Goal: Task Accomplishment & Management: Complete application form

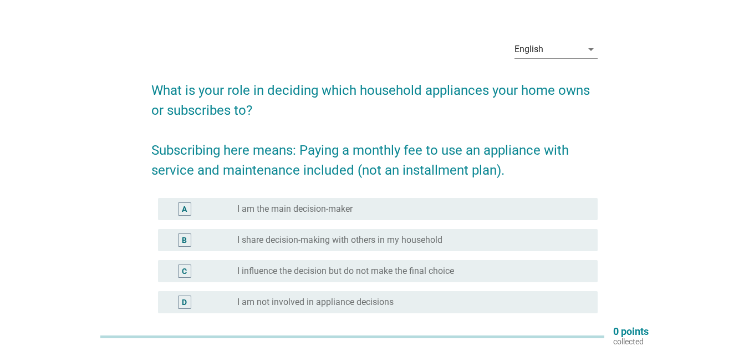
scroll to position [15, 0]
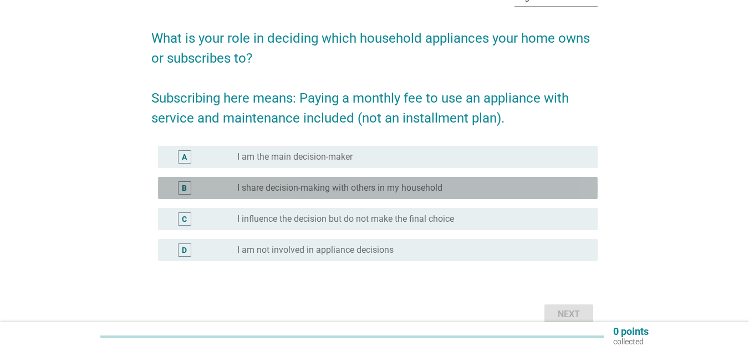
click at [344, 183] on label "I share decision-making with others in my household" at bounding box center [339, 187] width 205 height 11
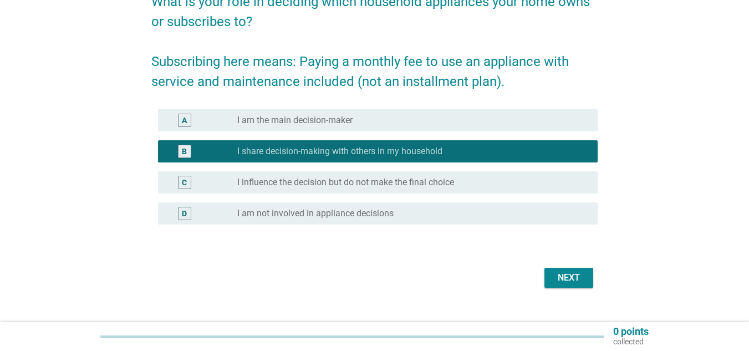
scroll to position [126, 0]
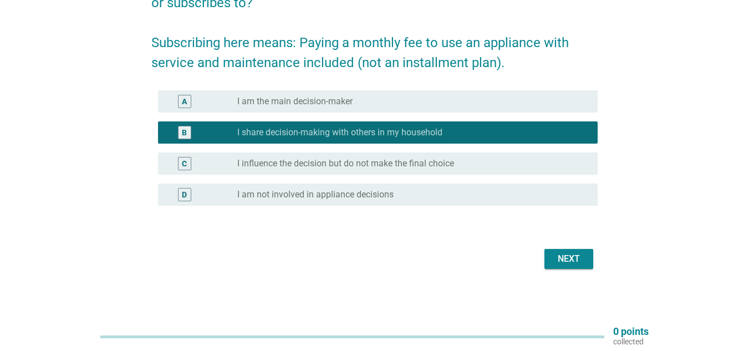
click at [558, 260] on div "Next" at bounding box center [568, 258] width 31 height 13
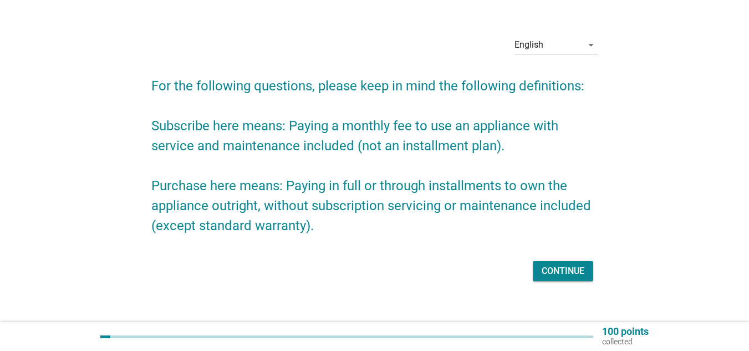
scroll to position [35, 0]
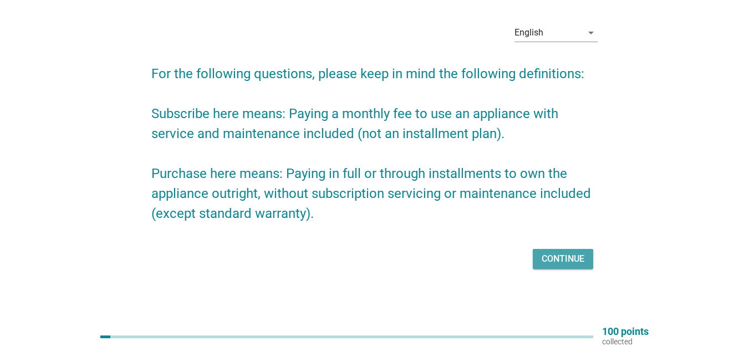
click at [577, 261] on div "Continue" at bounding box center [563, 258] width 43 height 13
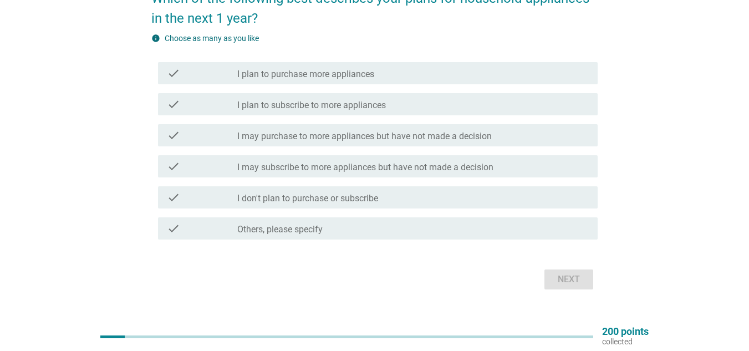
scroll to position [111, 0]
click at [285, 133] on label "I may purchase to more appliances but have not made a decision" at bounding box center [364, 135] width 255 height 11
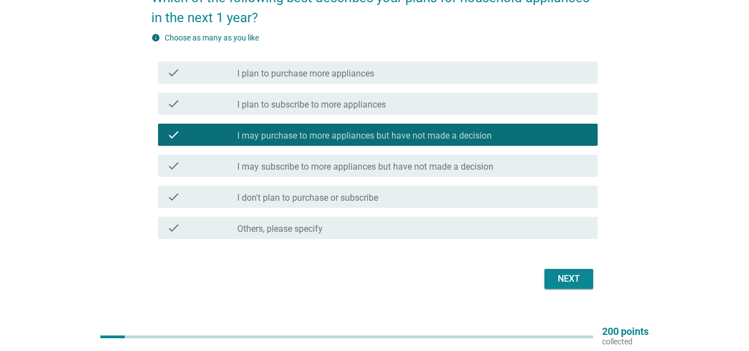
click at [283, 162] on label "I may subscribe to more appliances but have not made a decision" at bounding box center [365, 166] width 256 height 11
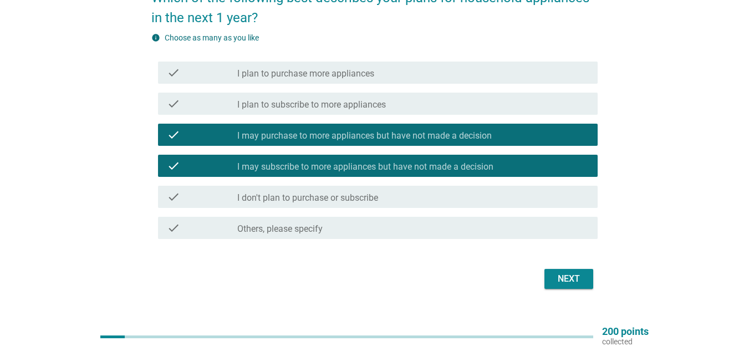
click at [577, 281] on div "Next" at bounding box center [568, 278] width 31 height 13
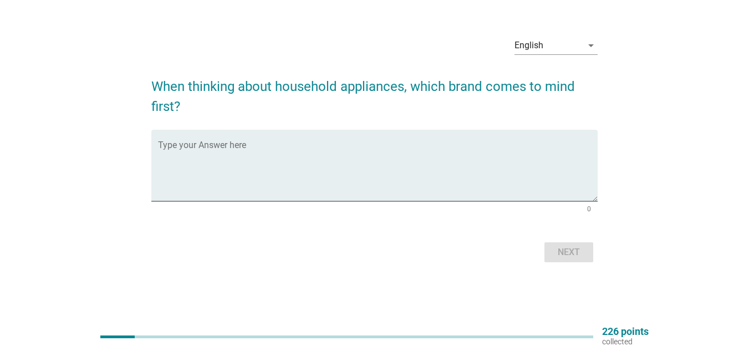
scroll to position [0, 0]
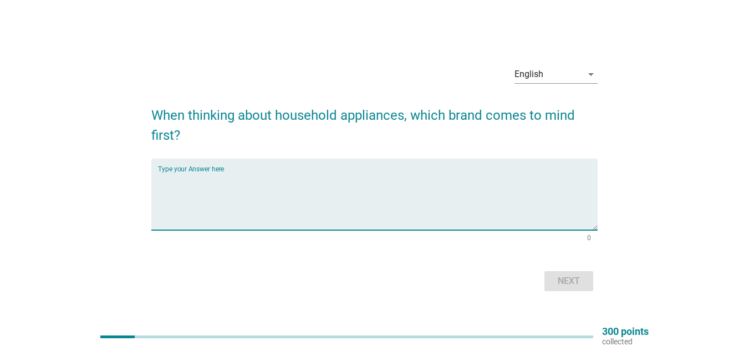
click at [282, 204] on textarea "Type your Answer here" at bounding box center [378, 201] width 440 height 58
type textarea "Panasonic"
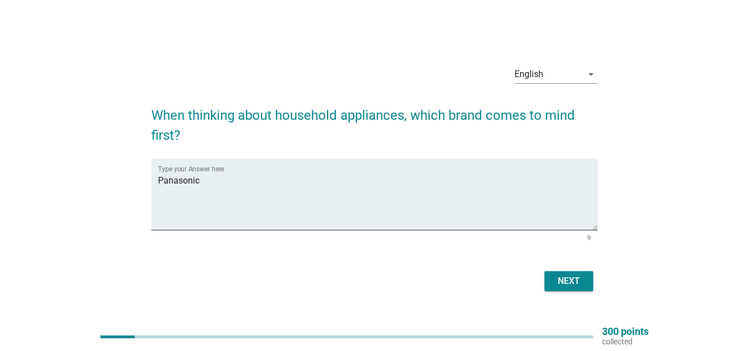
click at [571, 270] on div "Next" at bounding box center [374, 281] width 446 height 27
click at [571, 277] on div "Next" at bounding box center [568, 281] width 31 height 13
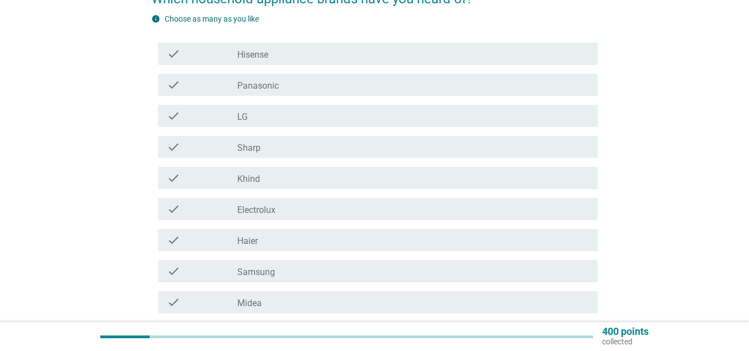
scroll to position [111, 0]
click at [258, 43] on div "check check_box_outline_blank Hisense" at bounding box center [378, 53] width 440 height 22
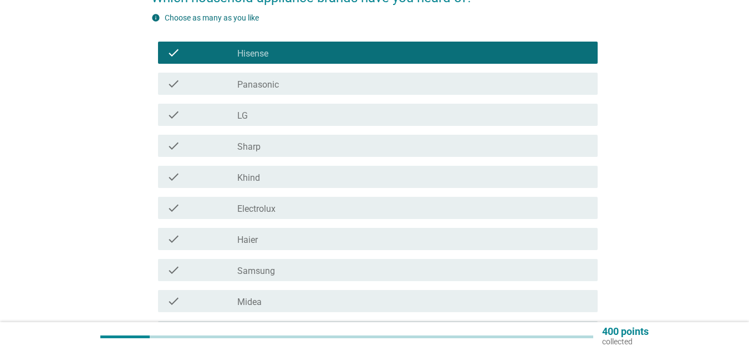
click at [257, 75] on div "check check_box_outline_blank Panasonic" at bounding box center [378, 84] width 440 height 22
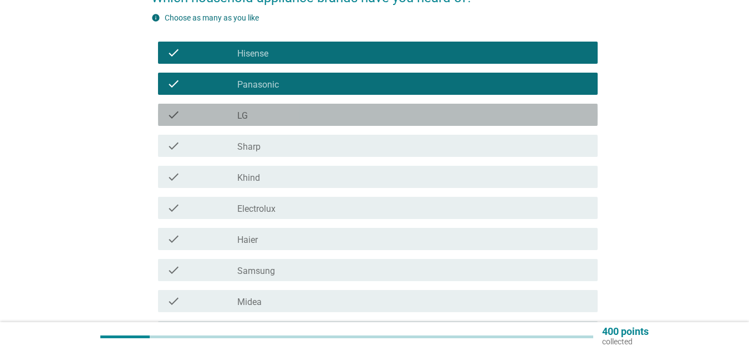
click at [247, 115] on label "LG" at bounding box center [242, 115] width 11 height 11
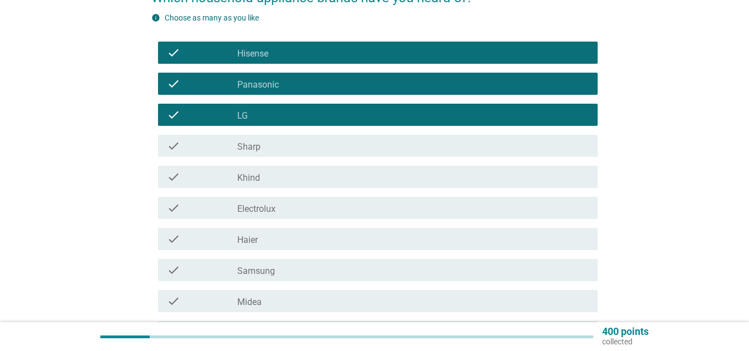
click at [251, 151] on label "Sharp" at bounding box center [248, 146] width 23 height 11
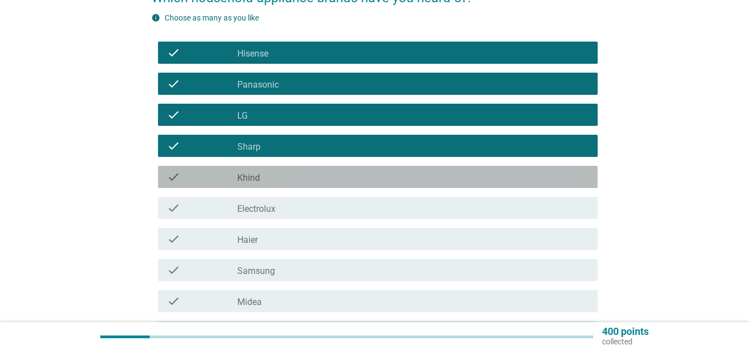
click at [252, 181] on label "Khind" at bounding box center [248, 177] width 23 height 11
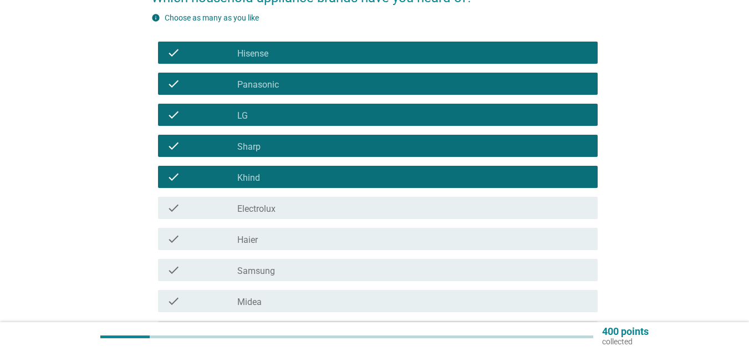
click at [256, 209] on label "Electrolux" at bounding box center [256, 209] width 38 height 11
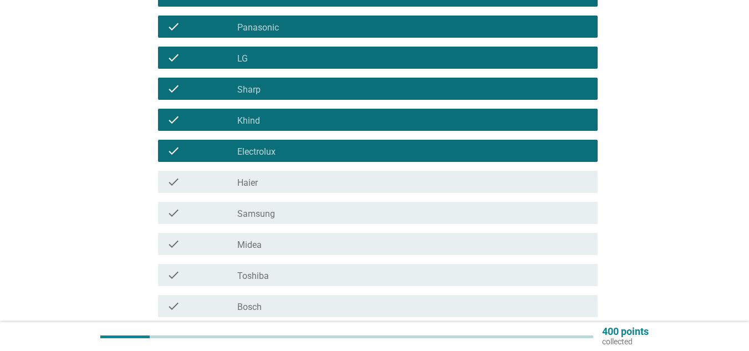
scroll to position [222, 0]
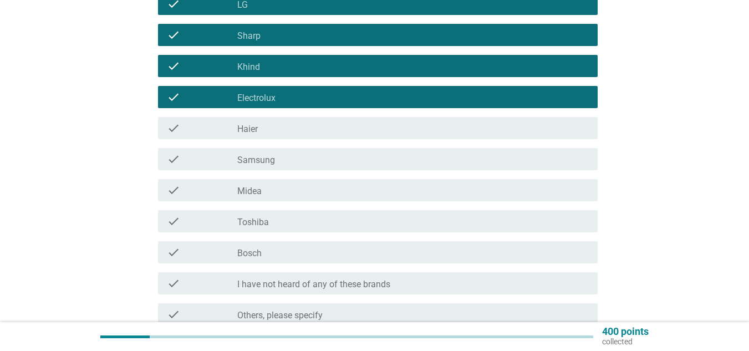
click at [272, 128] on div "check_box_outline_blank Haier" at bounding box center [413, 127] width 352 height 13
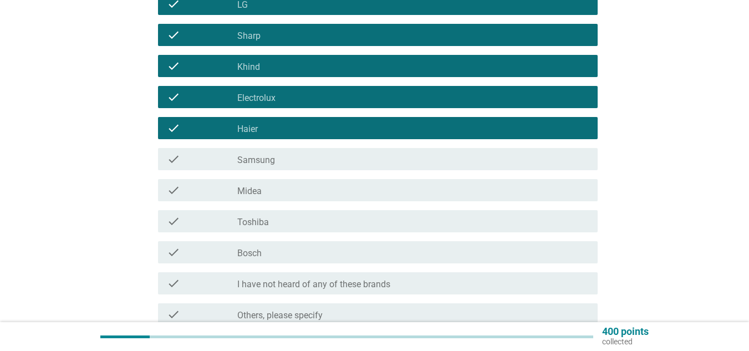
click at [267, 163] on label "Samsung" at bounding box center [256, 160] width 38 height 11
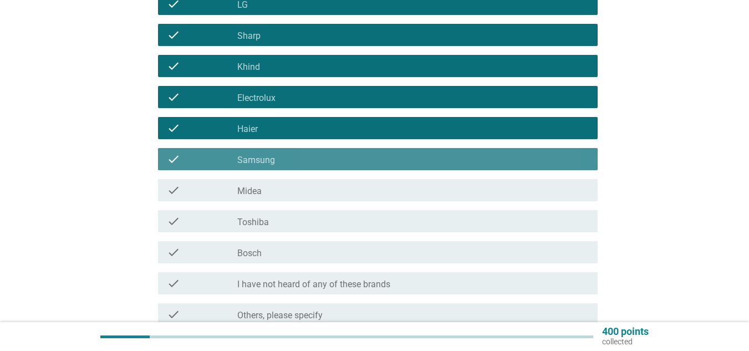
click at [268, 194] on div "check_box_outline_blank Midea" at bounding box center [413, 190] width 352 height 13
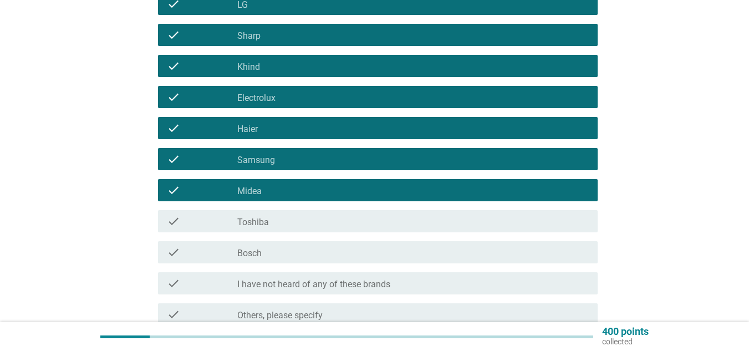
scroll to position [277, 0]
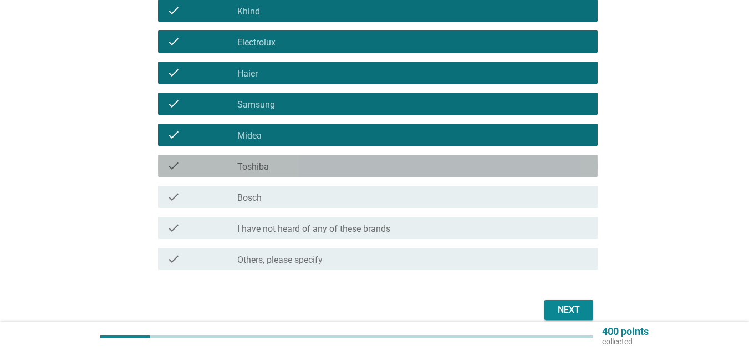
click at [291, 168] on div "check_box_outline_blank Toshiba" at bounding box center [413, 165] width 352 height 13
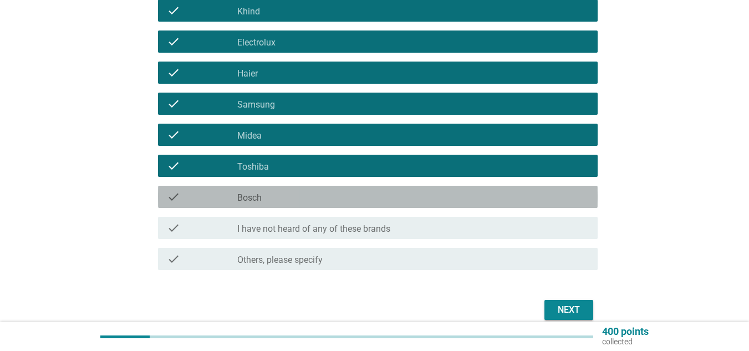
click at [280, 196] on div "check_box_outline_blank Bosch" at bounding box center [413, 196] width 352 height 13
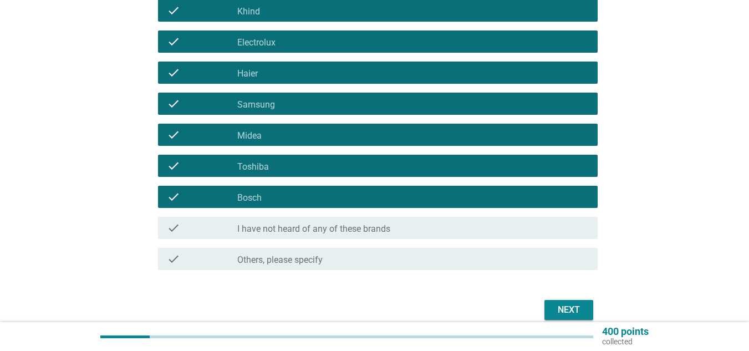
click at [531, 315] on div "Next" at bounding box center [374, 310] width 446 height 27
click at [551, 311] on button "Next" at bounding box center [569, 310] width 49 height 20
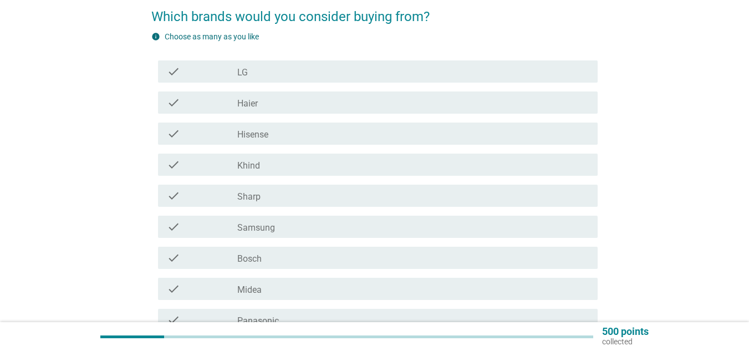
scroll to position [111, 0]
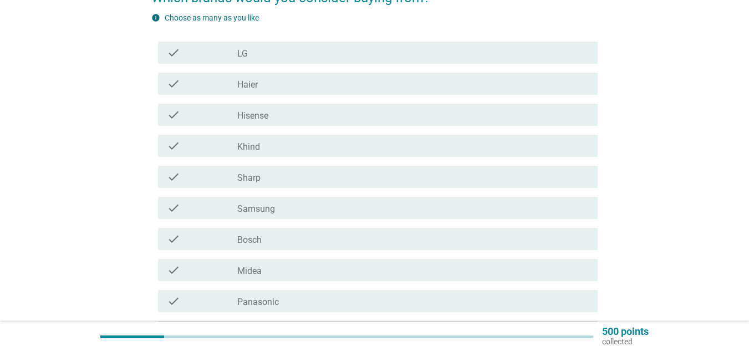
click at [275, 306] on label "Panasonic" at bounding box center [258, 302] width 42 height 11
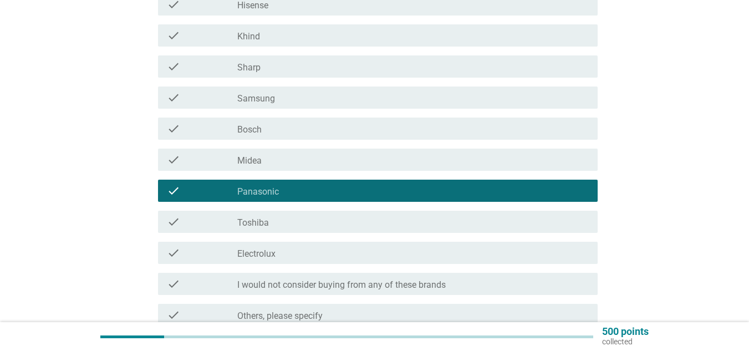
scroll to position [222, 0]
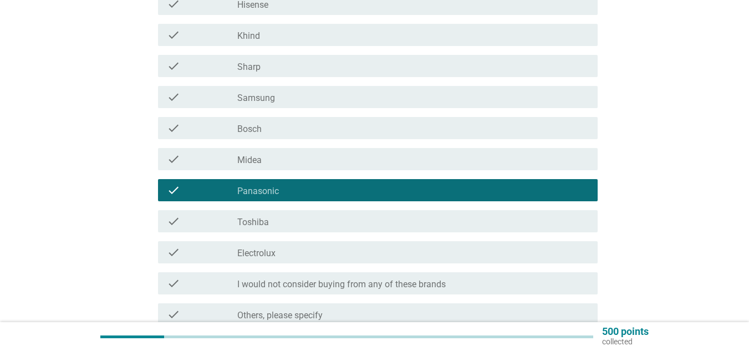
click at [302, 222] on div "check_box_outline_blank Toshiba" at bounding box center [413, 221] width 352 height 13
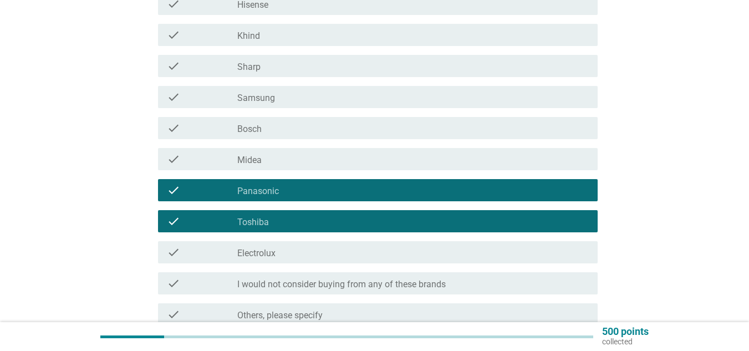
click at [296, 255] on div "check_box_outline_blank Electrolux" at bounding box center [413, 252] width 352 height 13
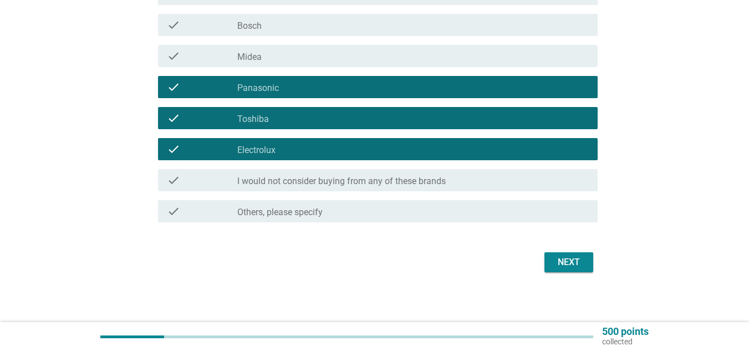
scroll to position [328, 0]
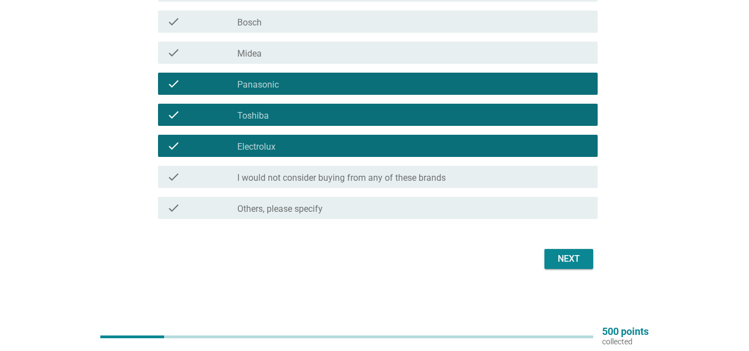
click at [576, 265] on div "Next" at bounding box center [568, 258] width 31 height 13
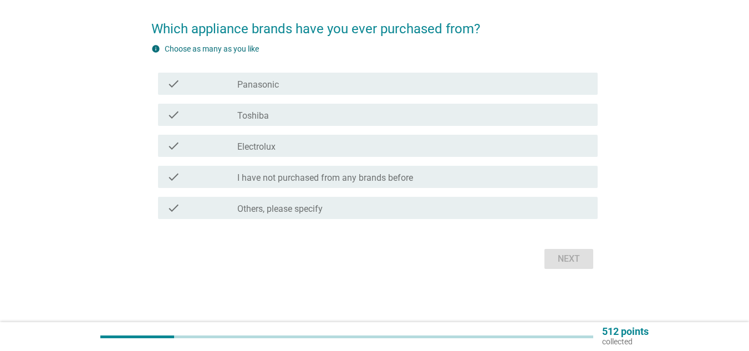
scroll to position [0, 0]
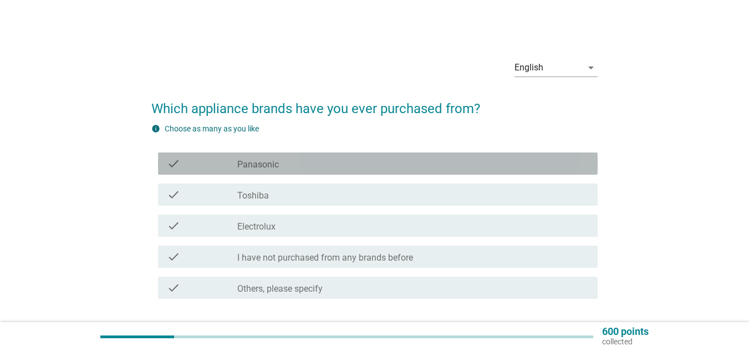
click at [226, 162] on div "check" at bounding box center [202, 163] width 70 height 13
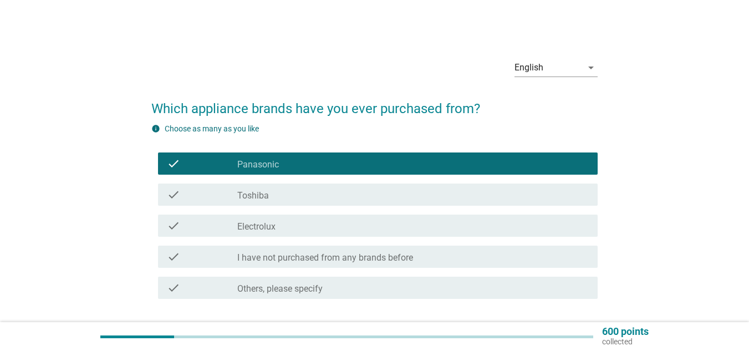
click at [226, 194] on div "check" at bounding box center [202, 194] width 70 height 13
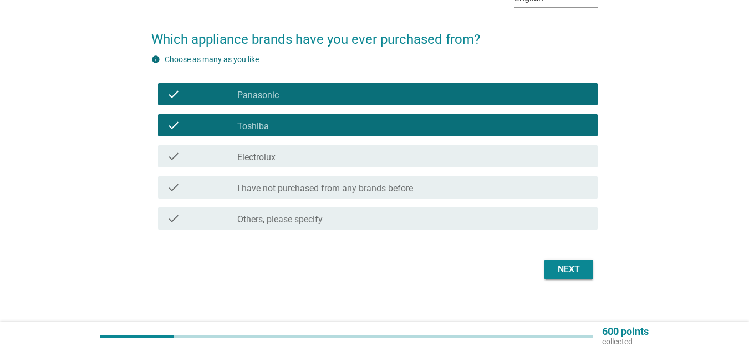
scroll to position [80, 0]
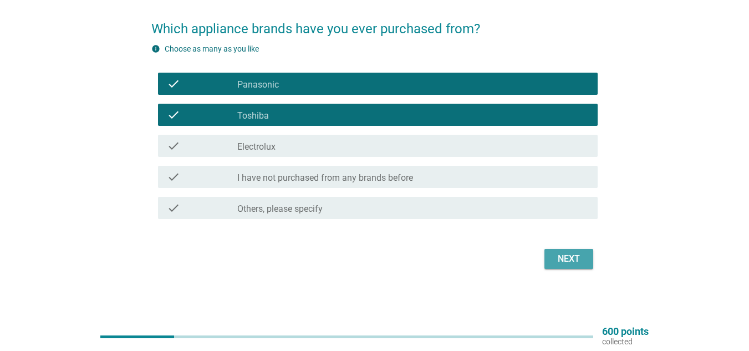
click at [573, 256] on div "Next" at bounding box center [568, 258] width 31 height 13
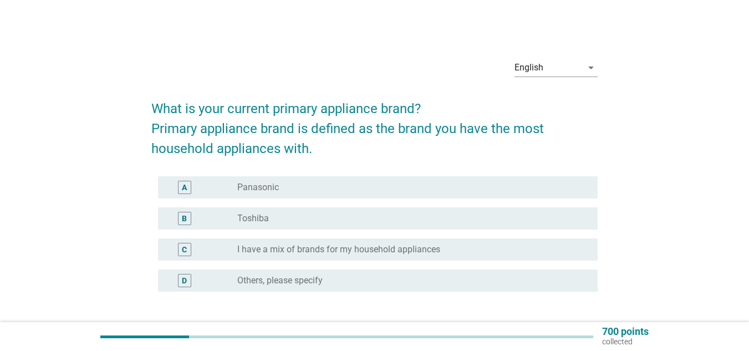
click at [397, 242] on div "C radio_button_unchecked I have a mix of brands for my household appliances" at bounding box center [378, 249] width 440 height 22
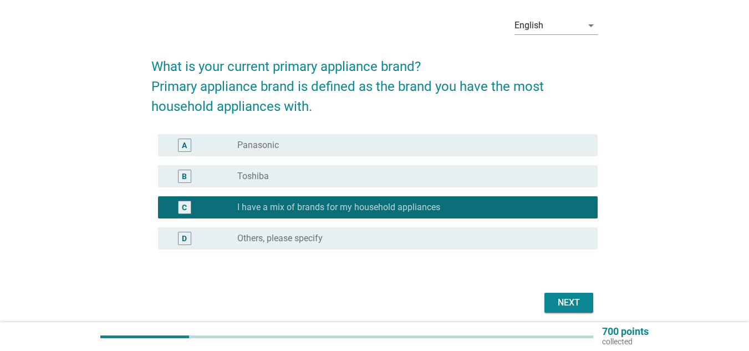
scroll to position [86, 0]
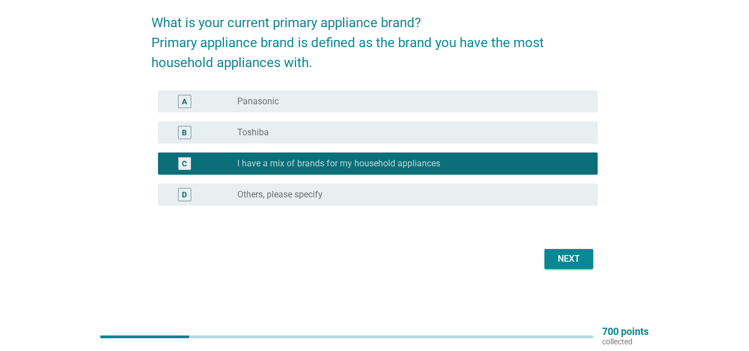
click at [571, 262] on div "Next" at bounding box center [568, 258] width 31 height 13
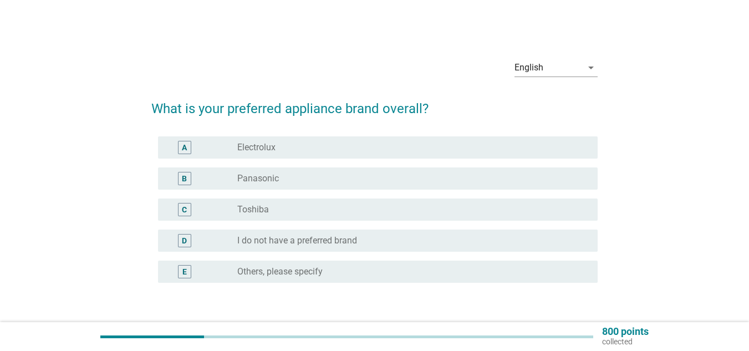
click at [256, 176] on label "Panasonic" at bounding box center [258, 178] width 42 height 11
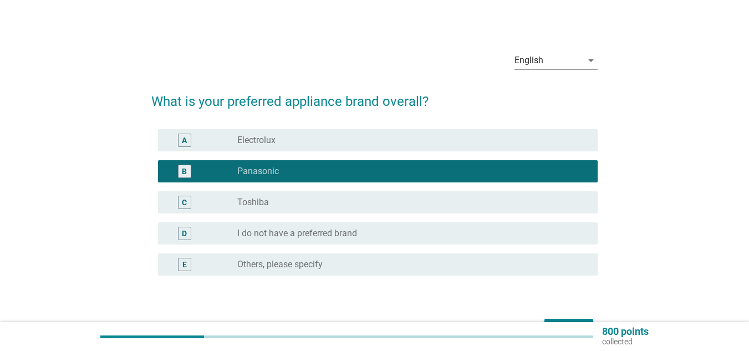
scroll to position [77, 0]
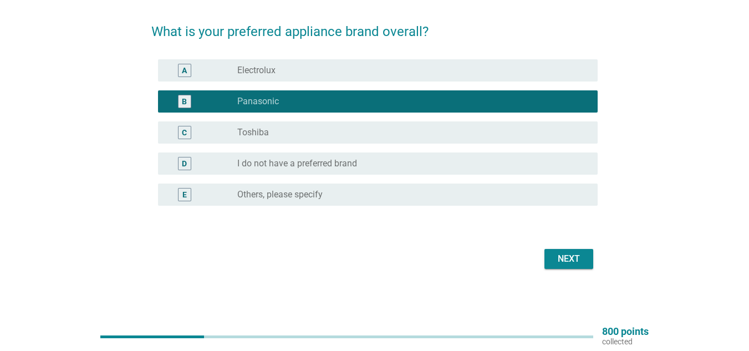
click at [568, 262] on div "Next" at bounding box center [568, 258] width 31 height 13
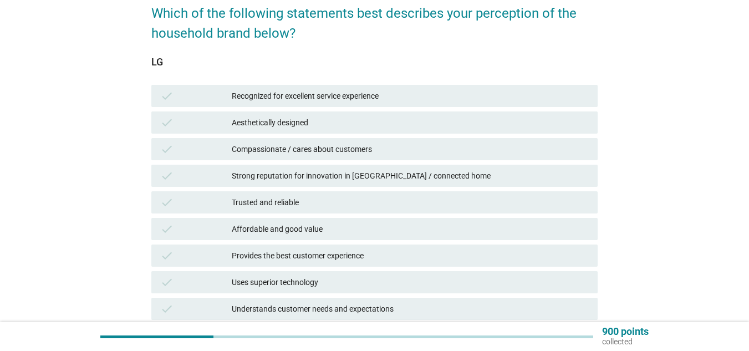
scroll to position [111, 0]
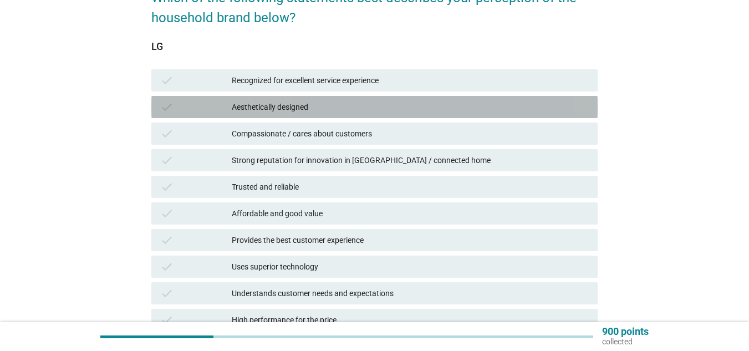
click at [244, 100] on div "Aesthetically designed" at bounding box center [410, 106] width 357 height 13
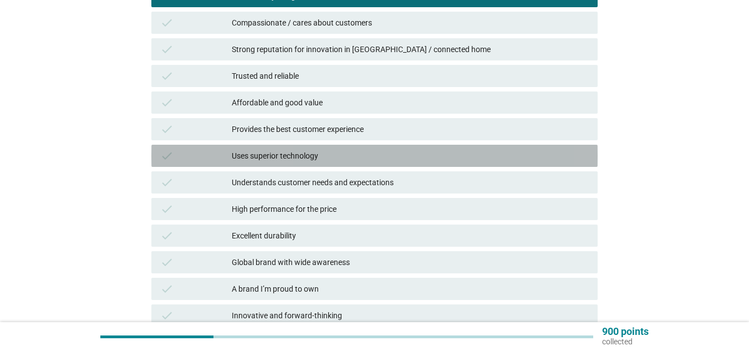
click at [259, 151] on div "Uses superior technology" at bounding box center [410, 155] width 357 height 13
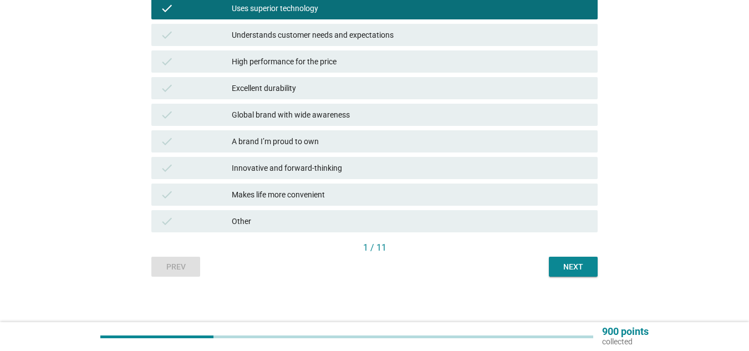
scroll to position [374, 0]
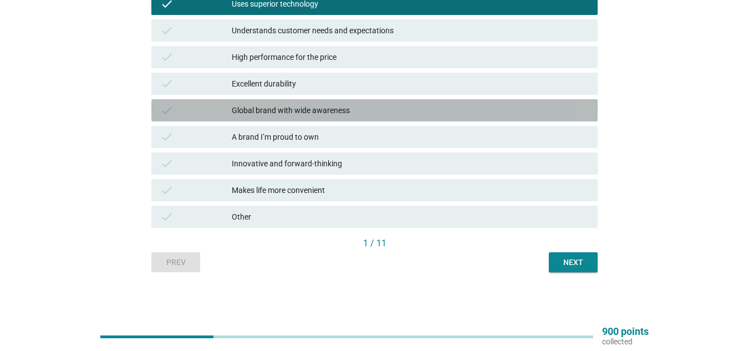
click at [281, 110] on div "Global brand with wide awareness" at bounding box center [410, 110] width 357 height 13
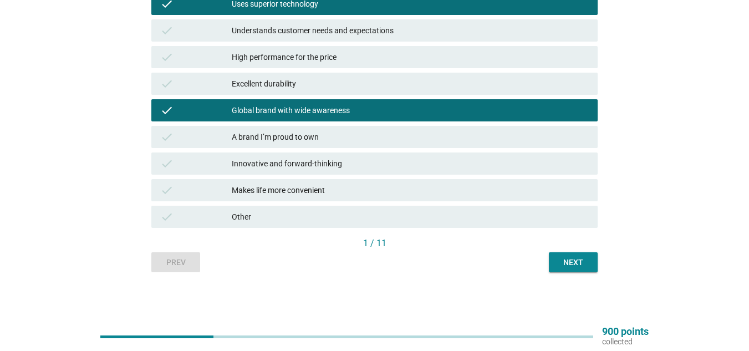
click at [570, 265] on div "Next" at bounding box center [573, 263] width 31 height 12
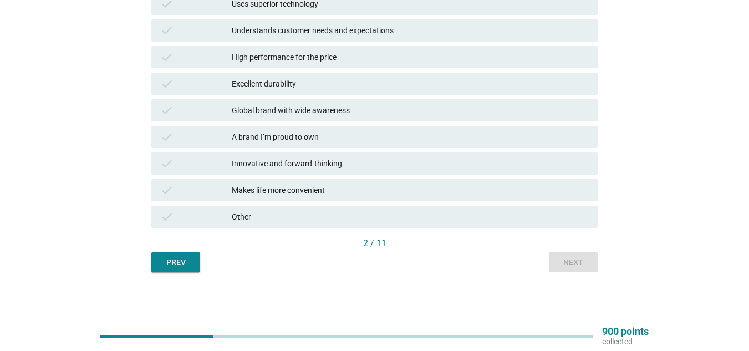
click at [242, 163] on div "Innovative and forward-thinking" at bounding box center [410, 163] width 357 height 13
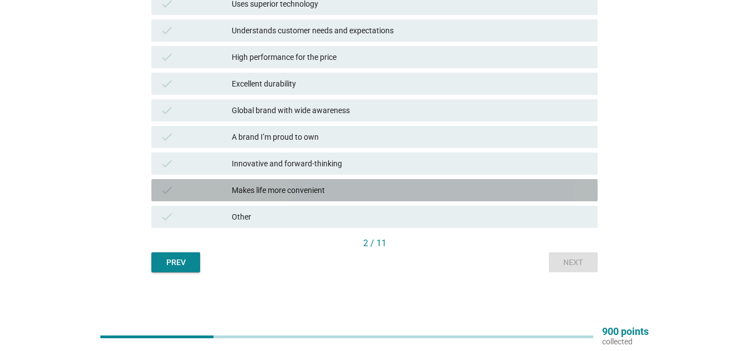
click at [252, 185] on div "Makes life more convenient" at bounding box center [410, 190] width 357 height 13
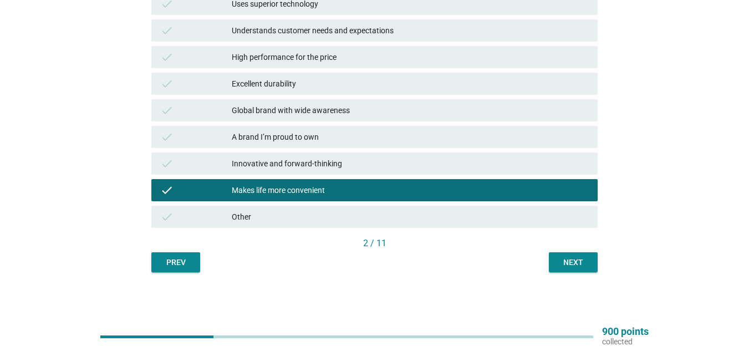
click at [252, 167] on div "Innovative and forward-thinking" at bounding box center [410, 163] width 357 height 13
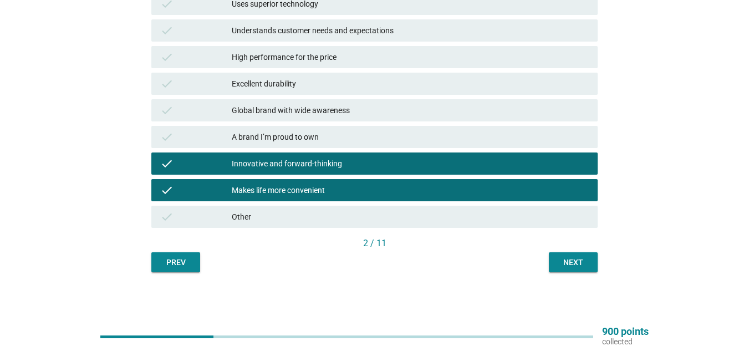
click at [548, 261] on div "Prev Next" at bounding box center [374, 262] width 446 height 20
click at [556, 261] on button "Next" at bounding box center [573, 262] width 49 height 20
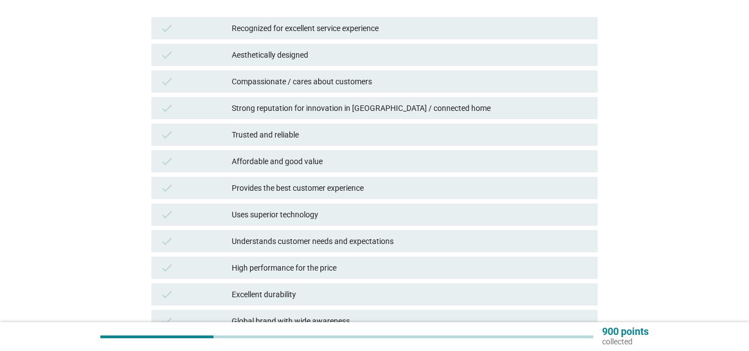
scroll to position [166, 0]
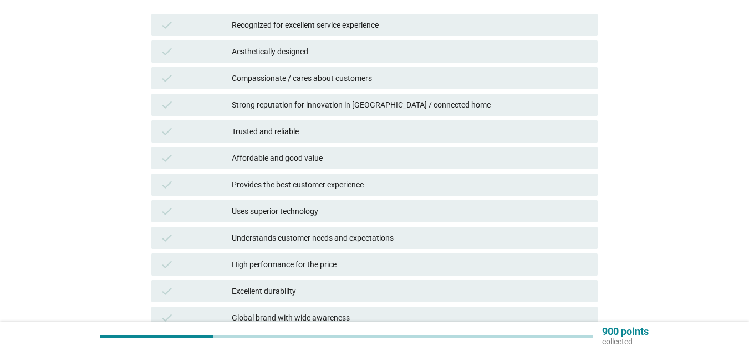
click at [259, 104] on div "Strong reputation for innovation in [GEOGRAPHIC_DATA] / connected home" at bounding box center [410, 104] width 357 height 13
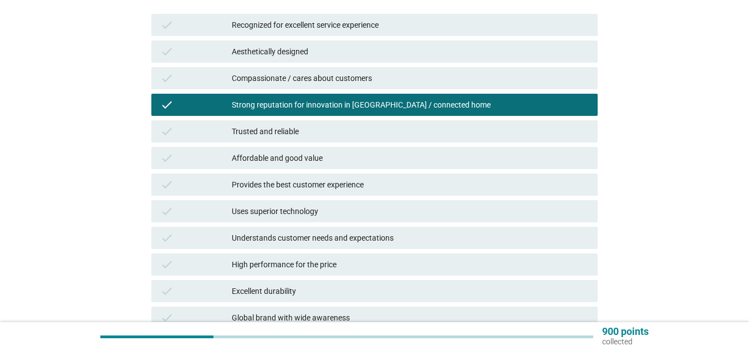
click at [259, 104] on div "Strong reputation for innovation in [GEOGRAPHIC_DATA] / connected home" at bounding box center [410, 104] width 357 height 13
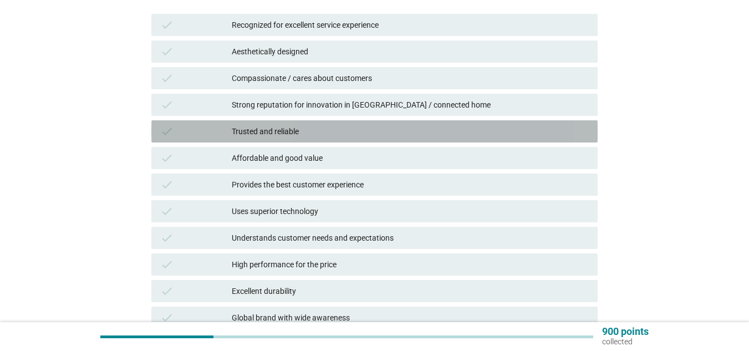
click at [262, 131] on div "Trusted and reliable" at bounding box center [410, 131] width 357 height 13
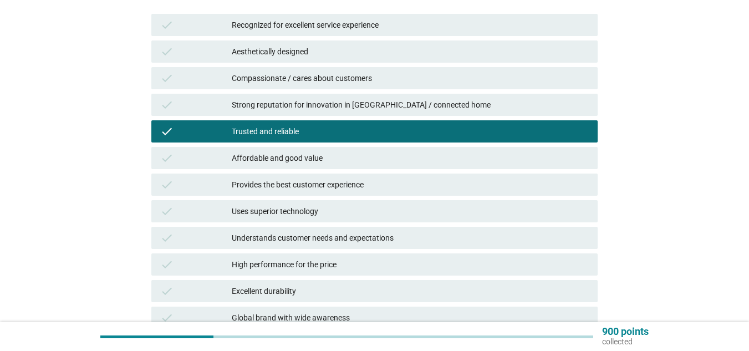
click at [283, 161] on div "Affordable and good value" at bounding box center [410, 157] width 357 height 13
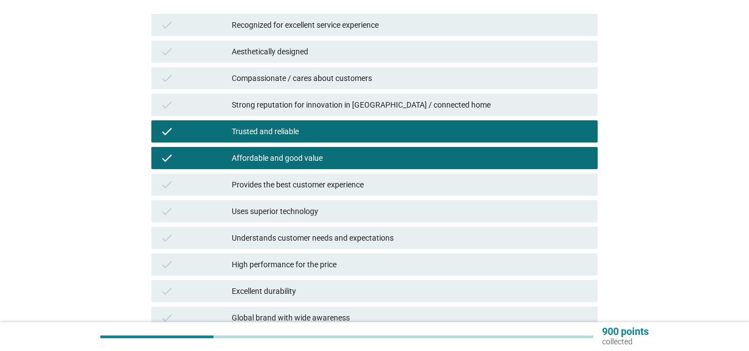
click at [303, 190] on div "Provides the best customer experience" at bounding box center [410, 184] width 357 height 13
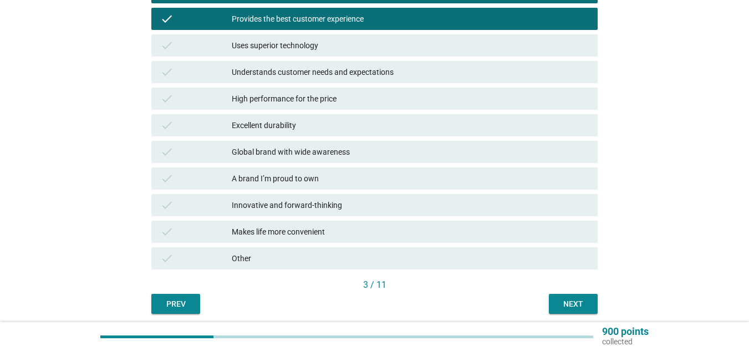
scroll to position [333, 0]
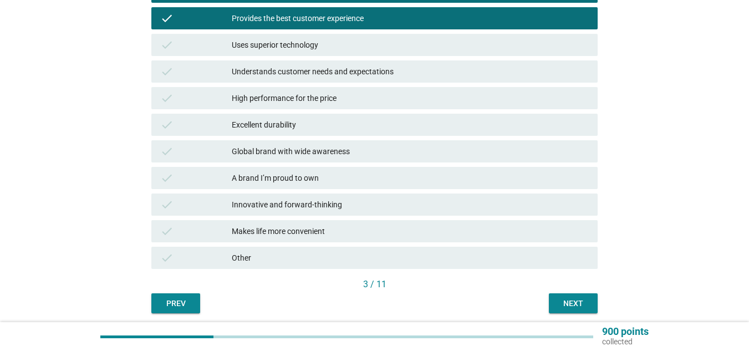
click at [568, 295] on button "Next" at bounding box center [573, 303] width 49 height 20
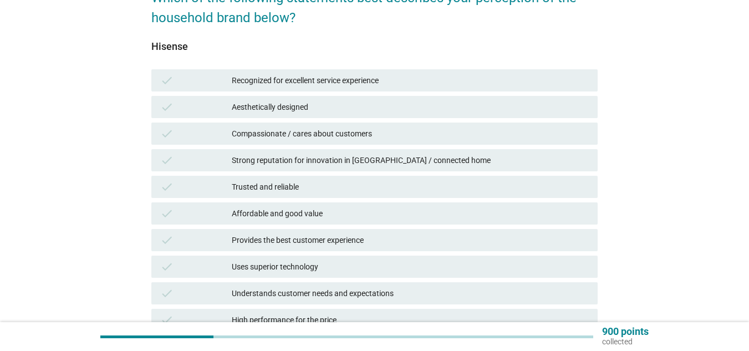
scroll to position [166, 0]
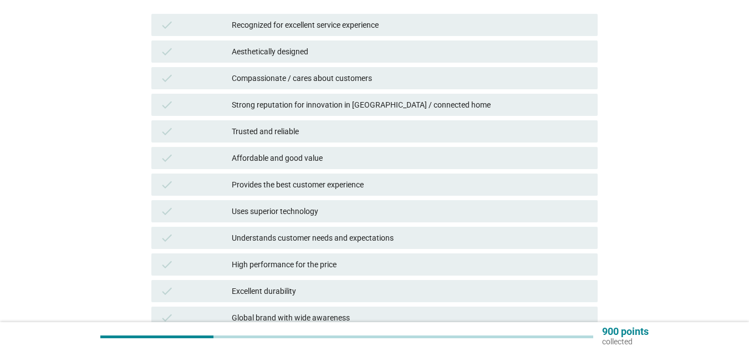
click at [298, 47] on div "Aesthetically designed" at bounding box center [410, 51] width 357 height 13
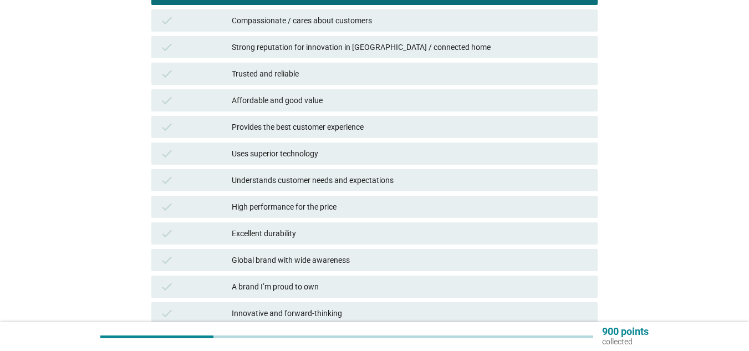
scroll to position [277, 0]
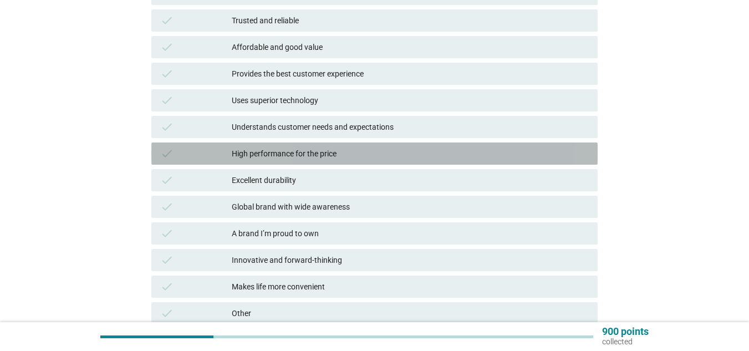
click at [311, 154] on div "High performance for the price" at bounding box center [410, 153] width 357 height 13
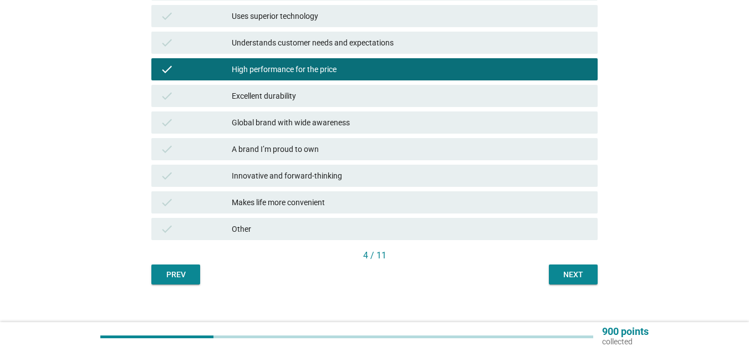
scroll to position [374, 0]
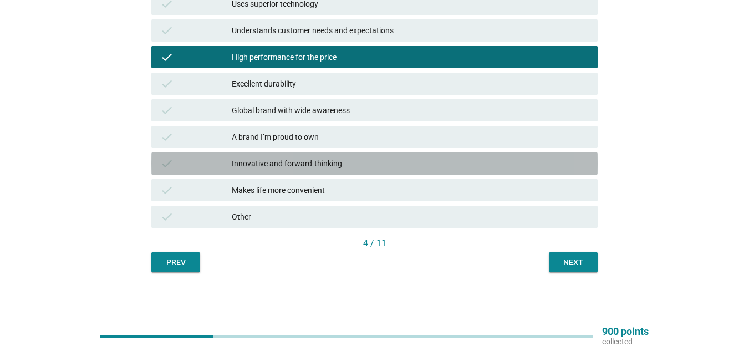
click at [292, 164] on div "Innovative and forward-thinking" at bounding box center [410, 163] width 357 height 13
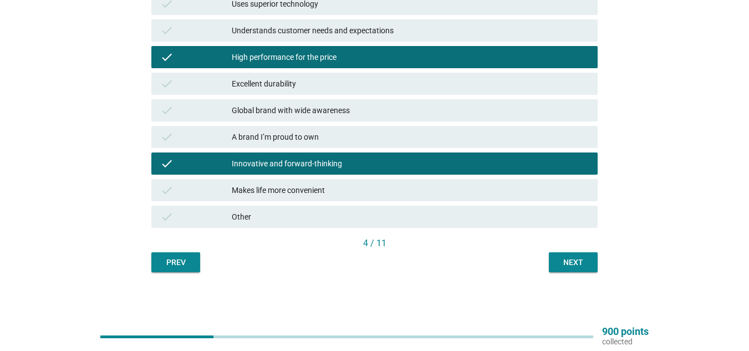
click at [586, 258] on div "Next" at bounding box center [573, 263] width 31 height 12
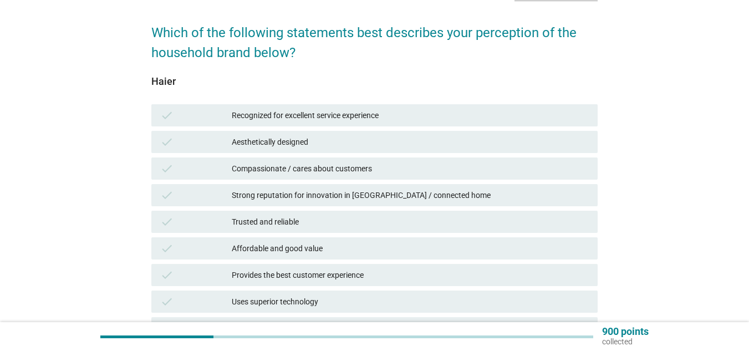
scroll to position [166, 0]
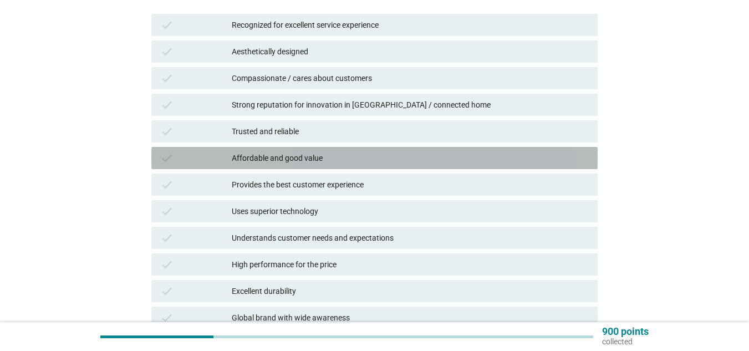
click at [228, 159] on div "check" at bounding box center [196, 157] width 72 height 13
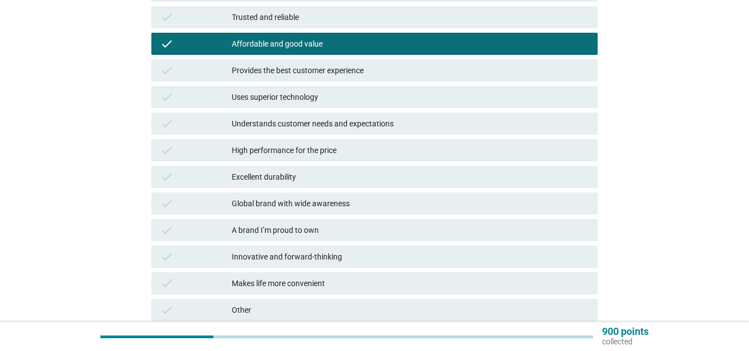
scroll to position [374, 0]
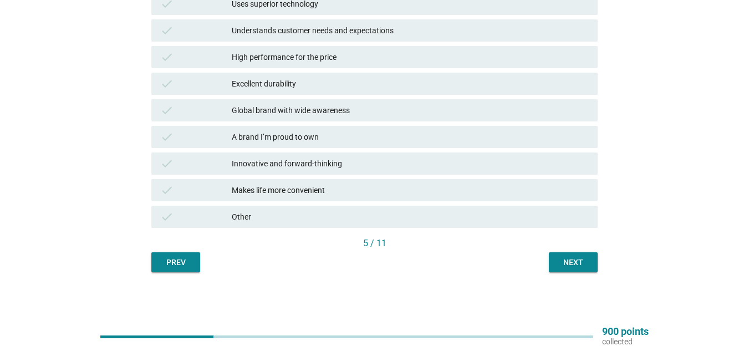
click at [579, 270] on button "Next" at bounding box center [573, 262] width 49 height 20
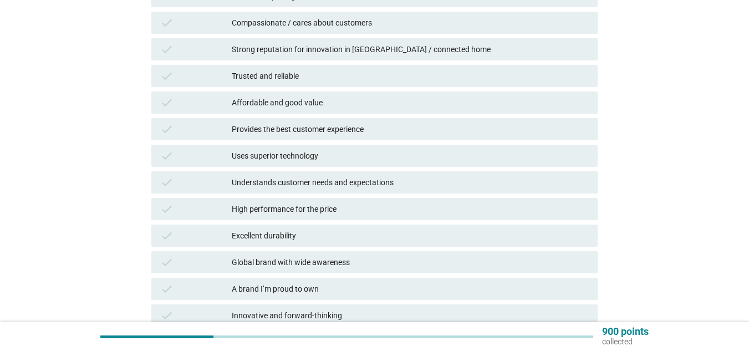
scroll to position [0, 0]
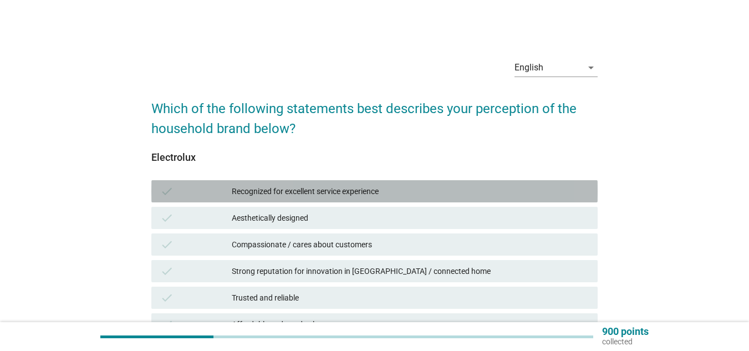
click at [257, 191] on div "Recognized for excellent service experience" at bounding box center [410, 191] width 357 height 13
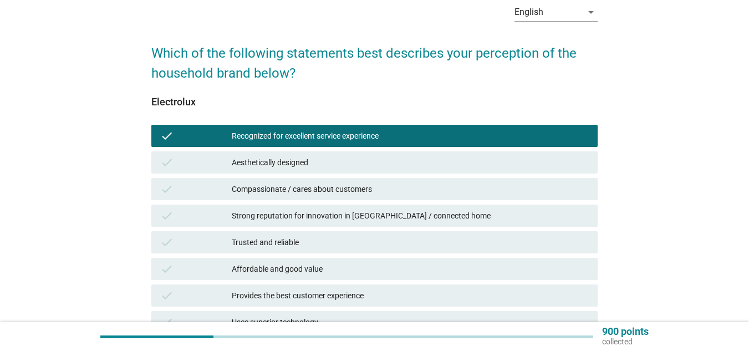
click at [258, 209] on div "Strong reputation for innovation in [GEOGRAPHIC_DATA] / connected home" at bounding box center [410, 215] width 357 height 13
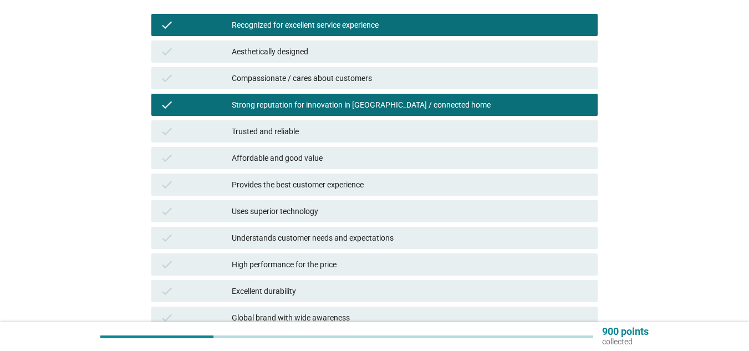
click at [255, 161] on div "Affordable and good value" at bounding box center [410, 157] width 357 height 13
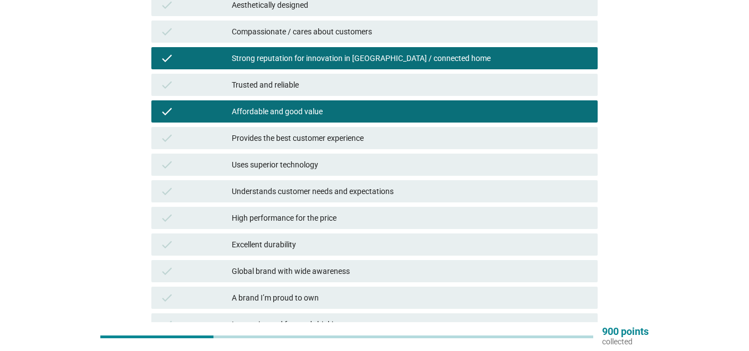
scroll to position [207, 0]
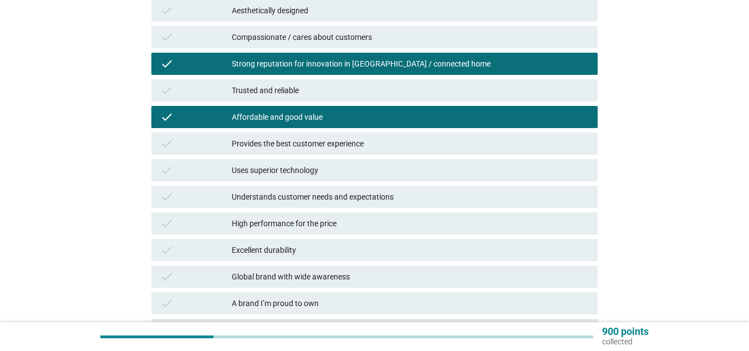
click at [245, 110] on div "Affordable and good value" at bounding box center [410, 116] width 357 height 13
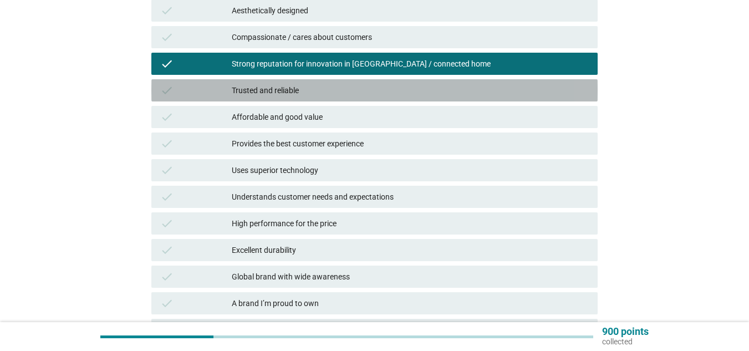
click at [253, 89] on div "Trusted and reliable" at bounding box center [410, 90] width 357 height 13
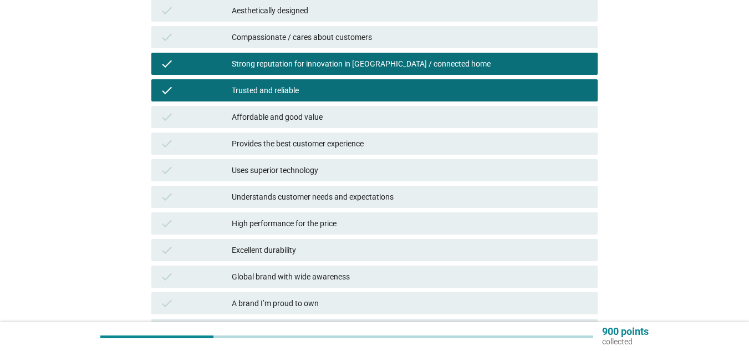
click at [270, 146] on div "Provides the best customer experience" at bounding box center [410, 143] width 357 height 13
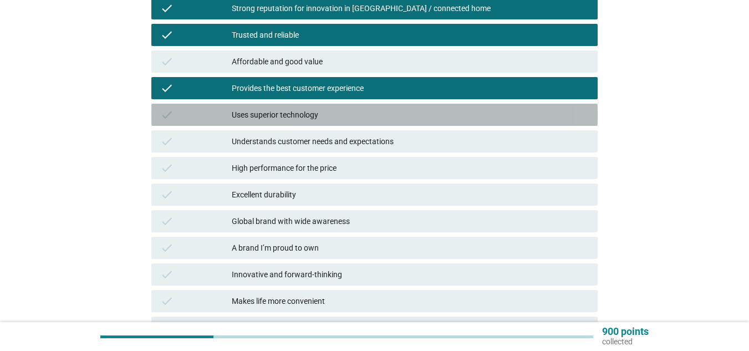
click at [277, 111] on div "Uses superior technology" at bounding box center [410, 114] width 357 height 13
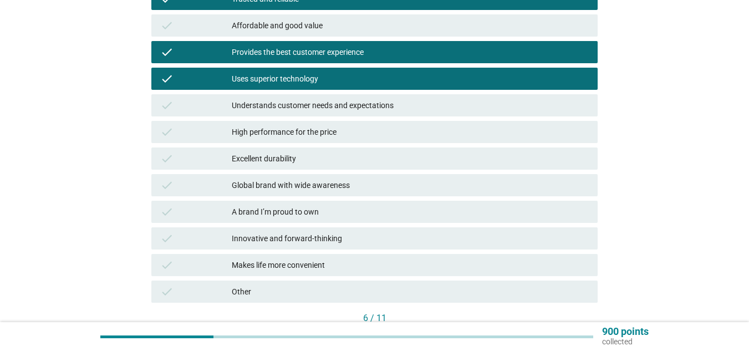
scroll to position [318, 0]
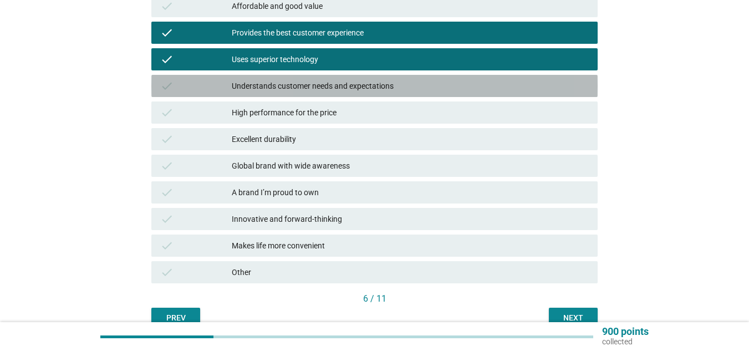
click at [309, 90] on div "Understands customer needs and expectations" at bounding box center [410, 85] width 357 height 13
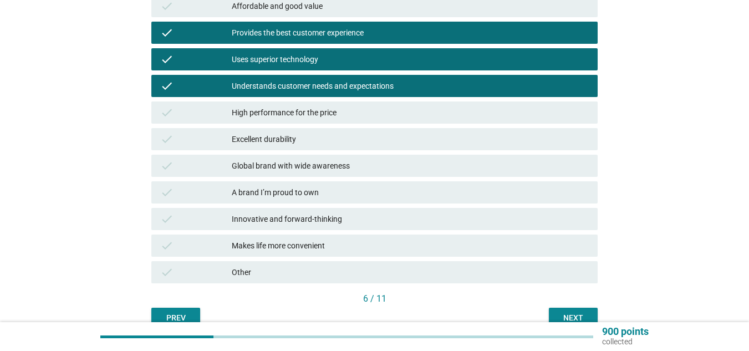
click at [308, 113] on div "High performance for the price" at bounding box center [410, 112] width 357 height 13
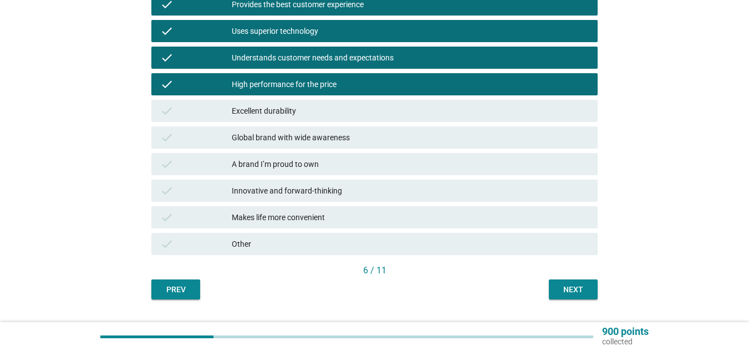
scroll to position [374, 0]
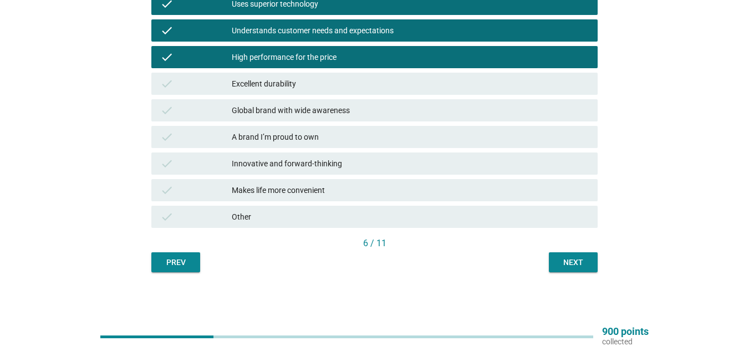
click at [286, 58] on div "High performance for the price" at bounding box center [410, 56] width 357 height 13
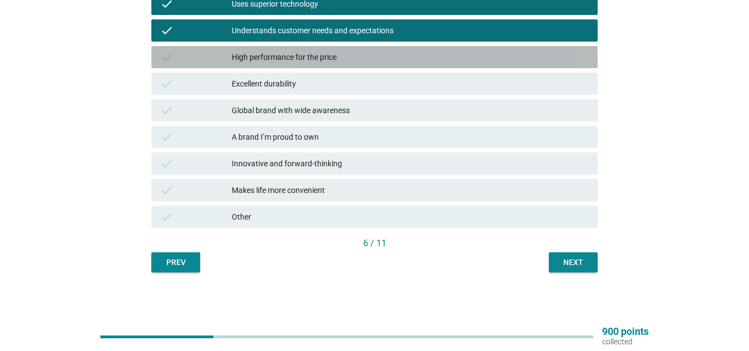
click at [284, 71] on div "check Excellent durability" at bounding box center [374, 83] width 451 height 27
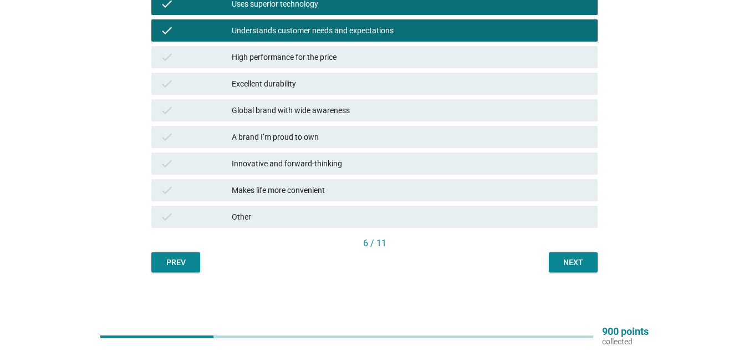
click at [282, 80] on div "Excellent durability" at bounding box center [410, 83] width 357 height 13
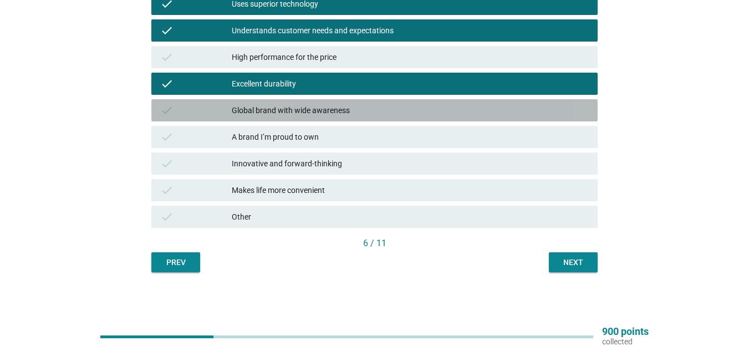
click at [321, 107] on div "Global brand with wide awareness" at bounding box center [410, 110] width 357 height 13
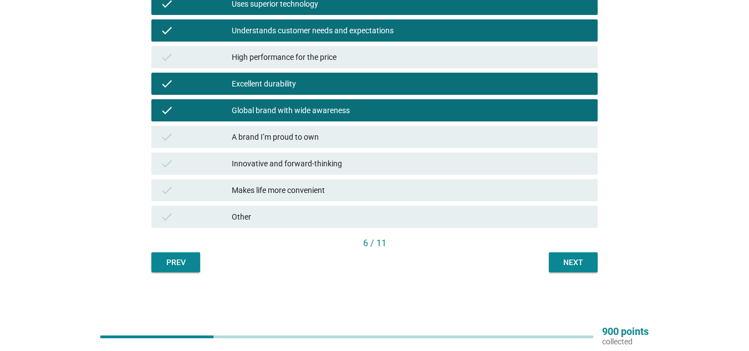
click at [557, 256] on button "Next" at bounding box center [573, 262] width 49 height 20
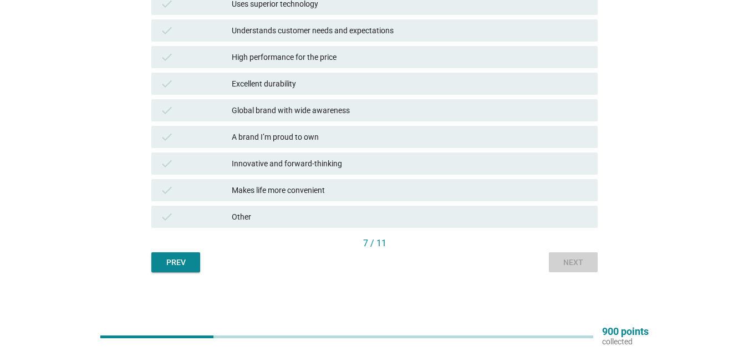
scroll to position [0, 0]
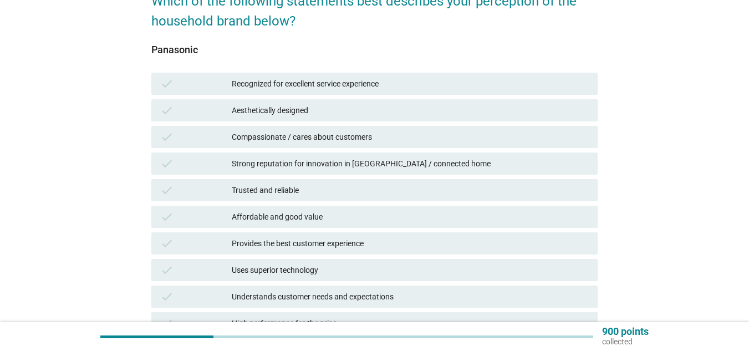
scroll to position [111, 0]
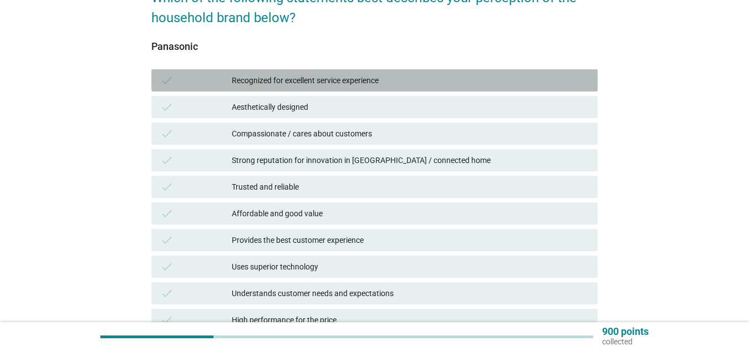
click at [293, 70] on div "check Recognized for excellent service experience" at bounding box center [374, 80] width 446 height 22
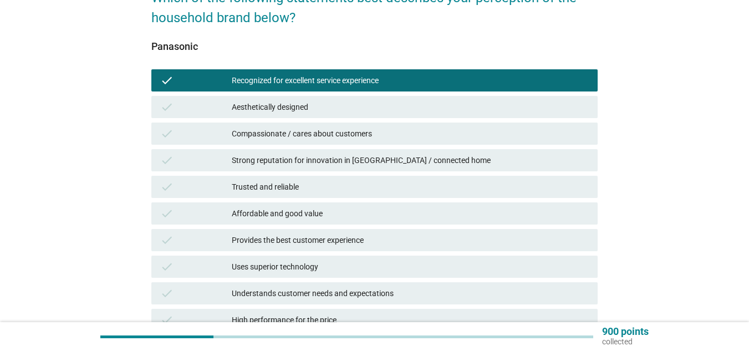
click at [269, 129] on div "Compassionate / cares about customers" at bounding box center [410, 133] width 357 height 13
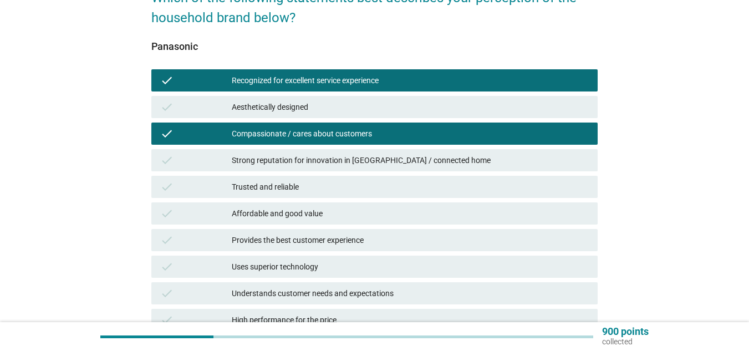
scroll to position [166, 0]
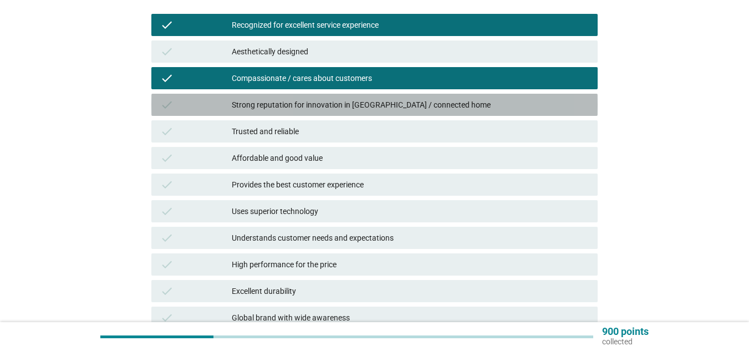
click at [276, 105] on div "Strong reputation for innovation in [GEOGRAPHIC_DATA] / connected home" at bounding box center [410, 104] width 357 height 13
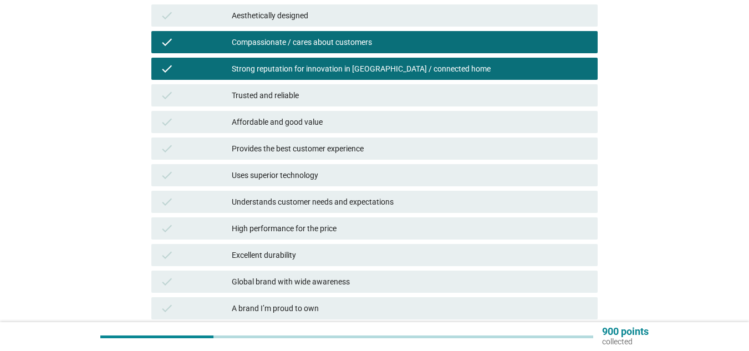
scroll to position [222, 0]
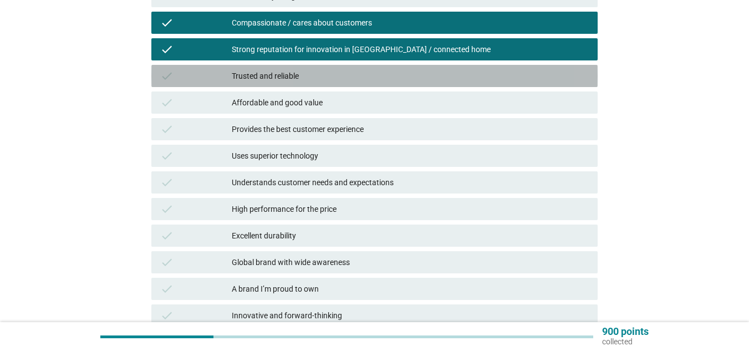
click at [270, 76] on div "Trusted and reliable" at bounding box center [410, 75] width 357 height 13
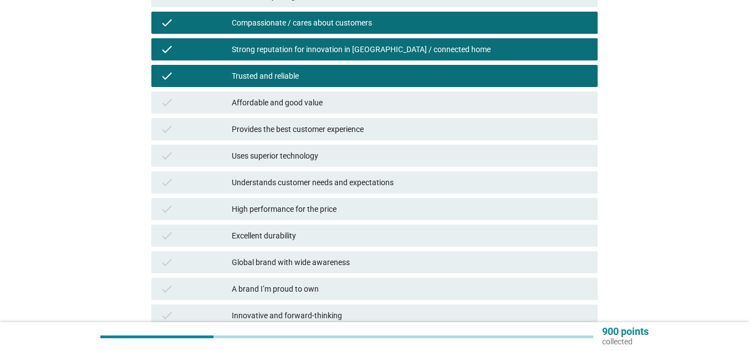
click at [265, 96] on div "Affordable and good value" at bounding box center [410, 102] width 357 height 13
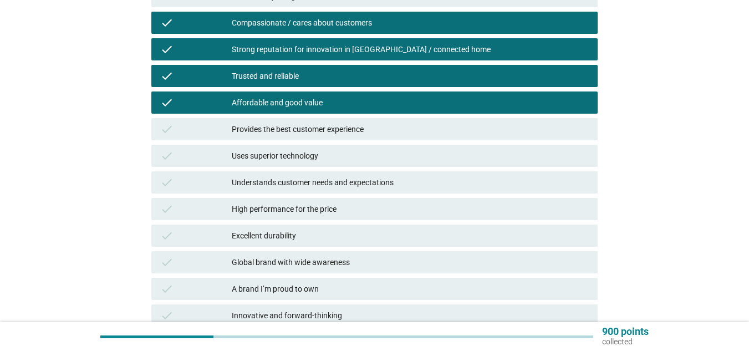
click at [273, 128] on div "Provides the best customer experience" at bounding box center [410, 129] width 357 height 13
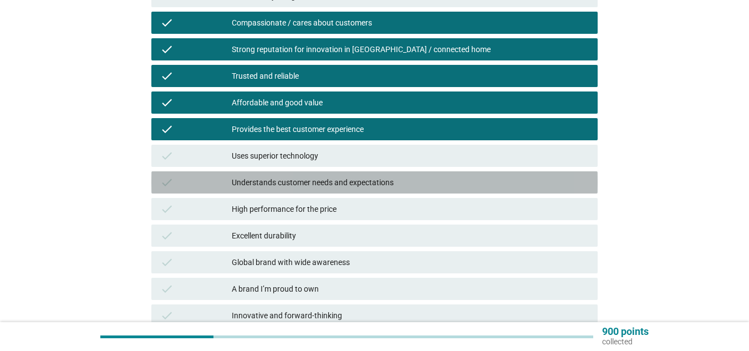
click at [271, 184] on div "Understands customer needs and expectations" at bounding box center [410, 182] width 357 height 13
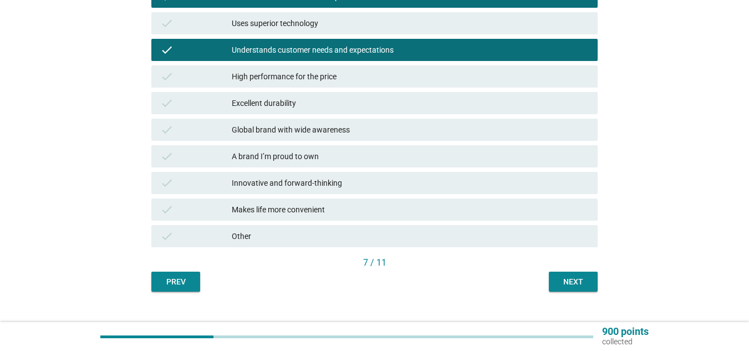
scroll to position [374, 0]
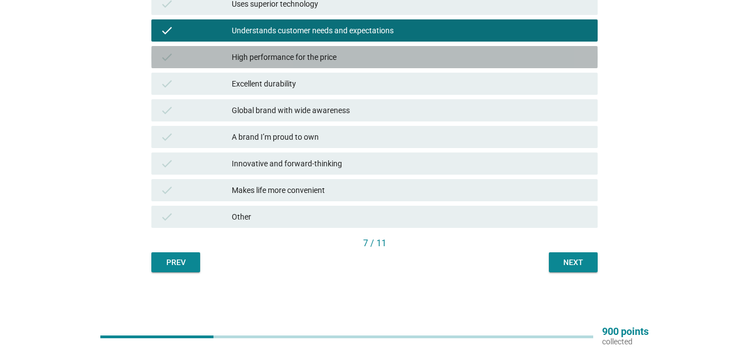
click at [275, 55] on div "High performance for the price" at bounding box center [410, 56] width 357 height 13
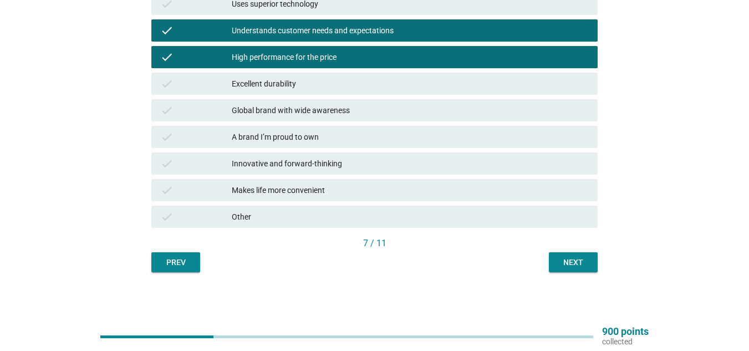
click at [282, 83] on div "Excellent durability" at bounding box center [410, 83] width 357 height 13
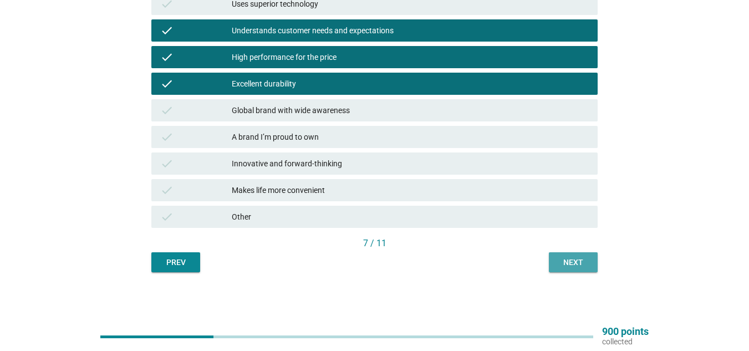
click at [576, 269] on button "Next" at bounding box center [573, 262] width 49 height 20
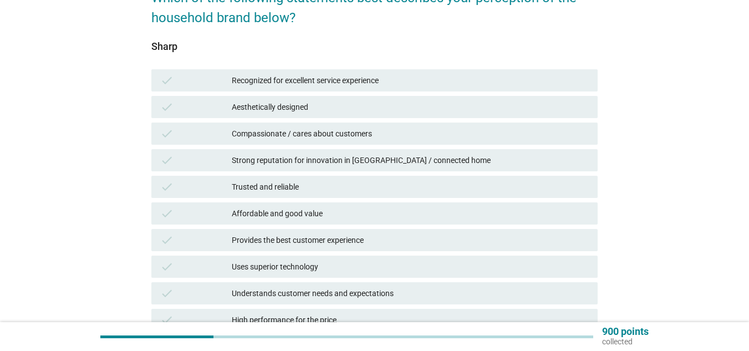
scroll to position [222, 0]
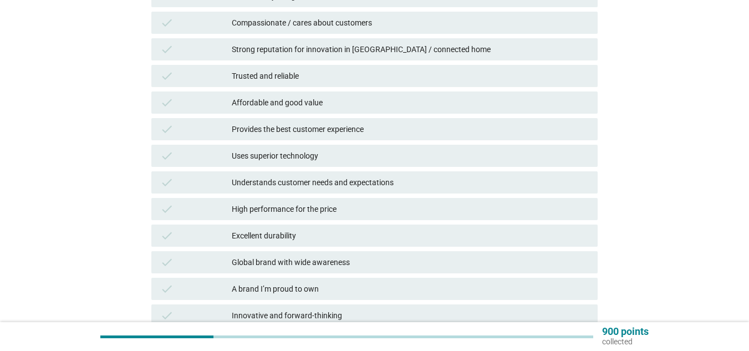
click at [263, 101] on div "Affordable and good value" at bounding box center [410, 102] width 357 height 13
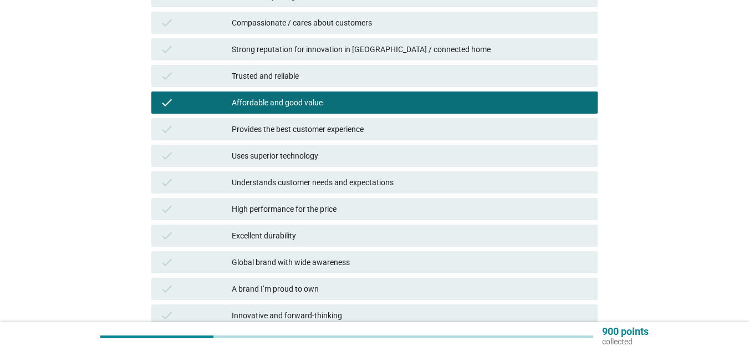
click at [285, 237] on div "Excellent durability" at bounding box center [410, 235] width 357 height 13
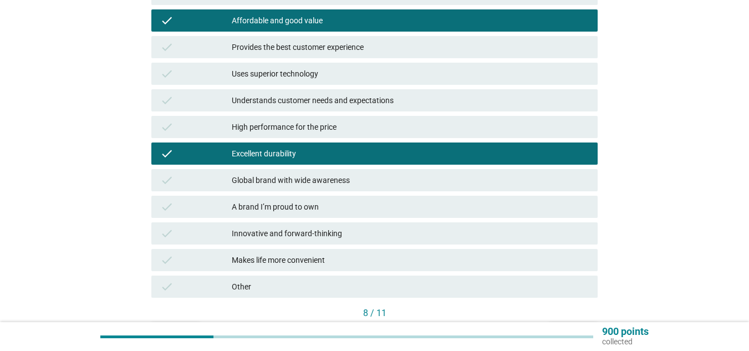
scroll to position [374, 0]
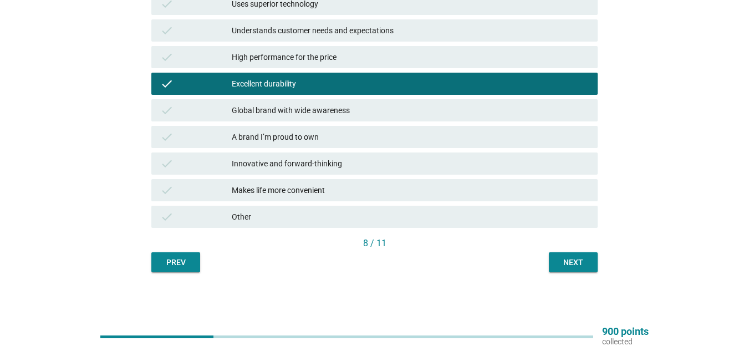
click at [556, 262] on button "Next" at bounding box center [573, 262] width 49 height 20
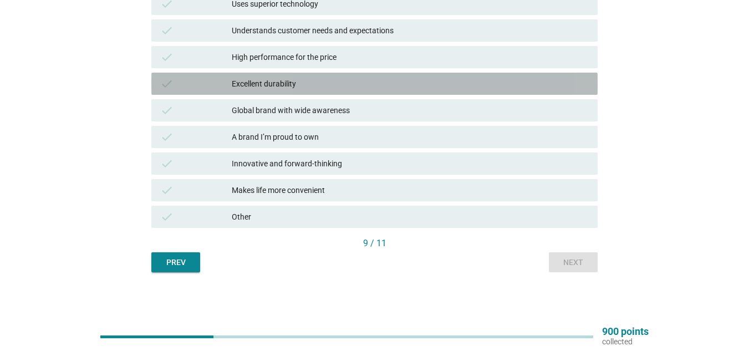
click at [283, 83] on div "Excellent durability" at bounding box center [410, 83] width 357 height 13
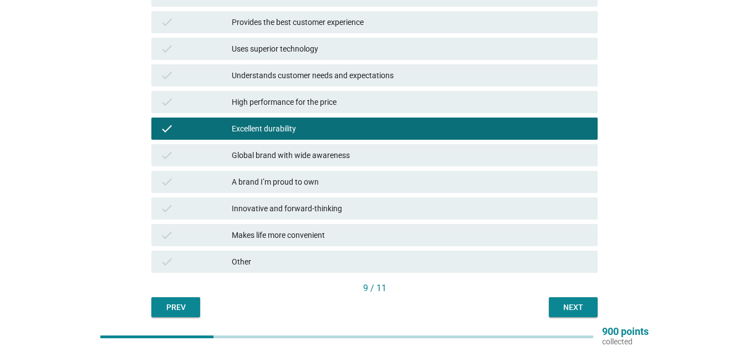
scroll to position [263, 0]
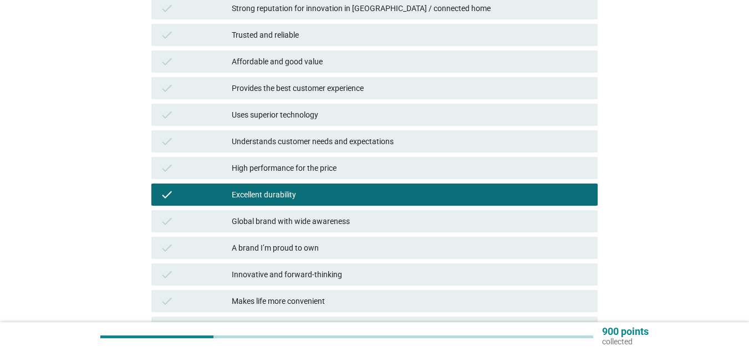
click at [305, 89] on div "Provides the best customer experience" at bounding box center [410, 88] width 357 height 13
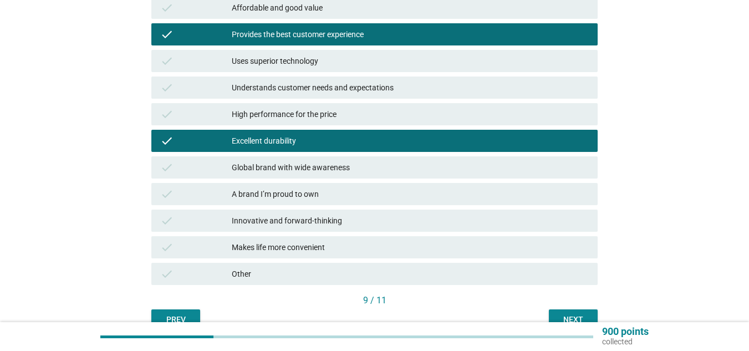
scroll to position [318, 0]
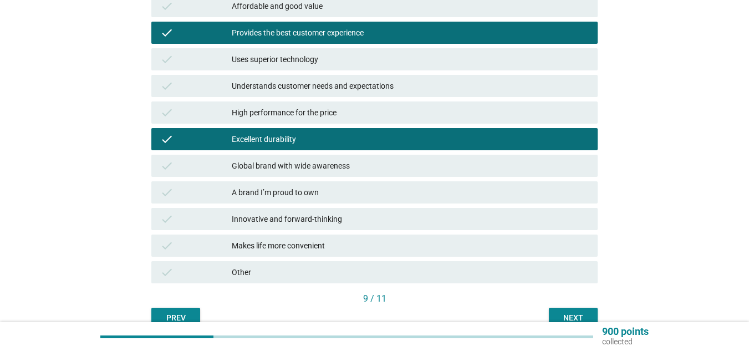
click at [570, 312] on div "Next" at bounding box center [573, 318] width 31 height 12
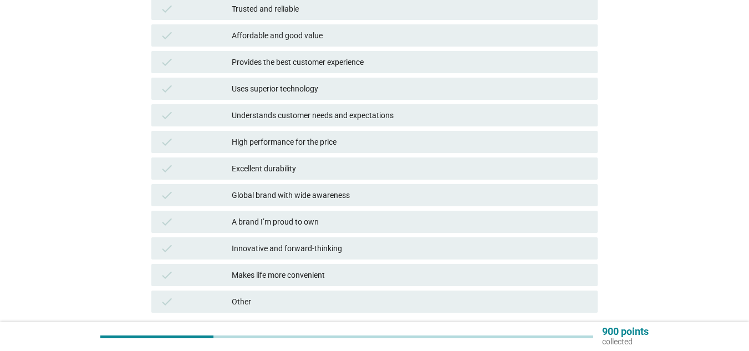
scroll to position [222, 0]
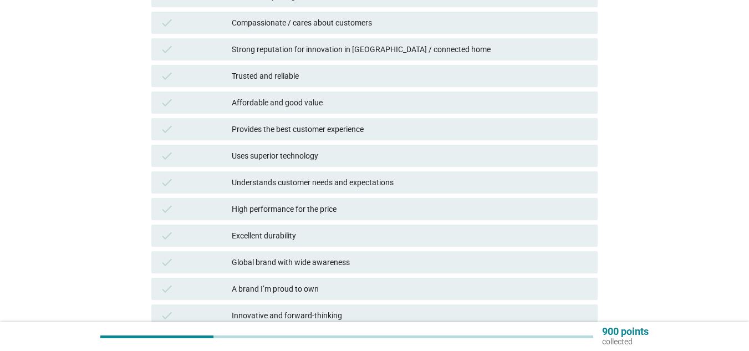
click at [306, 99] on div "Affordable and good value" at bounding box center [410, 102] width 357 height 13
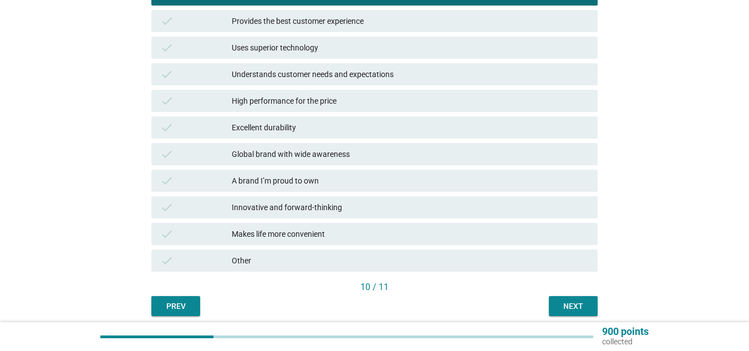
scroll to position [374, 0]
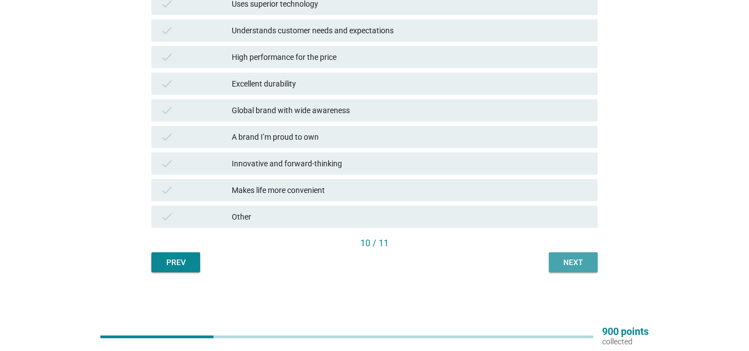
click at [562, 262] on div "Next" at bounding box center [573, 263] width 31 height 12
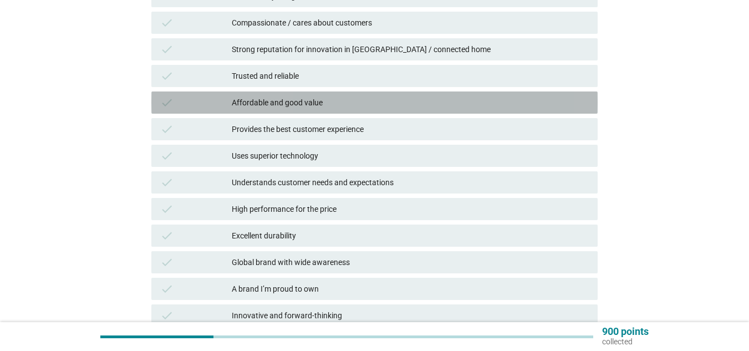
click at [299, 100] on div "Affordable and good value" at bounding box center [410, 102] width 357 height 13
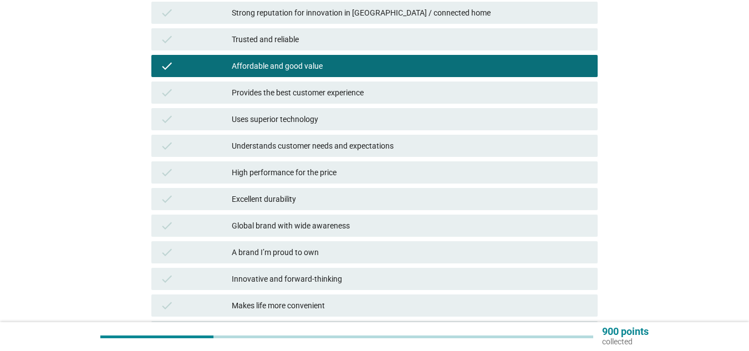
scroll to position [374, 0]
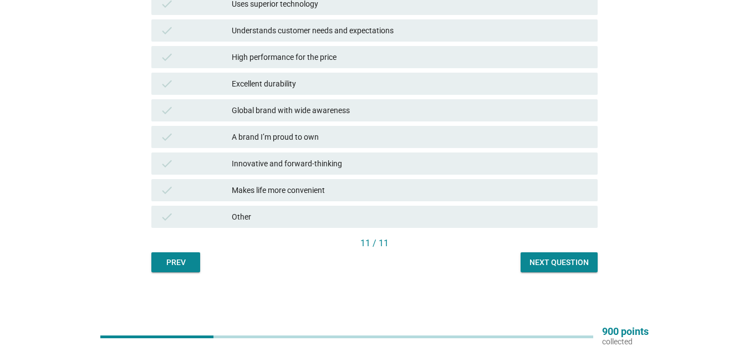
click at [555, 260] on div "Next question" at bounding box center [559, 263] width 59 height 12
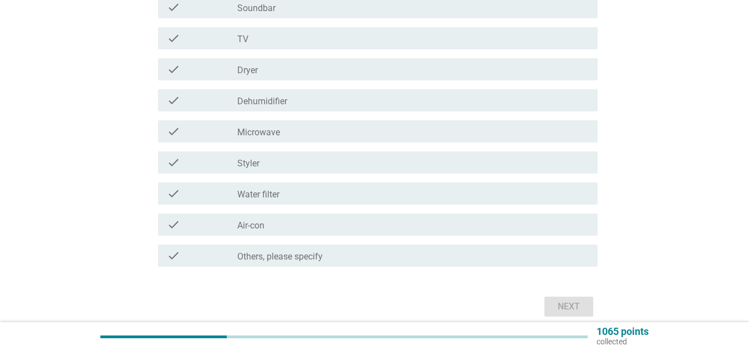
scroll to position [0, 0]
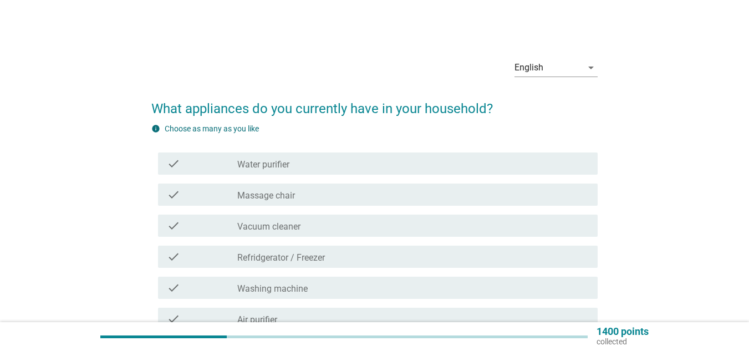
click at [297, 170] on div "check_box_outline_blank Water purifier" at bounding box center [413, 163] width 352 height 13
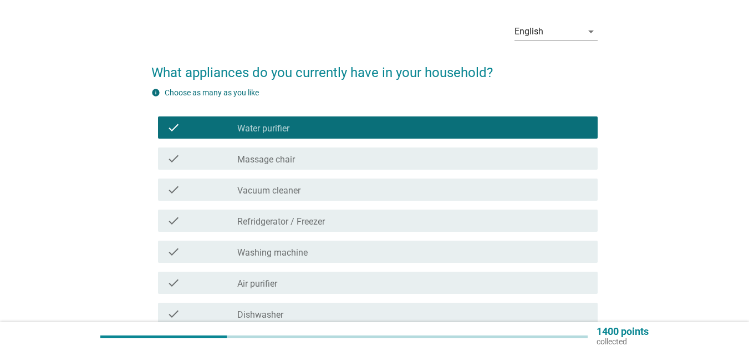
scroll to position [55, 0]
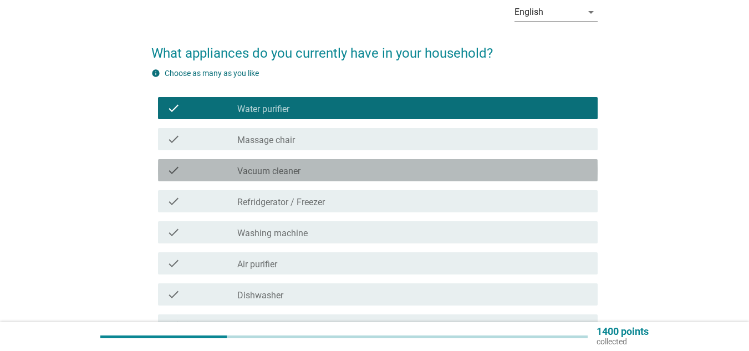
click at [316, 172] on div "check_box_outline_blank Vacuum cleaner" at bounding box center [413, 170] width 352 height 13
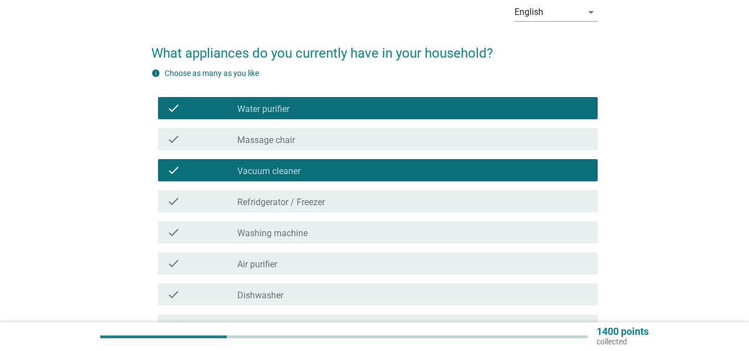
click at [315, 204] on label "Refridgerator / Freezer" at bounding box center [281, 202] width 88 height 11
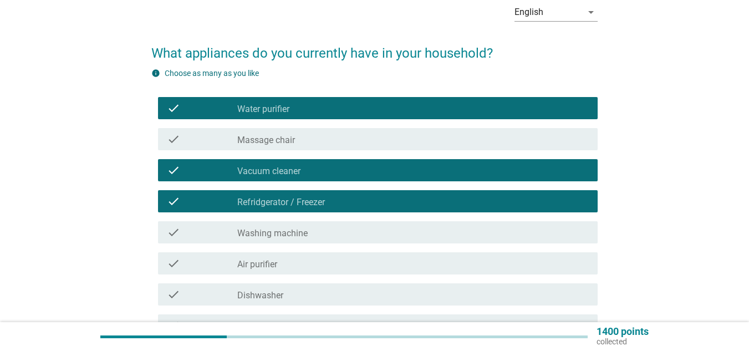
click at [313, 230] on div "check_box_outline_blank Washing machine" at bounding box center [413, 232] width 352 height 13
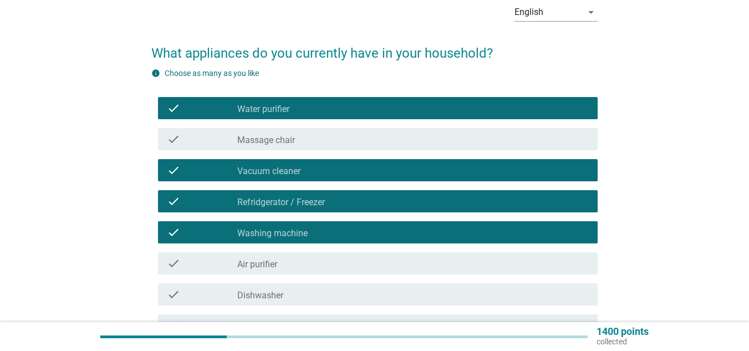
click at [308, 266] on div "check_box_outline_blank Air purifier" at bounding box center [413, 263] width 352 height 13
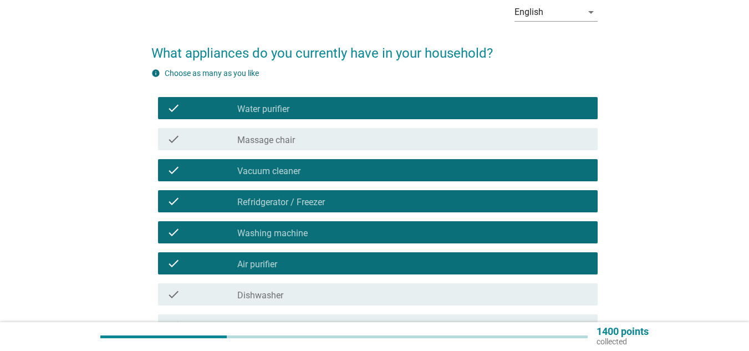
scroll to position [166, 0]
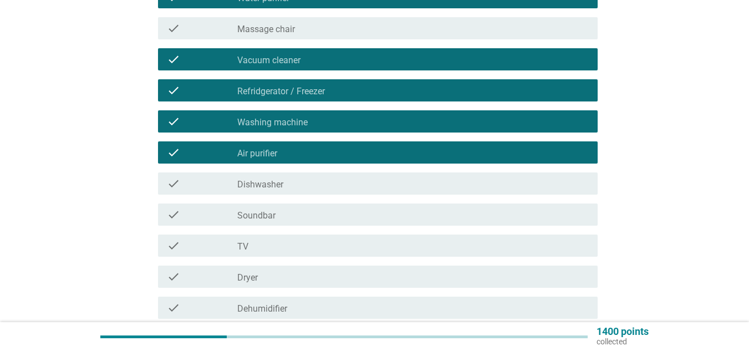
click at [301, 265] on div "check check_box_outline_blank Dryer" at bounding box center [374, 276] width 446 height 31
click at [303, 246] on div "check_box_outline_blank TV" at bounding box center [413, 245] width 352 height 13
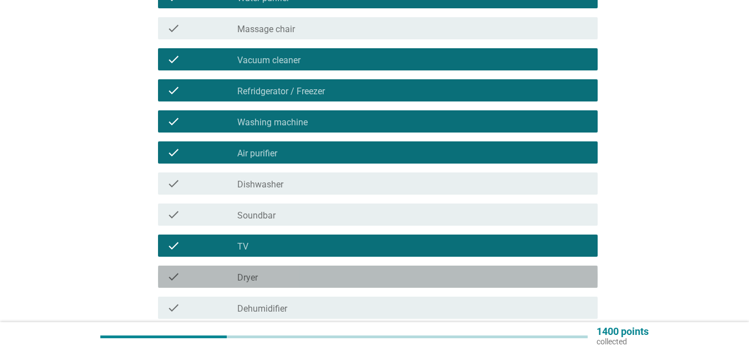
click at [299, 268] on div "check check_box_outline_blank Dryer" at bounding box center [378, 277] width 440 height 22
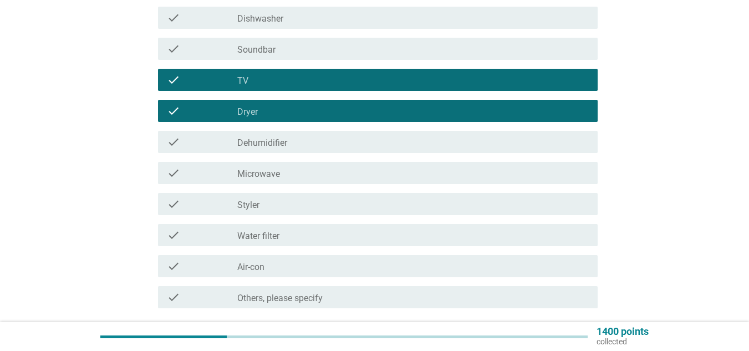
scroll to position [333, 0]
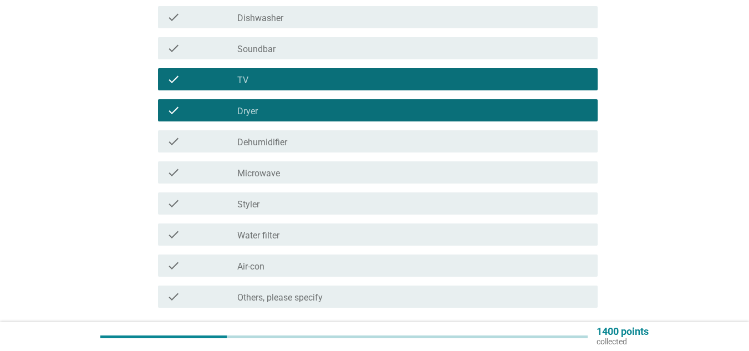
click at [298, 179] on div "check_box_outline_blank Microwave" at bounding box center [413, 172] width 352 height 13
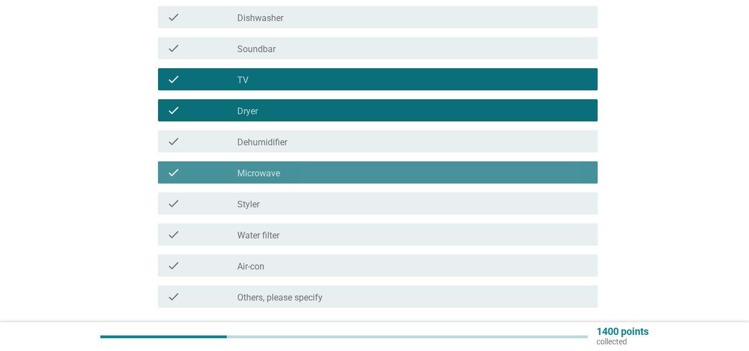
click at [300, 174] on div "check_box_outline_blank Microwave" at bounding box center [413, 172] width 352 height 13
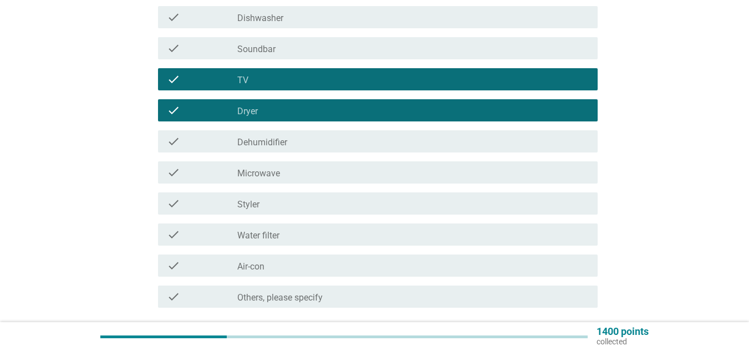
click at [300, 174] on div "check_box_outline_blank Microwave" at bounding box center [413, 172] width 352 height 13
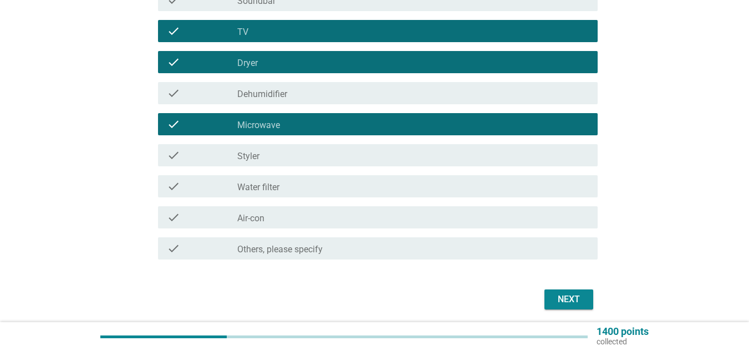
scroll to position [388, 0]
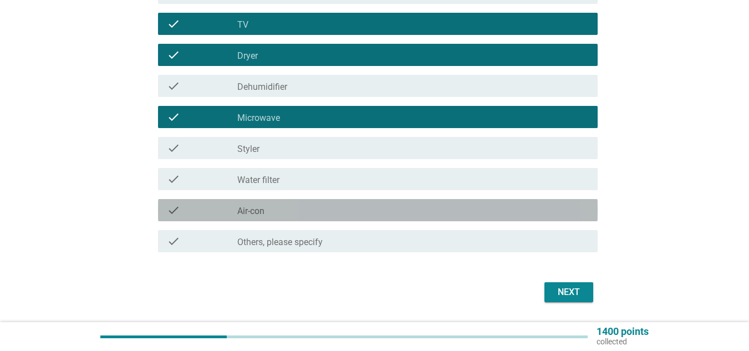
click at [347, 205] on div "check_box_outline_blank Air-con" at bounding box center [413, 210] width 352 height 13
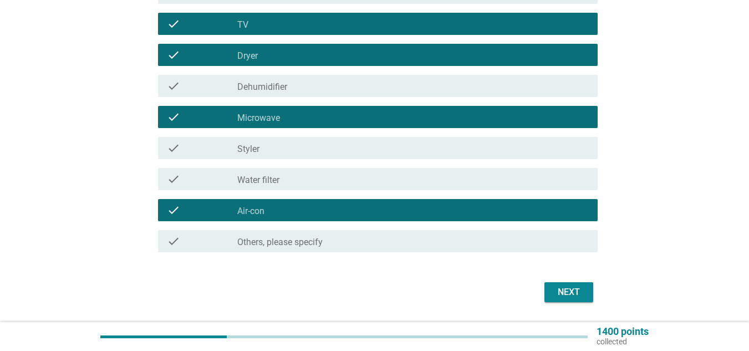
click at [558, 292] on div "Next" at bounding box center [568, 292] width 31 height 13
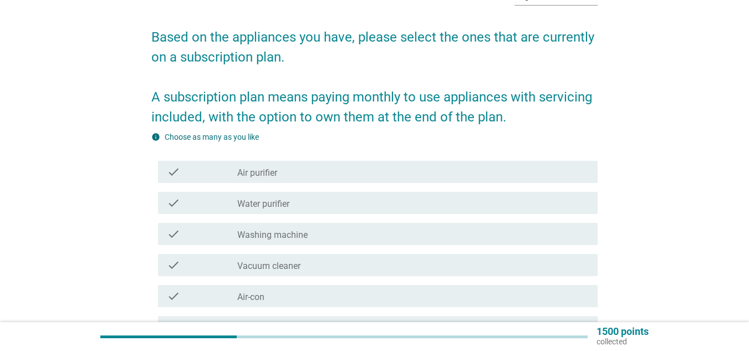
scroll to position [111, 0]
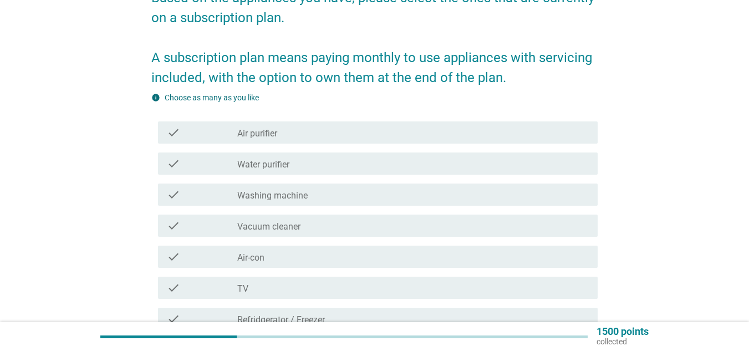
click at [321, 164] on div "check_box_outline_blank Water purifier" at bounding box center [413, 163] width 352 height 13
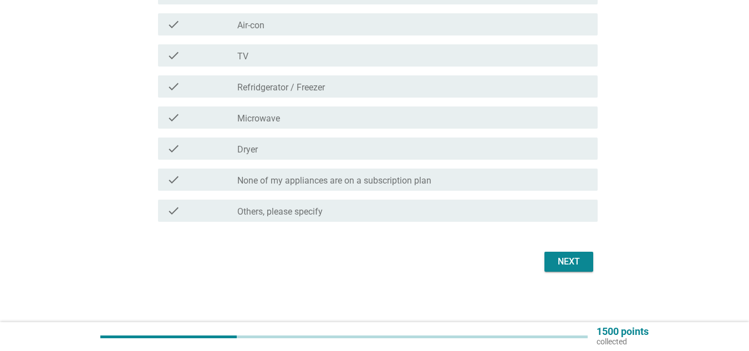
scroll to position [346, 0]
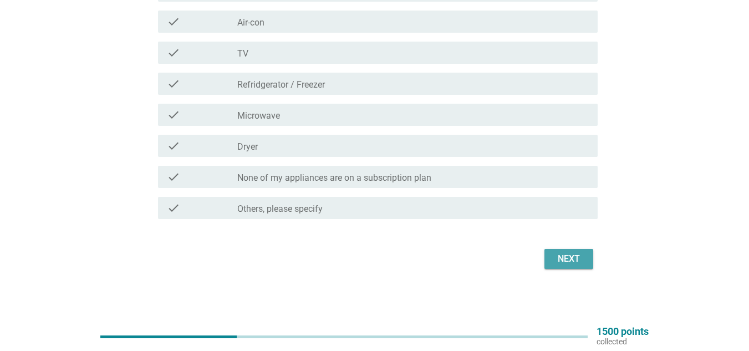
click at [590, 267] on button "Next" at bounding box center [569, 259] width 49 height 20
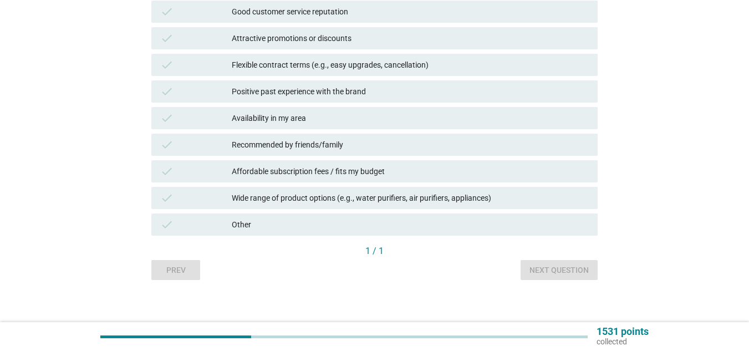
scroll to position [0, 0]
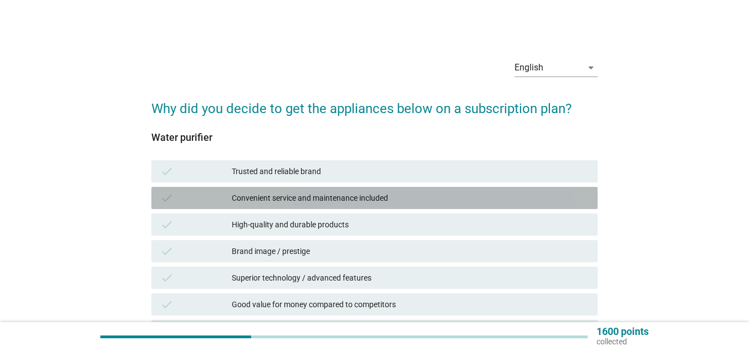
click at [313, 195] on div "Convenient service and maintenance included" at bounding box center [410, 197] width 357 height 13
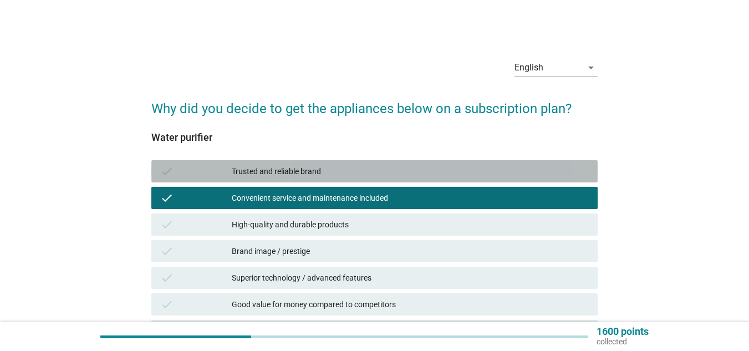
click at [319, 179] on div "check Trusted and reliable brand" at bounding box center [374, 171] width 446 height 22
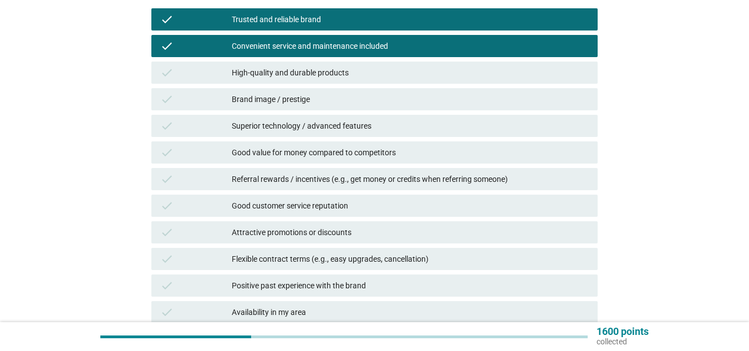
scroll to position [166, 0]
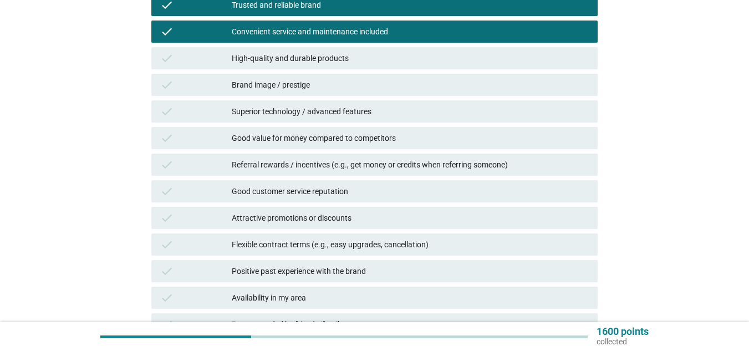
click at [370, 134] on div "Good value for money compared to competitors" at bounding box center [410, 137] width 357 height 13
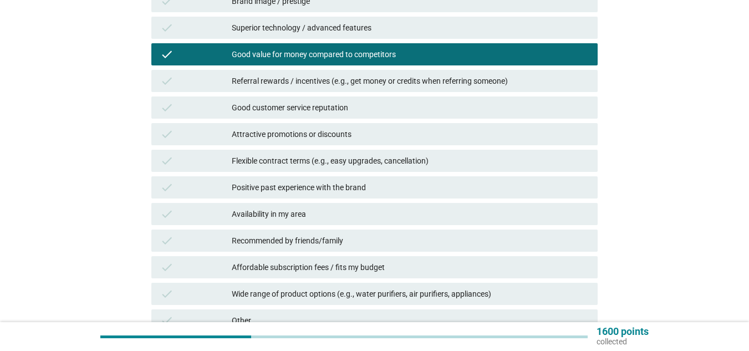
scroll to position [277, 0]
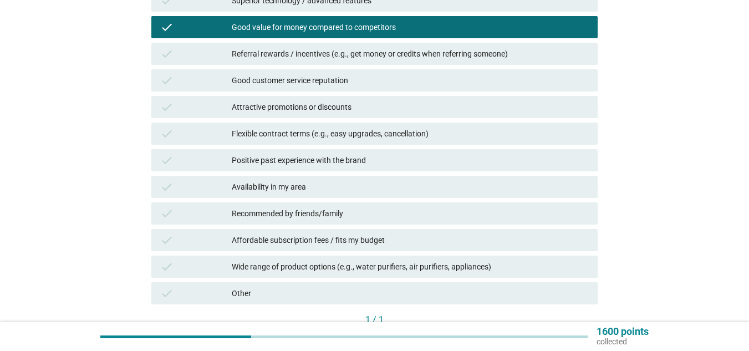
click at [360, 102] on div "Attractive promotions or discounts" at bounding box center [410, 106] width 357 height 13
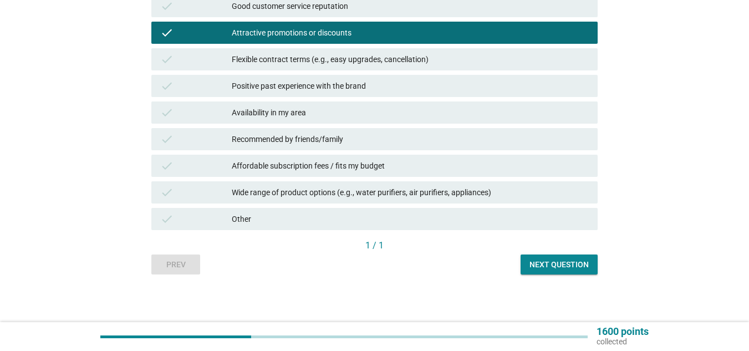
scroll to position [354, 0]
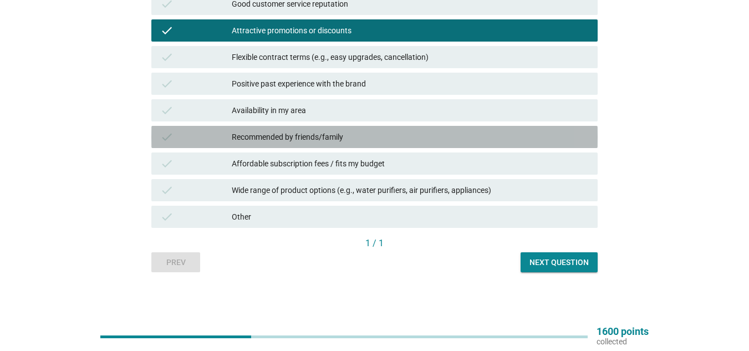
click at [360, 137] on div "Recommended by friends/family" at bounding box center [410, 136] width 357 height 13
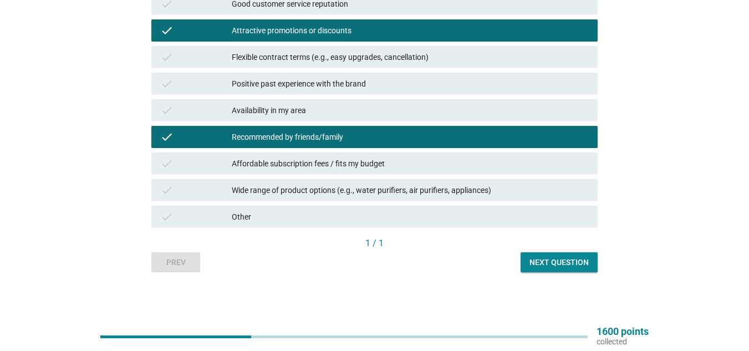
click at [393, 168] on div "Affordable subscription fees / fits my budget" at bounding box center [410, 163] width 357 height 13
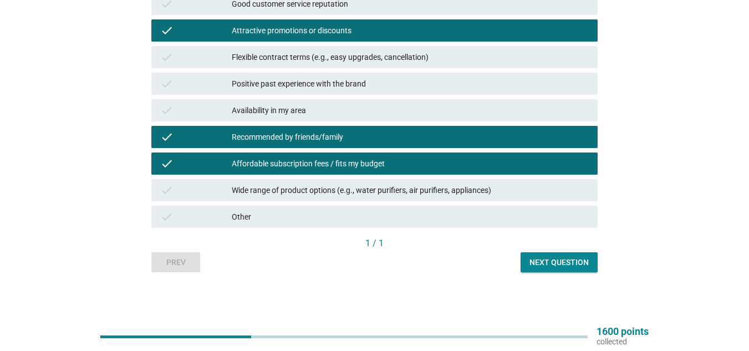
click at [546, 262] on div "Next question" at bounding box center [559, 263] width 59 height 12
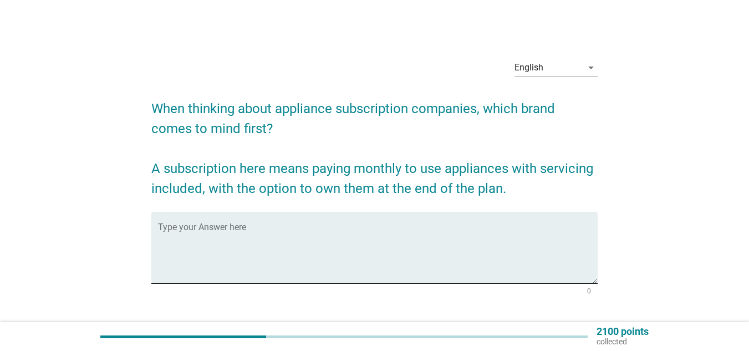
click at [394, 242] on textarea "Type your Answer here" at bounding box center [378, 254] width 440 height 58
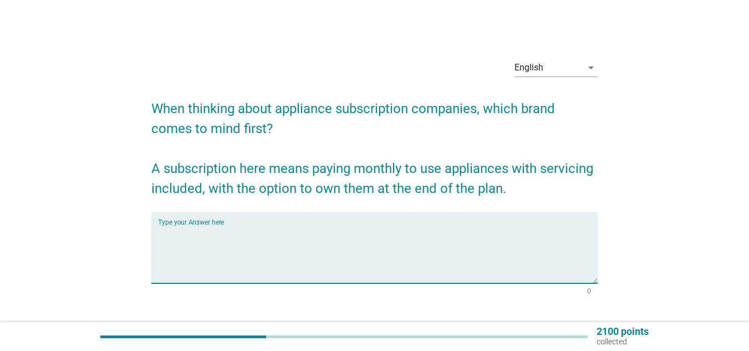
click at [394, 242] on textarea "Type your Answer here" at bounding box center [378, 254] width 440 height 58
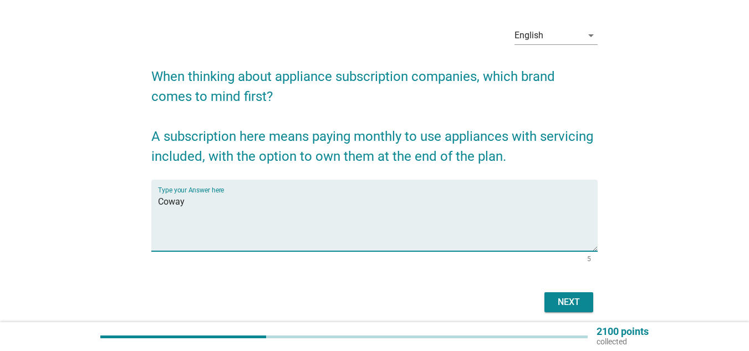
scroll to position [75, 0]
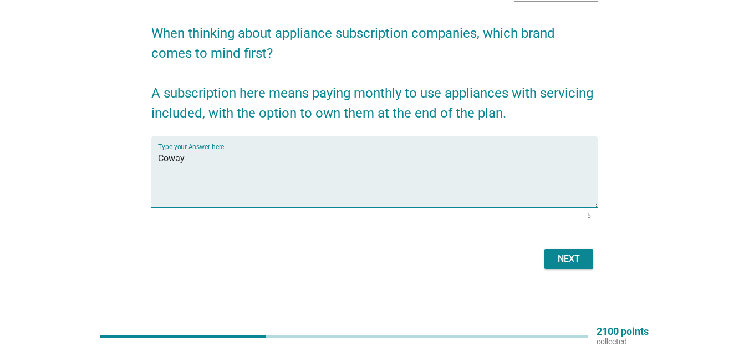
type textarea "Coway"
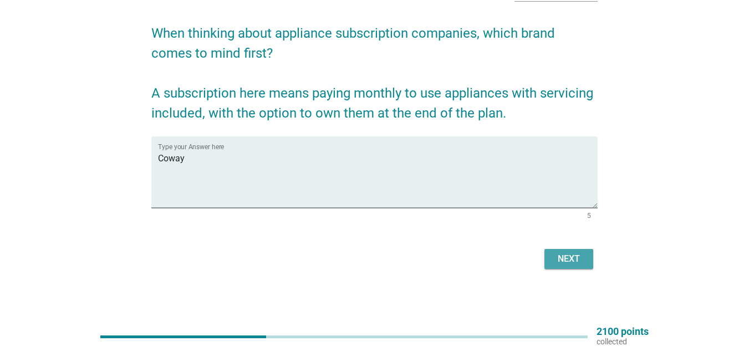
click at [579, 257] on div "Next" at bounding box center [568, 258] width 31 height 13
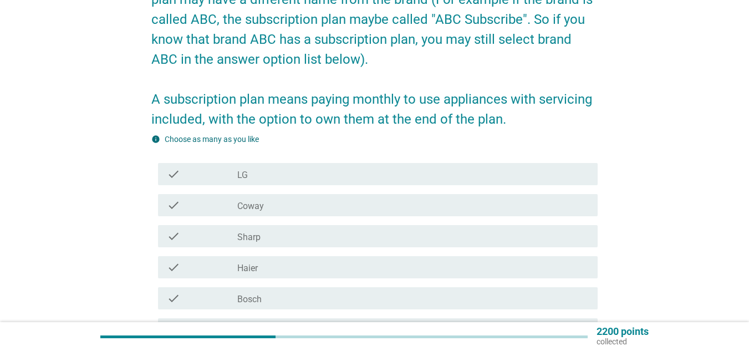
scroll to position [166, 0]
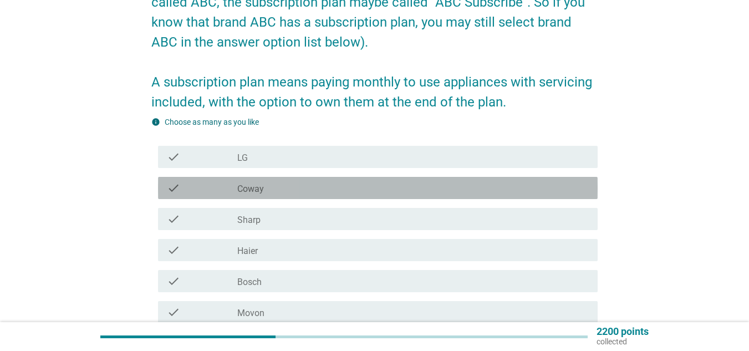
click at [309, 186] on div "check_box_outline_blank Coway" at bounding box center [413, 187] width 352 height 13
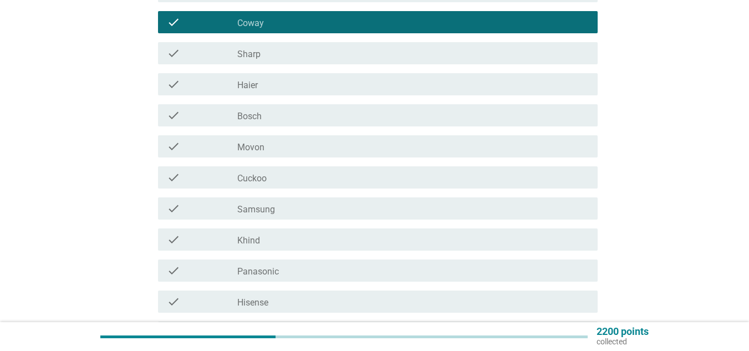
scroll to position [333, 0]
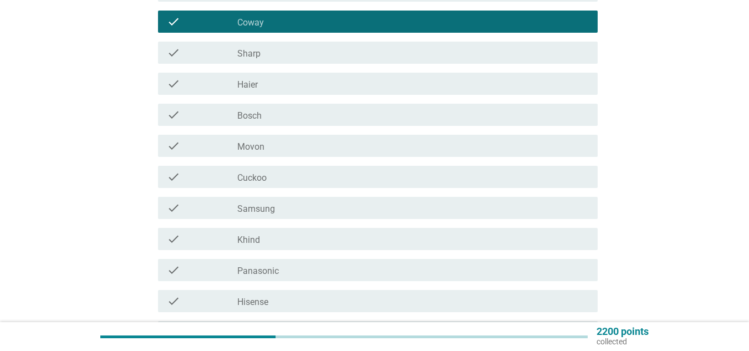
click at [309, 186] on div "check check_box_outline_blank Cuckoo" at bounding box center [378, 177] width 440 height 22
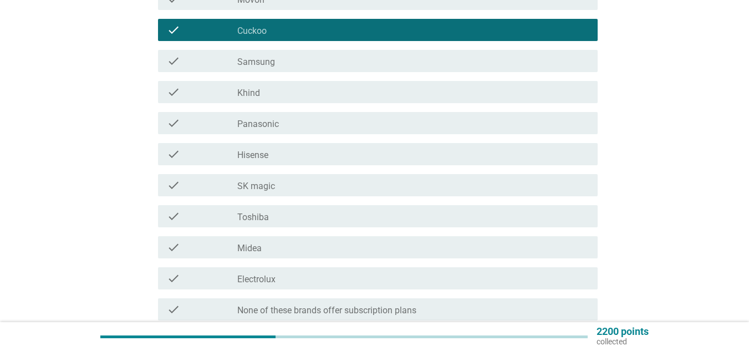
scroll to position [499, 0]
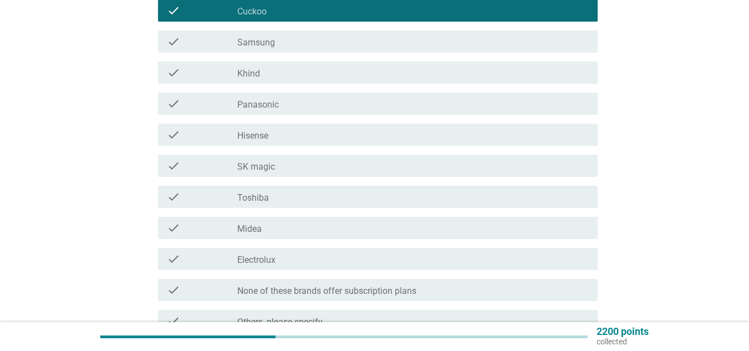
click at [322, 170] on div "check_box_outline_blank SK magic" at bounding box center [413, 165] width 352 height 13
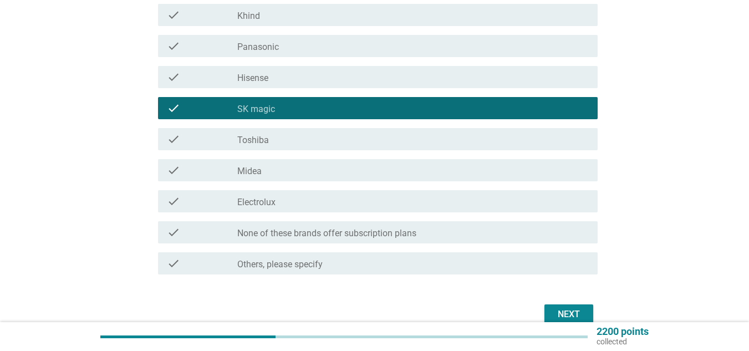
scroll to position [610, 0]
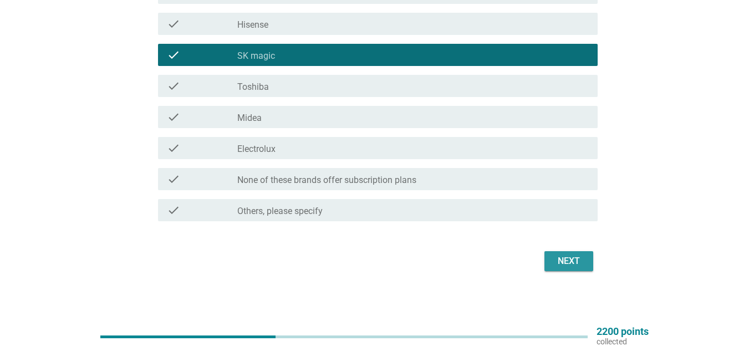
click at [577, 264] on div "Next" at bounding box center [568, 261] width 31 height 13
click at [577, 264] on div "Next" at bounding box center [374, 261] width 446 height 27
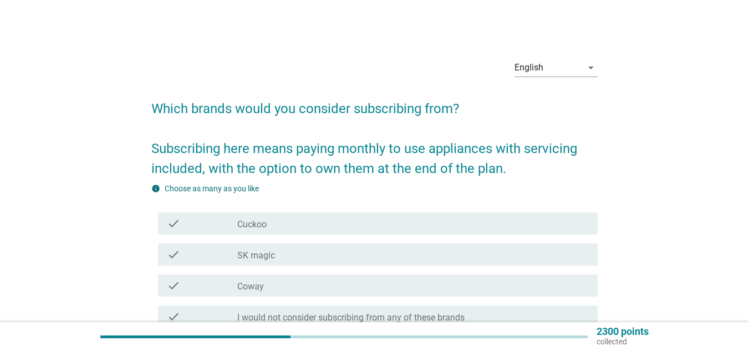
scroll to position [111, 0]
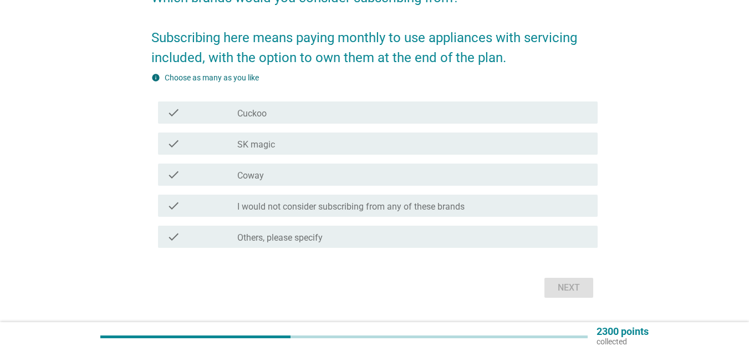
click at [316, 116] on div "check_box_outline_blank Cuckoo" at bounding box center [413, 112] width 352 height 13
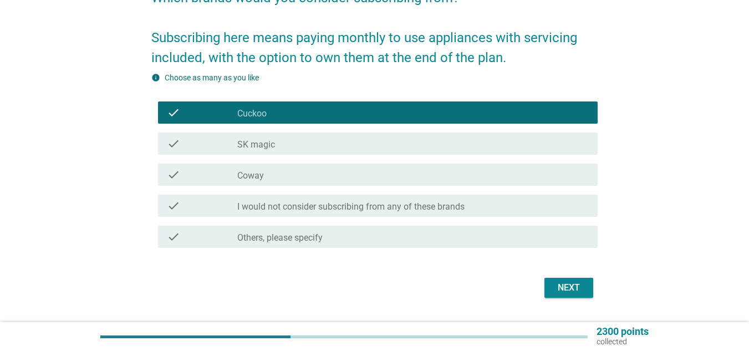
click at [561, 289] on div "Next" at bounding box center [568, 287] width 31 height 13
click at [561, 289] on div "Next" at bounding box center [374, 288] width 446 height 27
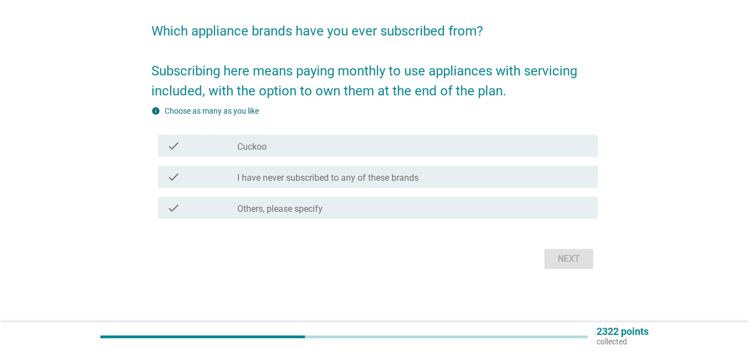
scroll to position [0, 0]
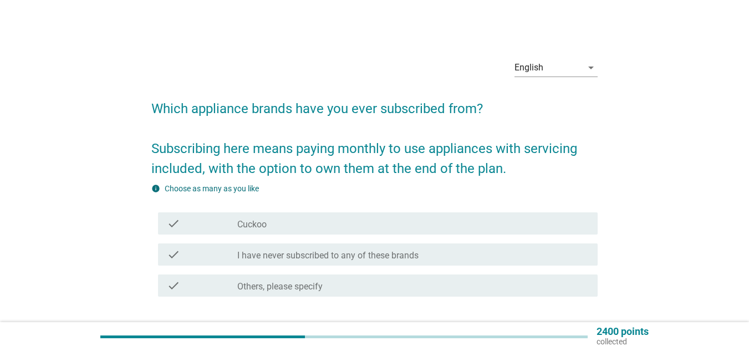
click at [309, 224] on div "check_box_outline_blank Cuckoo" at bounding box center [413, 223] width 352 height 13
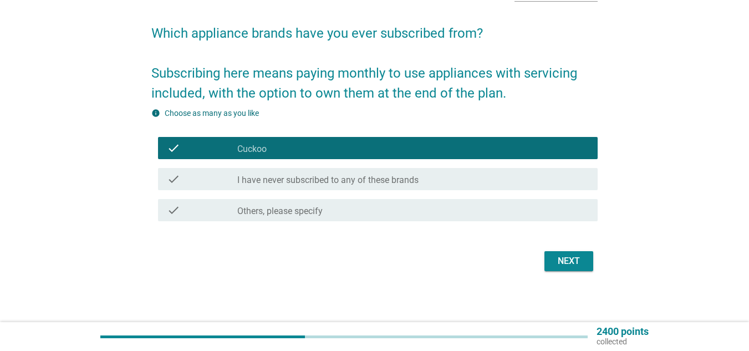
scroll to position [78, 0]
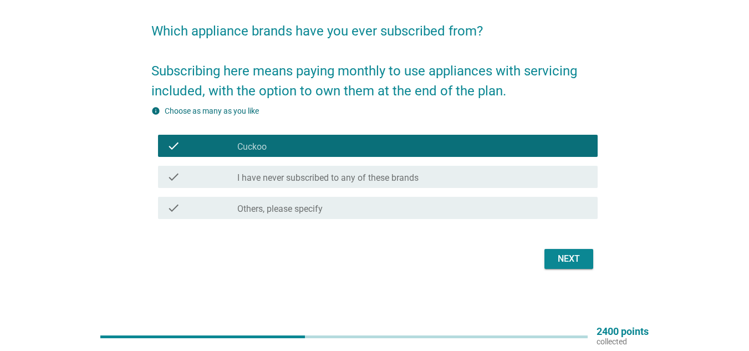
click at [572, 270] on div "Next" at bounding box center [374, 259] width 446 height 27
click at [573, 267] on button "Next" at bounding box center [569, 259] width 49 height 20
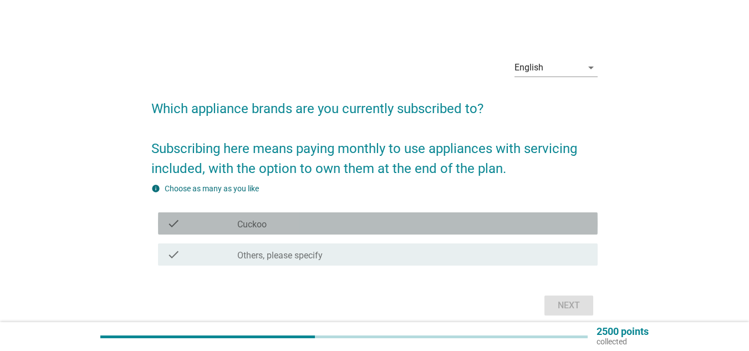
click at [369, 224] on div "check_box_outline_blank Cuckoo" at bounding box center [413, 223] width 352 height 13
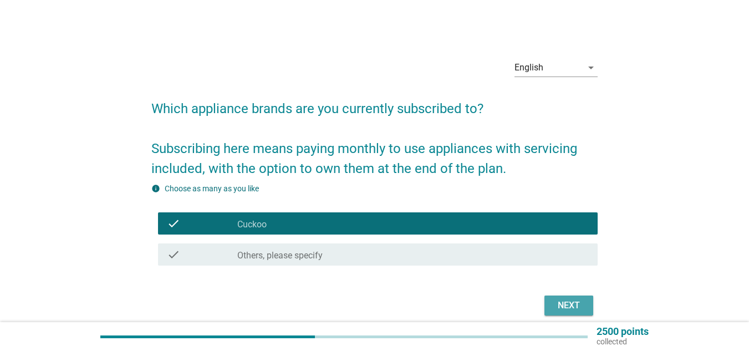
click at [553, 302] on div "Next" at bounding box center [568, 305] width 31 height 13
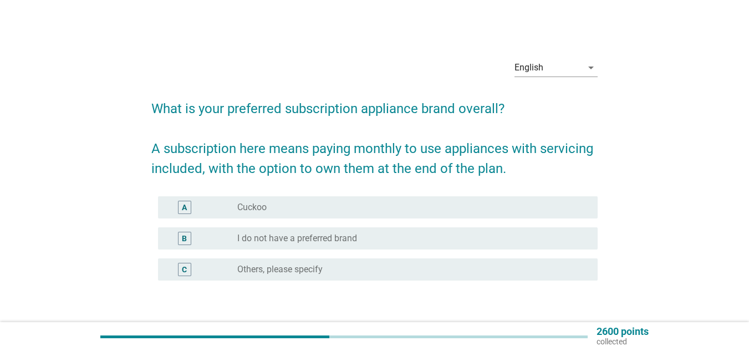
click at [333, 207] on div "radio_button_unchecked Cuckoo" at bounding box center [408, 207] width 343 height 11
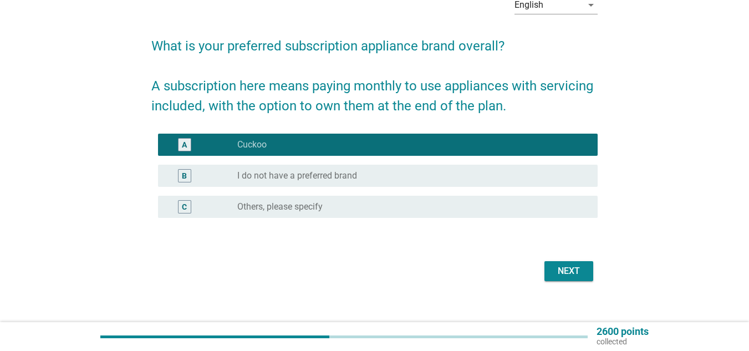
scroll to position [75, 0]
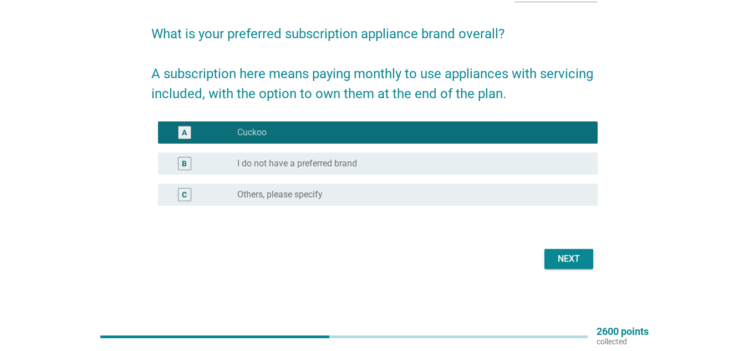
click at [575, 269] on div "Next" at bounding box center [374, 259] width 446 height 27
click at [575, 263] on div "Next" at bounding box center [568, 258] width 31 height 13
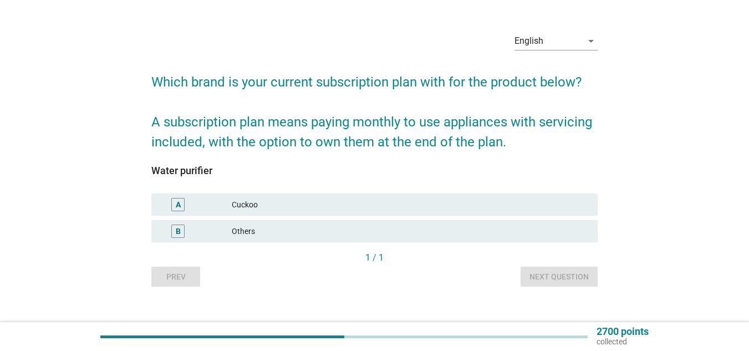
scroll to position [41, 0]
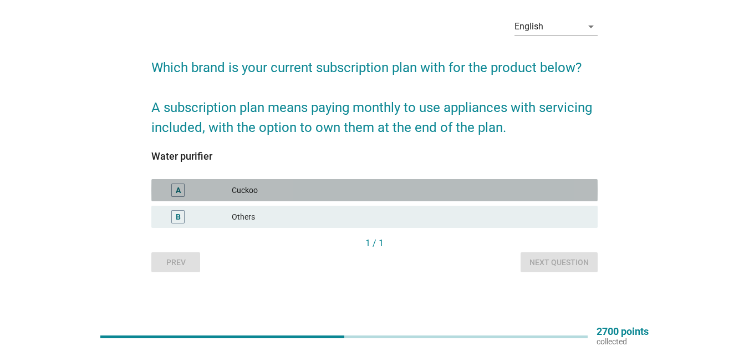
drag, startPoint x: 255, startPoint y: 197, endPoint x: 258, endPoint y: 190, distance: 7.7
click at [255, 195] on div "A Cuckoo" at bounding box center [374, 190] width 446 height 22
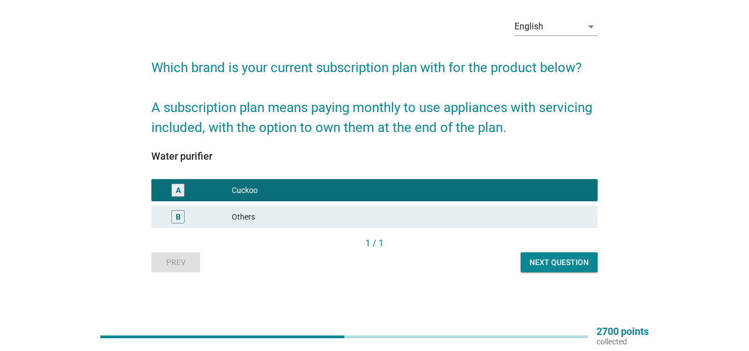
click at [585, 266] on div "Next question" at bounding box center [559, 263] width 59 height 12
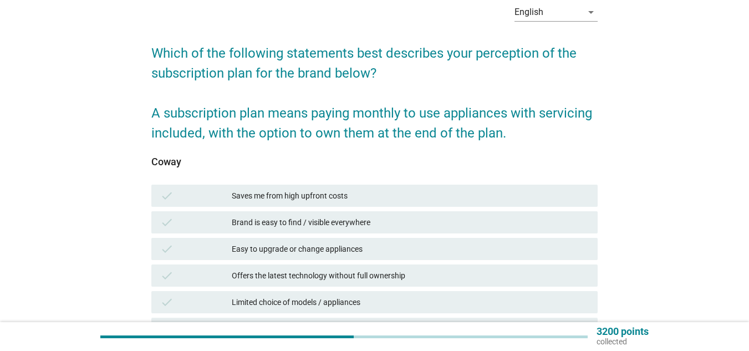
scroll to position [166, 0]
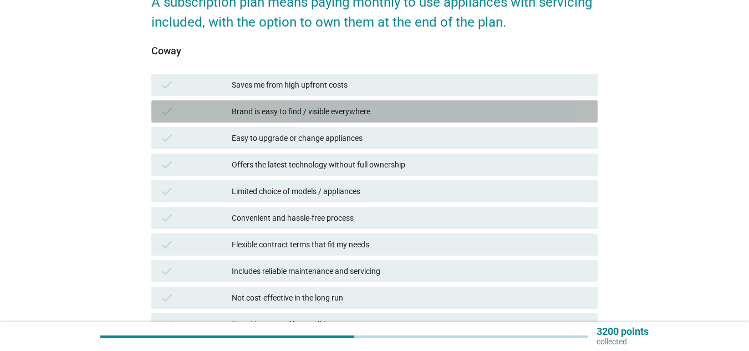
click at [286, 104] on div "check Brand is easy to find / visible everywhere" at bounding box center [374, 111] width 446 height 22
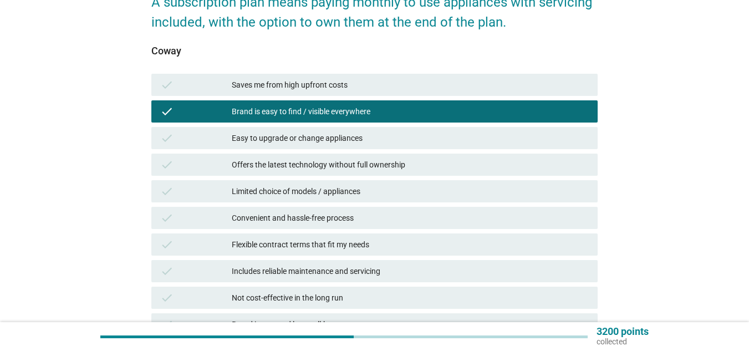
click at [297, 169] on div "Offers the latest technology without full ownership" at bounding box center [410, 164] width 357 height 13
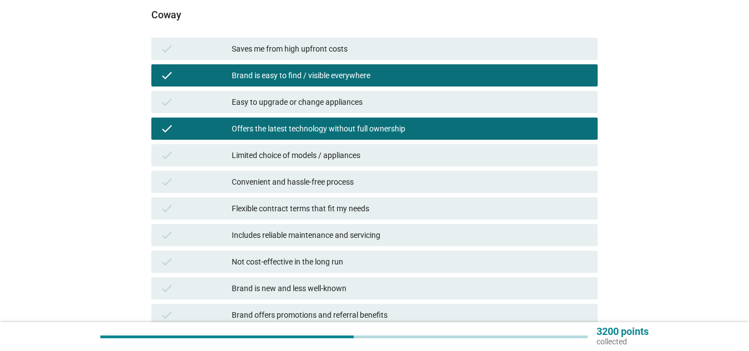
scroll to position [222, 0]
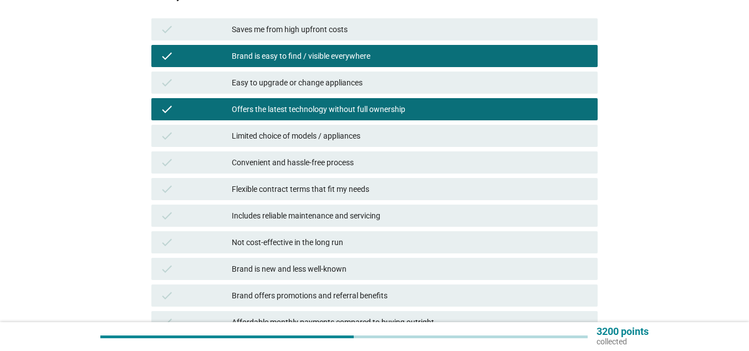
click at [315, 111] on div "Offers the latest technology without full ownership" at bounding box center [410, 109] width 357 height 13
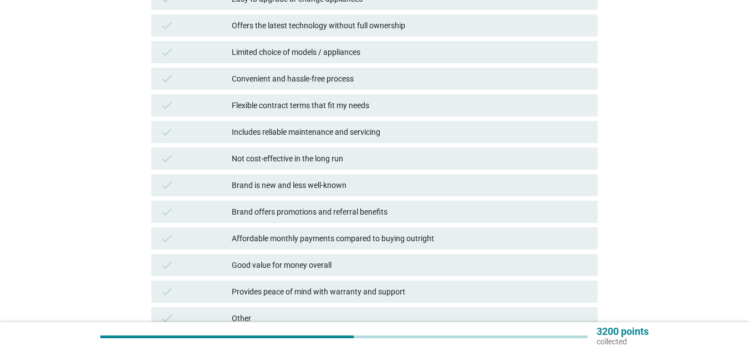
scroll to position [333, 0]
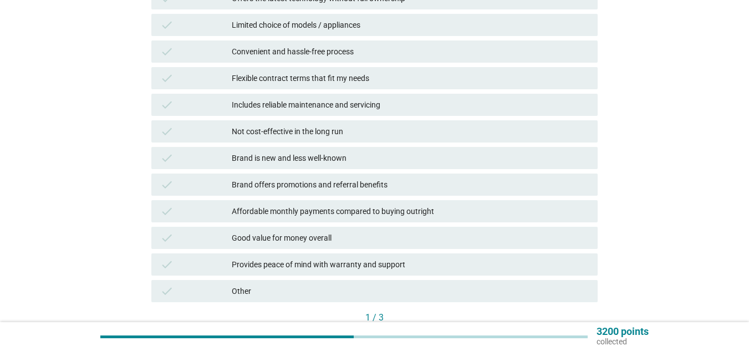
click at [302, 158] on div "Brand is new and less well-known" at bounding box center [410, 157] width 357 height 13
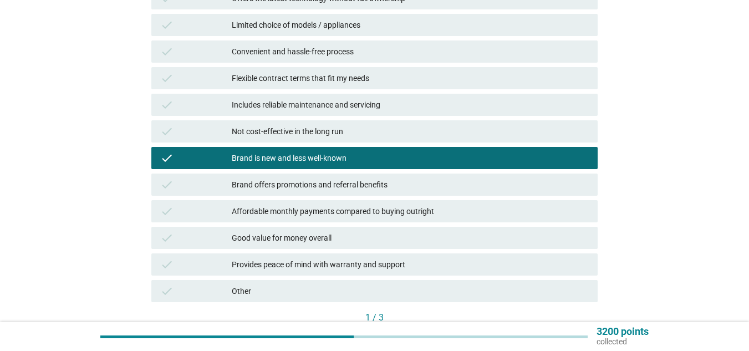
click at [301, 160] on div "Brand is new and less well-known" at bounding box center [410, 157] width 357 height 13
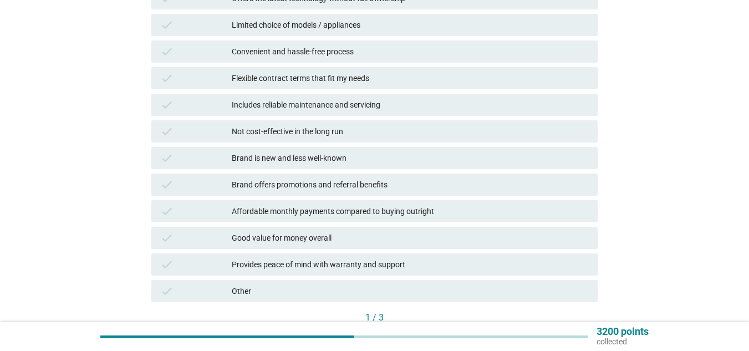
click at [308, 184] on div "Brand offers promotions and referral benefits" at bounding box center [410, 184] width 357 height 13
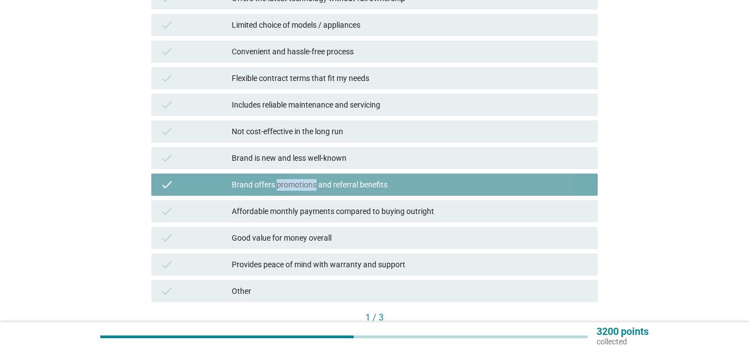
click at [308, 184] on div "Brand offers promotions and referral benefits" at bounding box center [410, 184] width 357 height 13
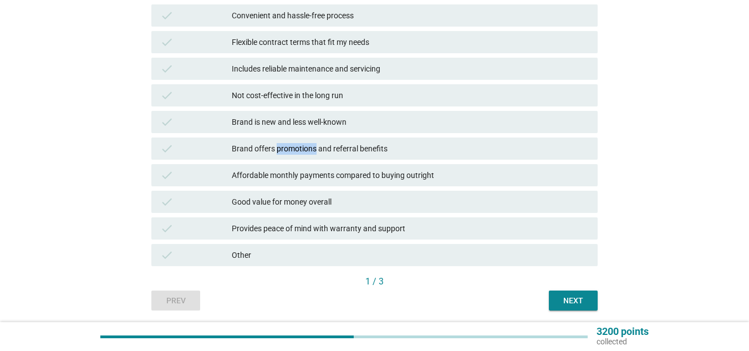
scroll to position [388, 0]
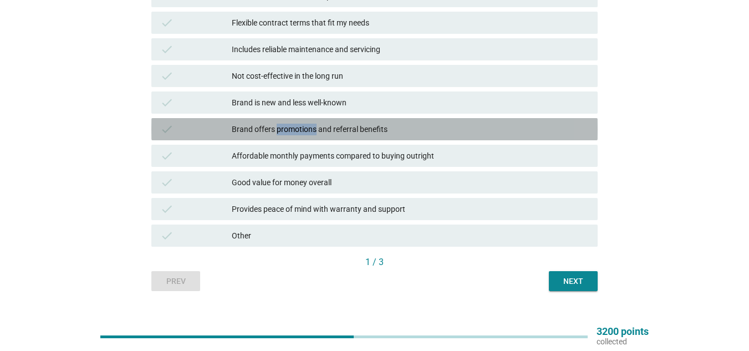
click at [284, 135] on div "Brand offers promotions and referral benefits" at bounding box center [410, 129] width 357 height 13
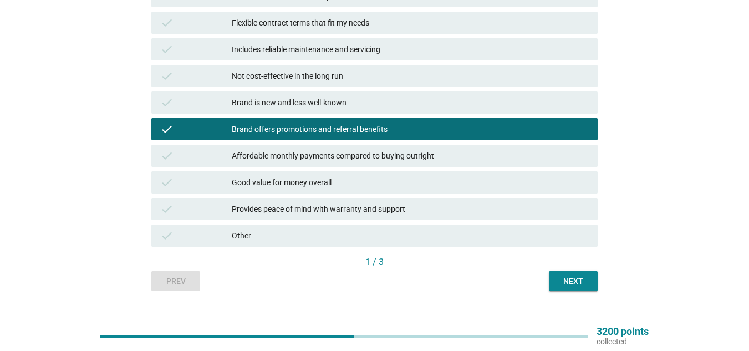
click at [280, 177] on div "Good value for money overall" at bounding box center [410, 182] width 357 height 13
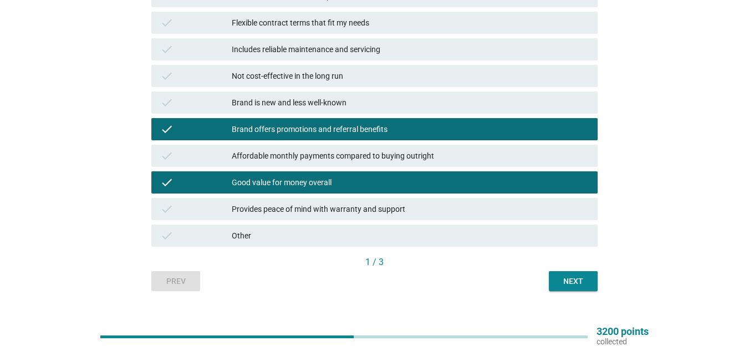
click at [283, 160] on div "Affordable monthly payments compared to buying outright" at bounding box center [410, 155] width 357 height 13
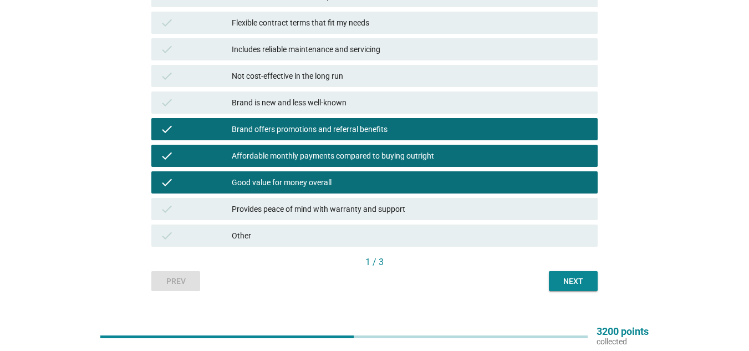
click at [281, 199] on div "check Provides peace of mind with warranty and support" at bounding box center [374, 209] width 446 height 22
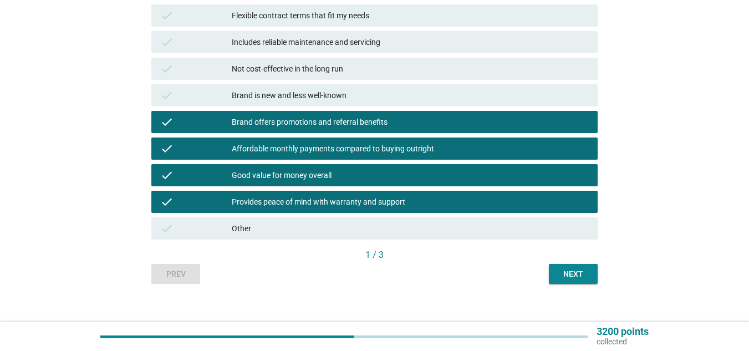
scroll to position [407, 0]
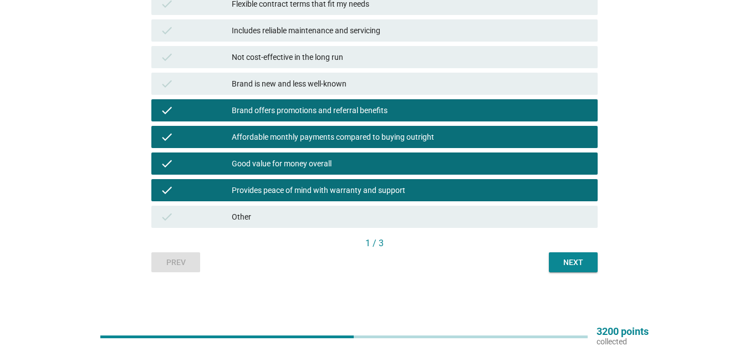
click at [571, 258] on div "Next" at bounding box center [573, 263] width 31 height 12
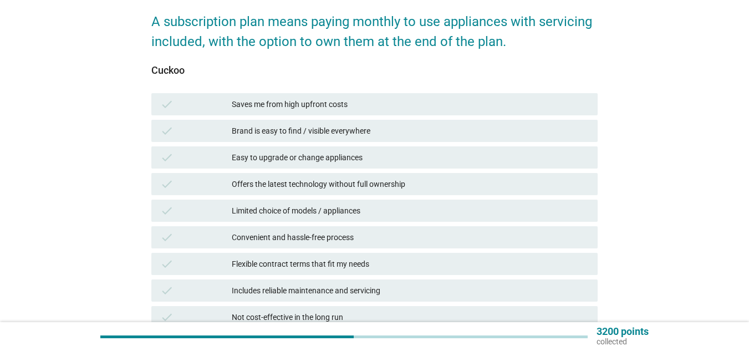
scroll to position [166, 0]
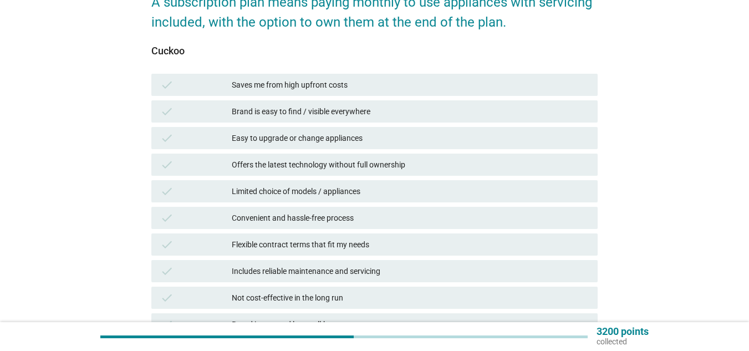
click at [303, 84] on div "Saves me from high upfront costs" at bounding box center [410, 84] width 357 height 13
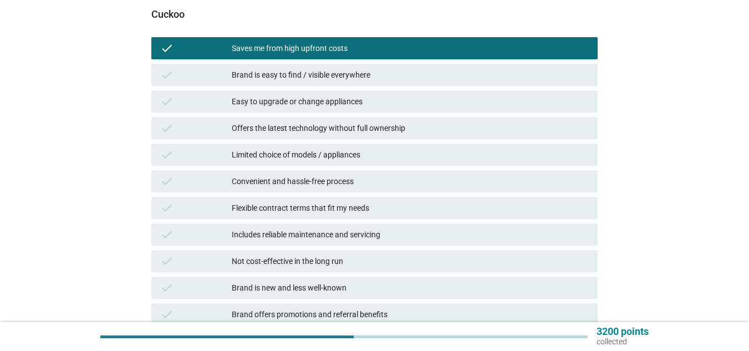
scroll to position [222, 0]
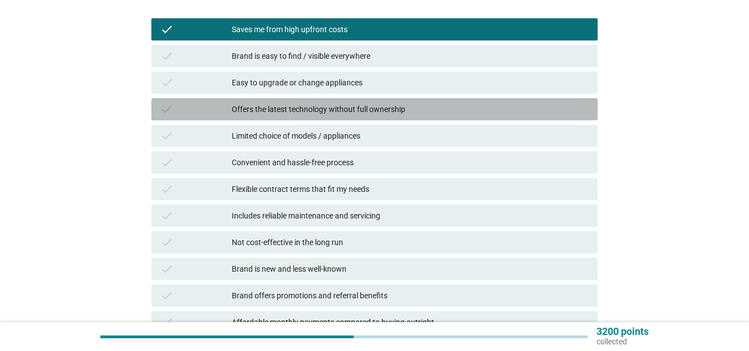
click at [337, 110] on div "Offers the latest technology without full ownership" at bounding box center [410, 109] width 357 height 13
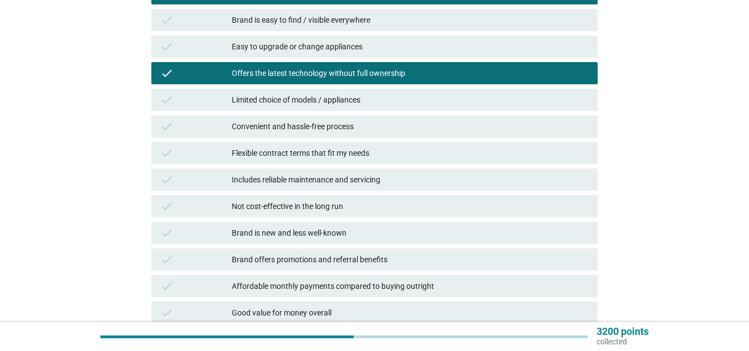
scroll to position [277, 0]
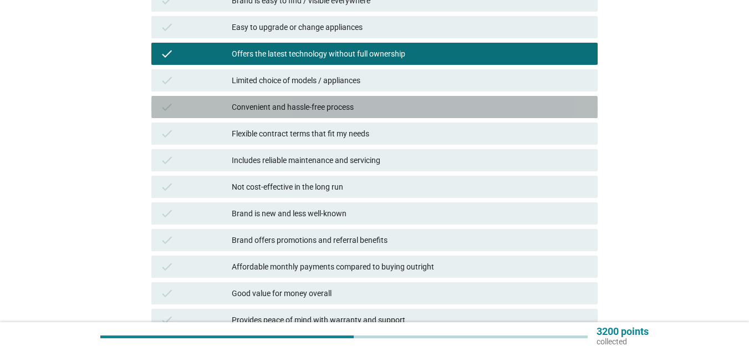
click at [337, 110] on div "Convenient and hassle-free process" at bounding box center [410, 106] width 357 height 13
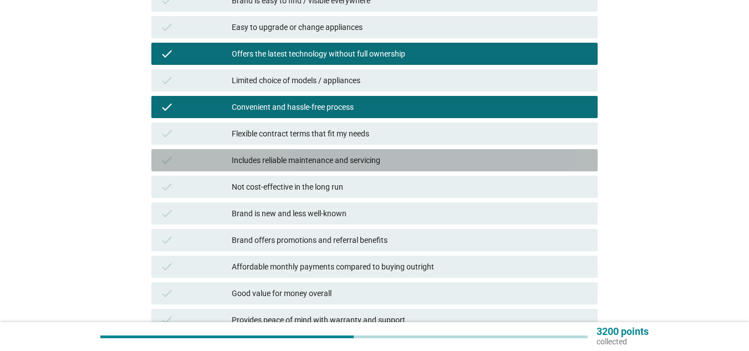
click at [334, 157] on div "Includes reliable maintenance and servicing" at bounding box center [410, 160] width 357 height 13
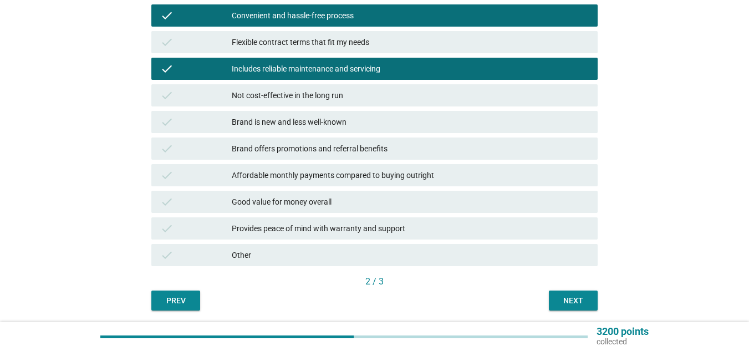
scroll to position [388, 0]
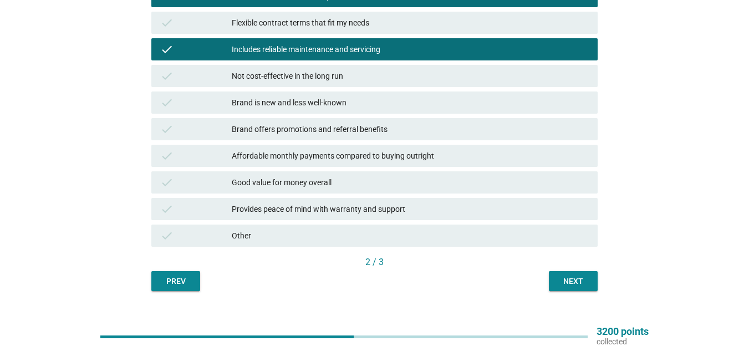
click at [591, 281] on button "Next" at bounding box center [573, 281] width 49 height 20
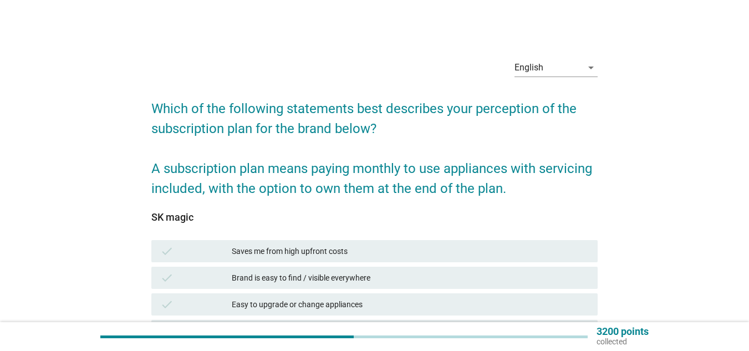
scroll to position [55, 0]
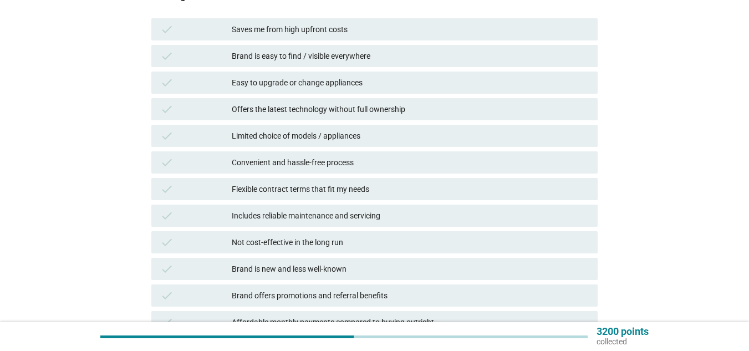
click at [318, 114] on div "Offers the latest technology without full ownership" at bounding box center [410, 109] width 357 height 13
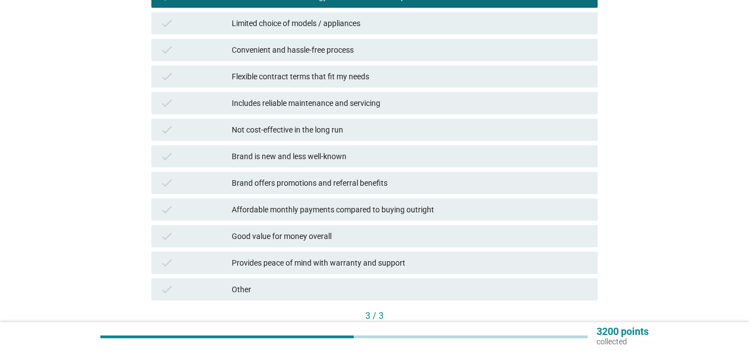
scroll to position [388, 0]
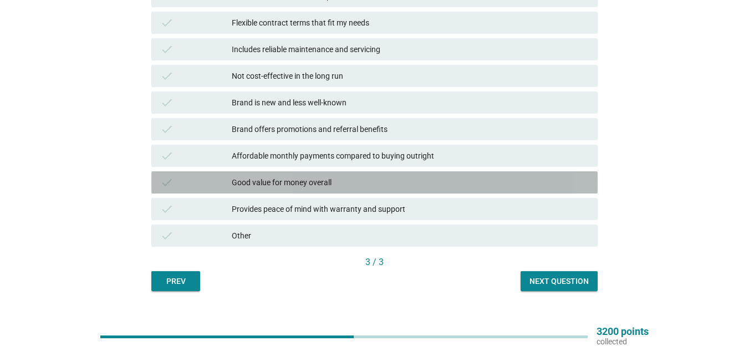
click at [302, 184] on div "Good value for money overall" at bounding box center [410, 182] width 357 height 13
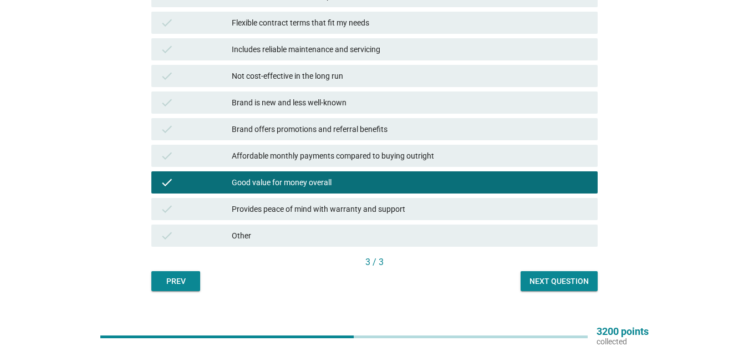
click at [546, 282] on div "Next question" at bounding box center [559, 282] width 59 height 12
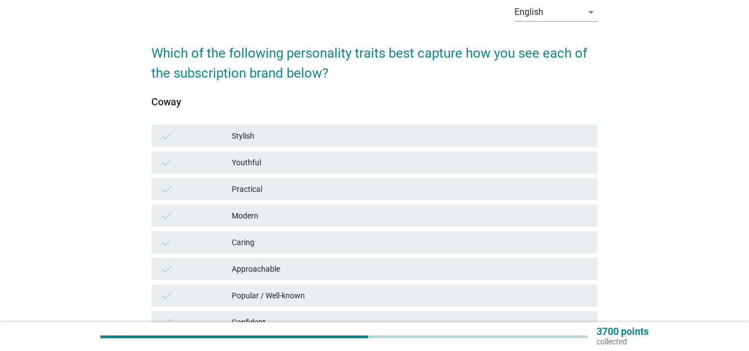
scroll to position [111, 0]
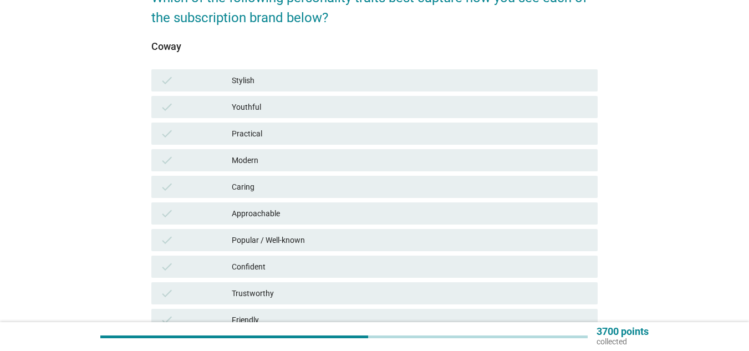
click at [282, 158] on div "Modern" at bounding box center [410, 160] width 357 height 13
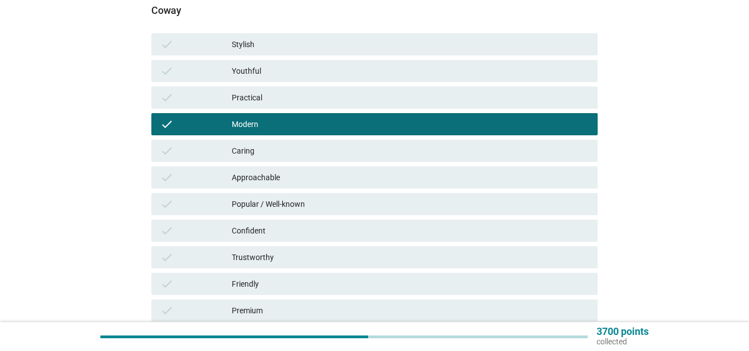
scroll to position [166, 0]
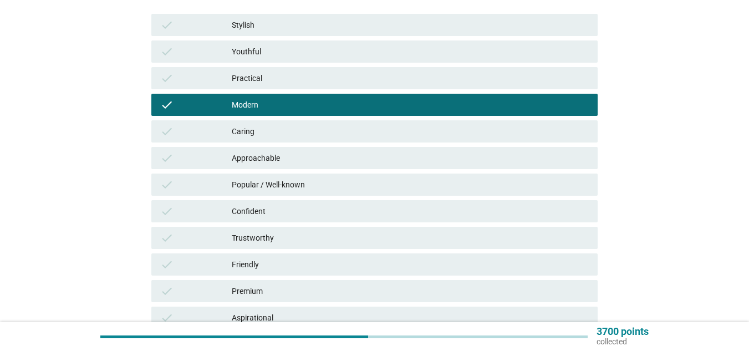
click at [302, 154] on div "Approachable" at bounding box center [410, 157] width 357 height 13
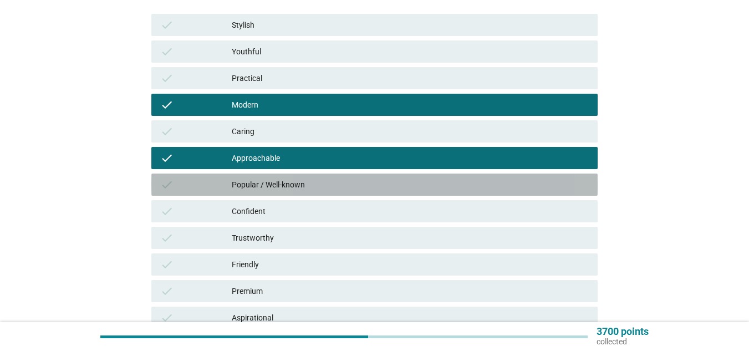
click at [297, 175] on div "check Popular / Well-known" at bounding box center [374, 185] width 446 height 22
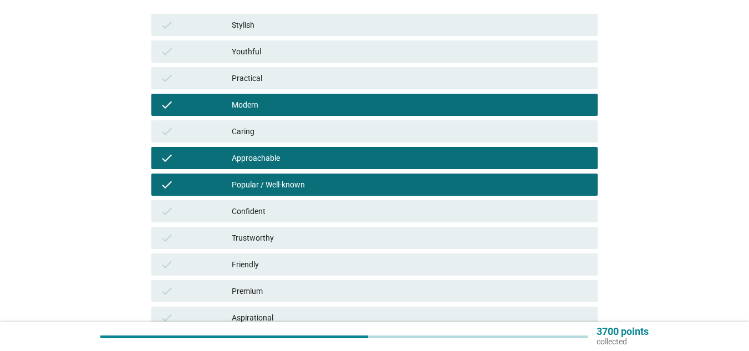
scroll to position [222, 0]
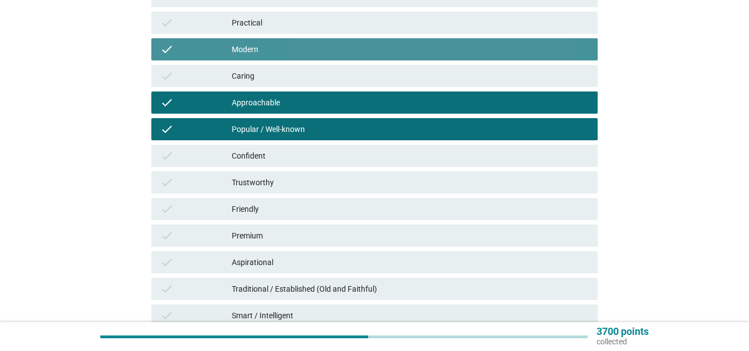
click at [277, 50] on div "Modern" at bounding box center [410, 49] width 357 height 13
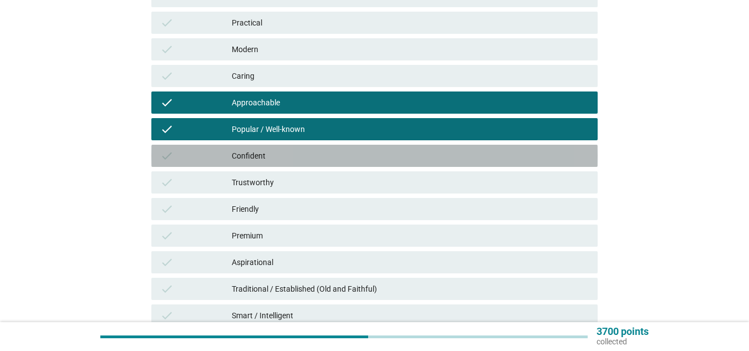
click at [272, 151] on div "Confident" at bounding box center [410, 155] width 357 height 13
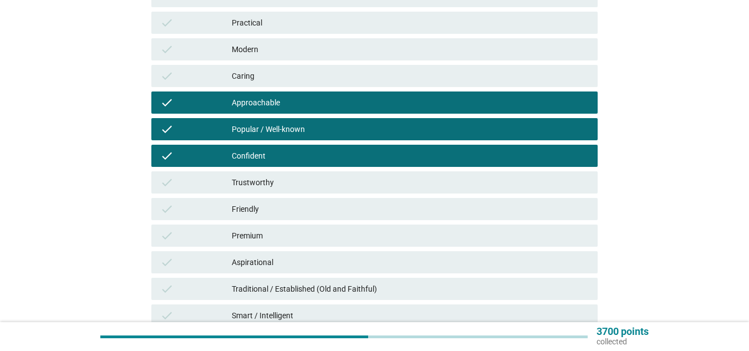
click at [266, 175] on div "check Trustworthy" at bounding box center [374, 182] width 446 height 22
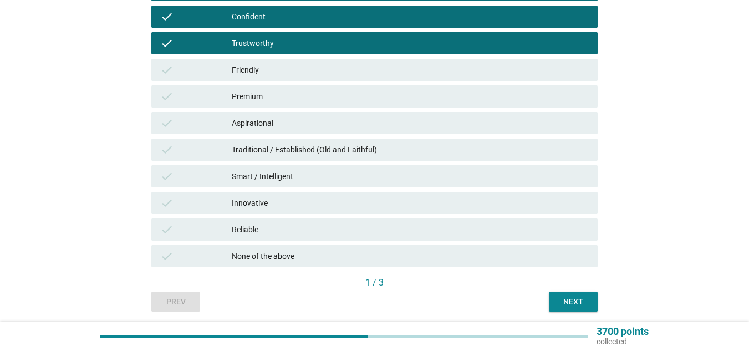
scroll to position [388, 0]
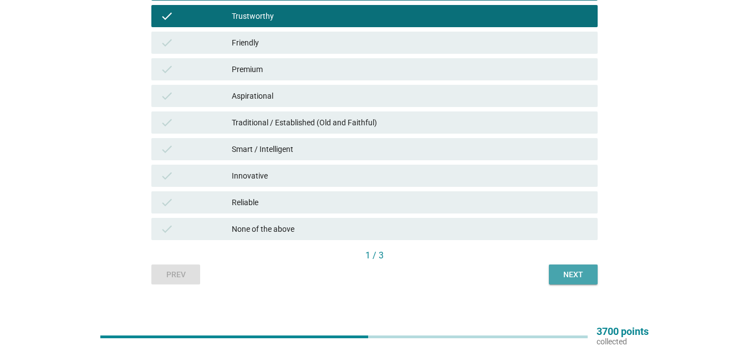
click at [593, 275] on button "Next" at bounding box center [573, 275] width 49 height 20
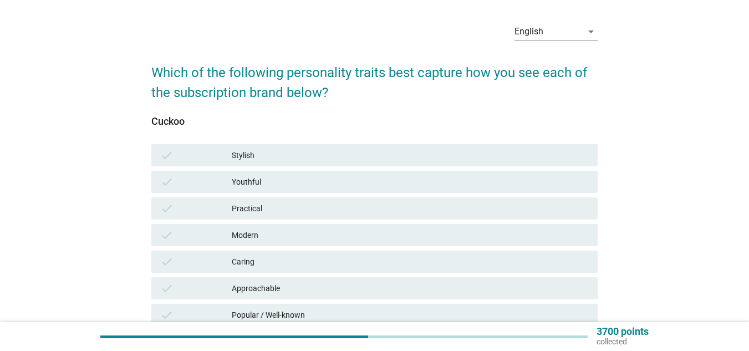
scroll to position [55, 0]
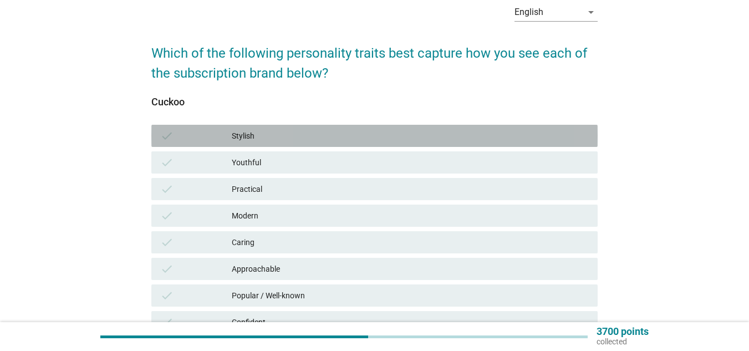
click at [270, 138] on div "Stylish" at bounding box center [410, 135] width 357 height 13
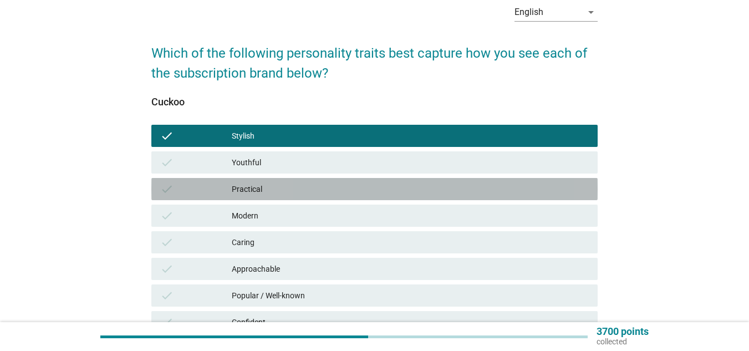
click at [256, 191] on div "Practical" at bounding box center [410, 188] width 357 height 13
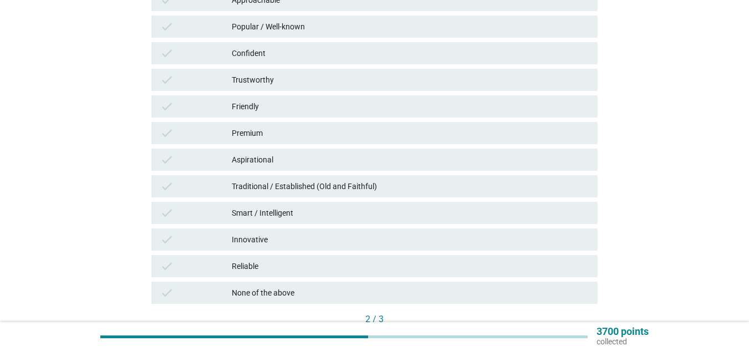
scroll to position [333, 0]
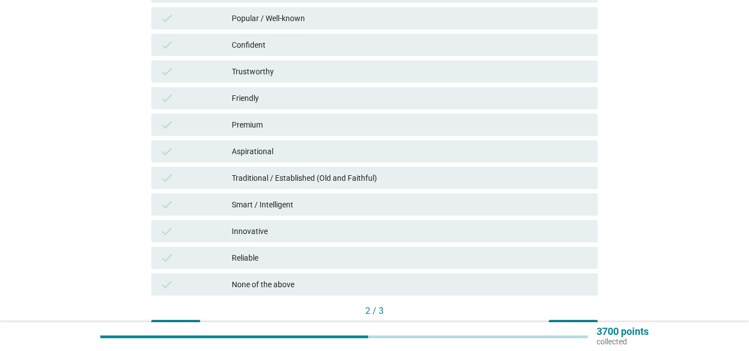
click at [276, 252] on div "Reliable" at bounding box center [410, 257] width 357 height 13
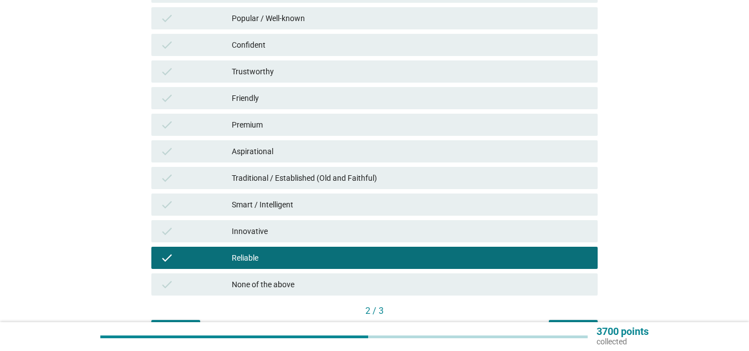
click at [298, 105] on div "check Friendly" at bounding box center [374, 98] width 446 height 22
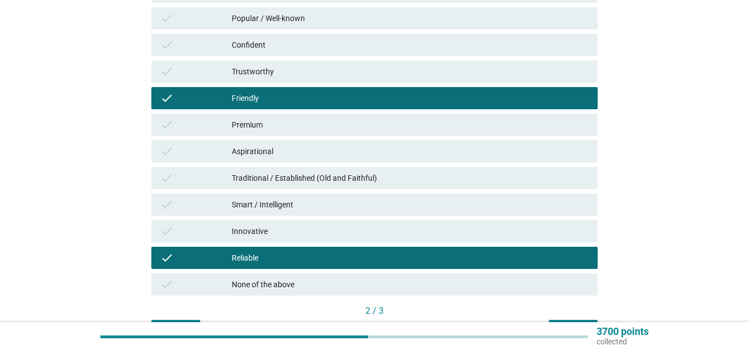
click at [298, 105] on div "check Friendly" at bounding box center [374, 98] width 446 height 22
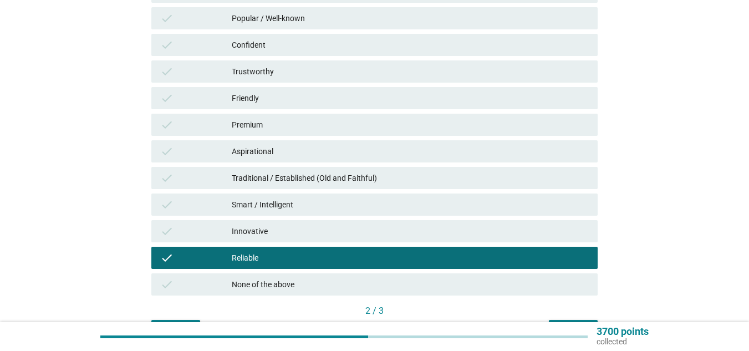
click at [293, 122] on div "Premium" at bounding box center [410, 124] width 357 height 13
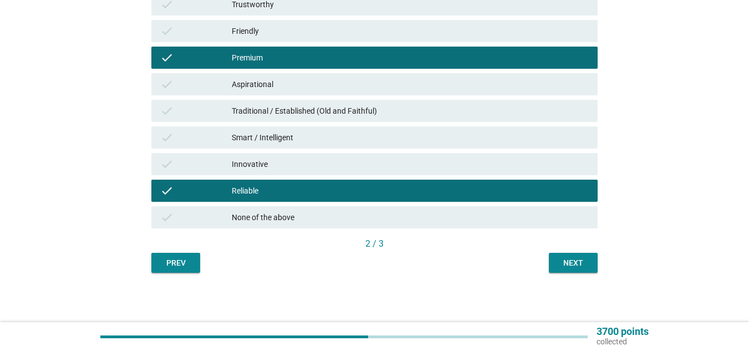
scroll to position [400, 0]
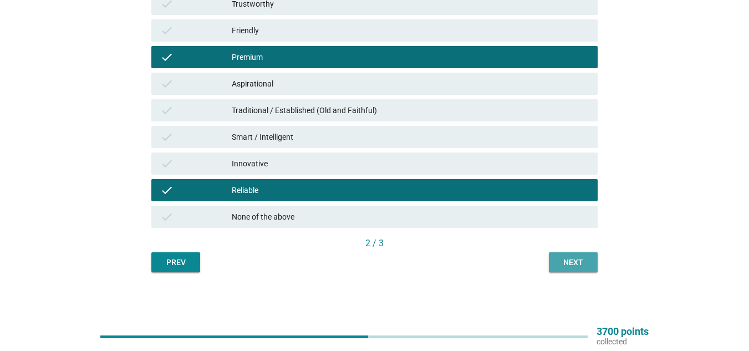
click at [578, 260] on div "Next" at bounding box center [573, 263] width 31 height 12
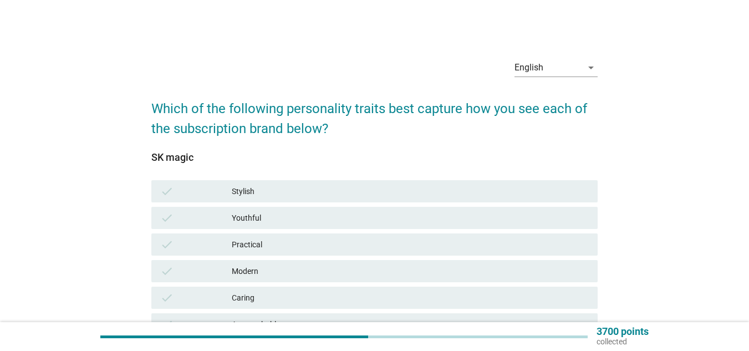
click at [240, 217] on div "Youthful" at bounding box center [410, 217] width 357 height 13
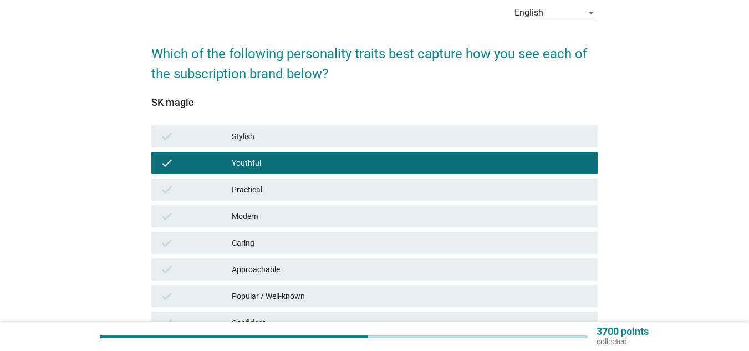
scroll to position [55, 0]
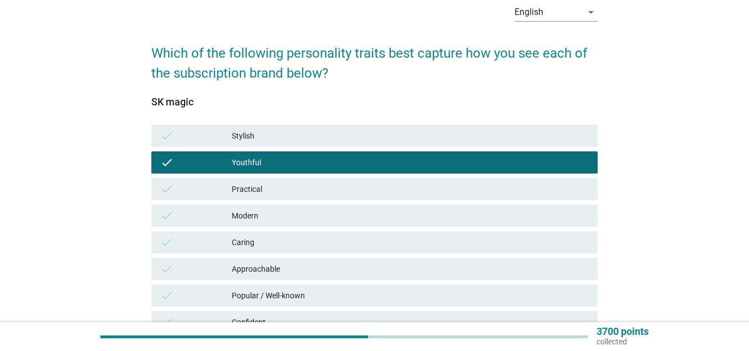
click at [242, 212] on div "Modern" at bounding box center [410, 215] width 357 height 13
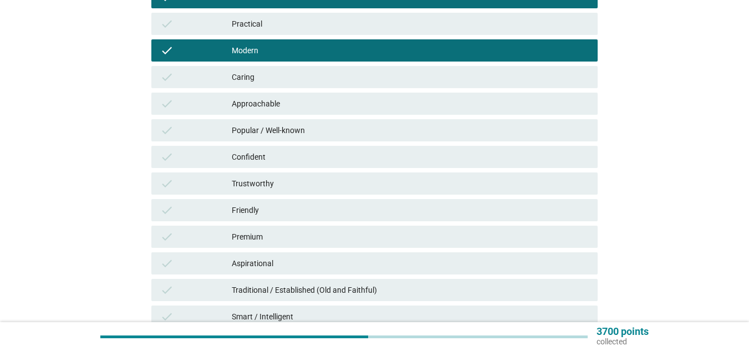
scroll to position [222, 0]
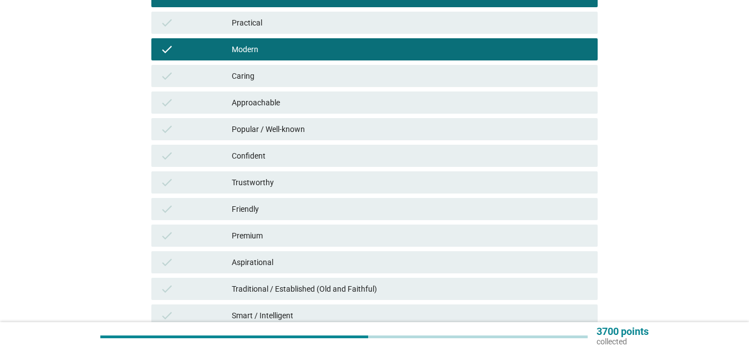
click at [254, 230] on div "Premium" at bounding box center [410, 235] width 357 height 13
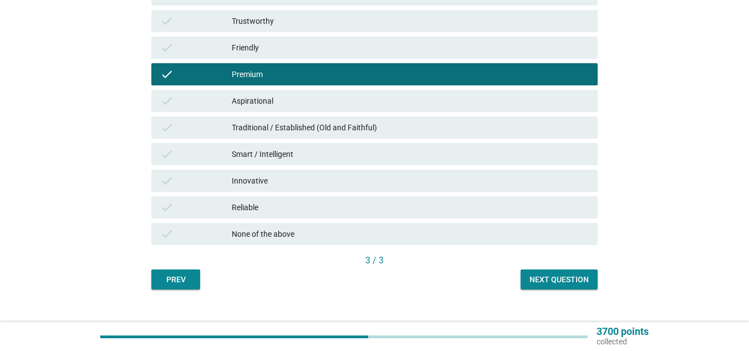
scroll to position [388, 0]
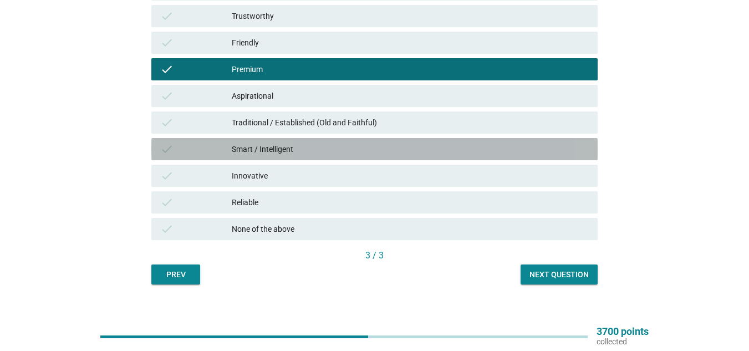
click at [281, 148] on div "Smart / Intelligent" at bounding box center [410, 149] width 357 height 13
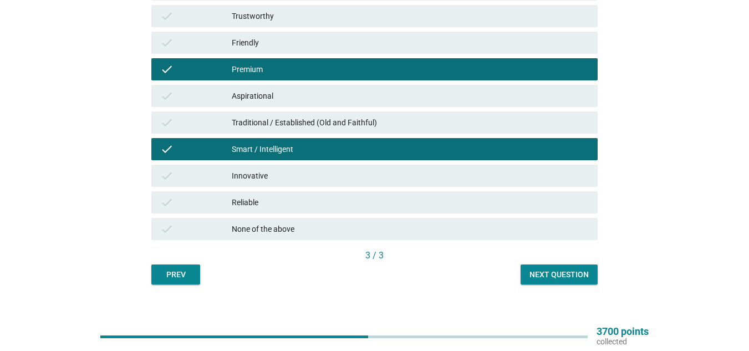
click at [574, 274] on div "Next question" at bounding box center [559, 275] width 59 height 12
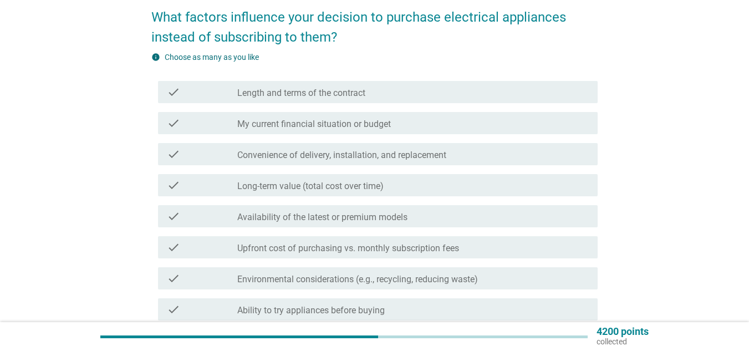
scroll to position [111, 0]
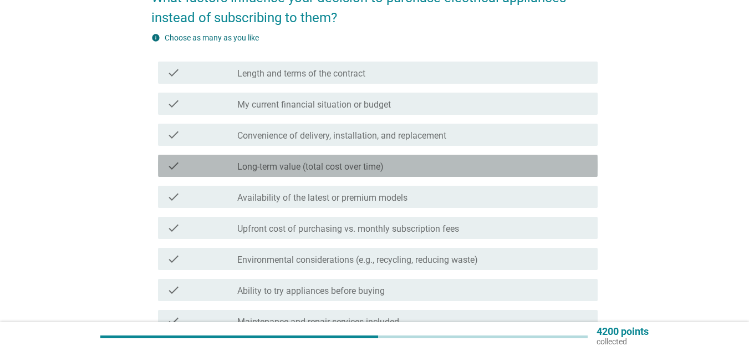
click at [320, 156] on div "check check_box_outline_blank Long-term value (total cost over time)" at bounding box center [378, 166] width 440 height 22
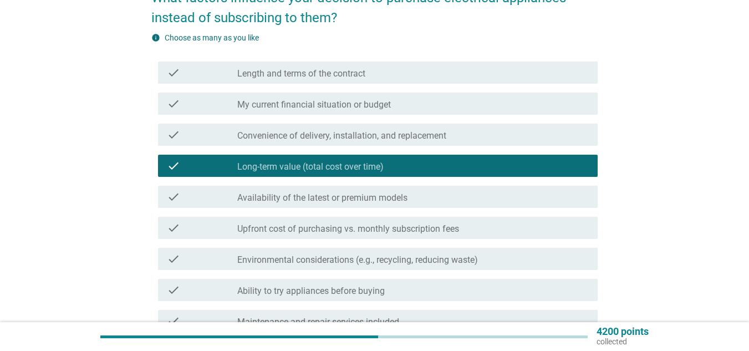
scroll to position [166, 0]
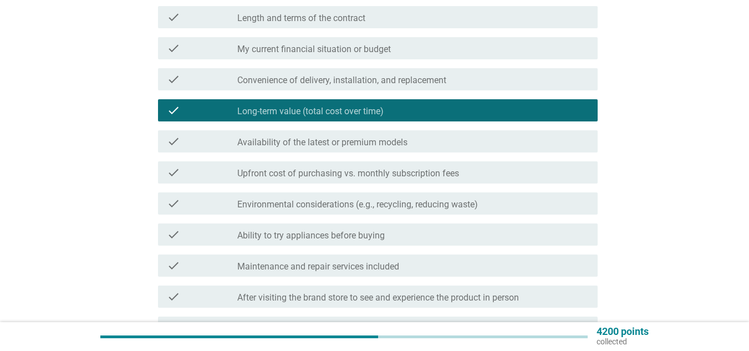
click at [324, 146] on label "Availability of the latest or premium models" at bounding box center [322, 142] width 170 height 11
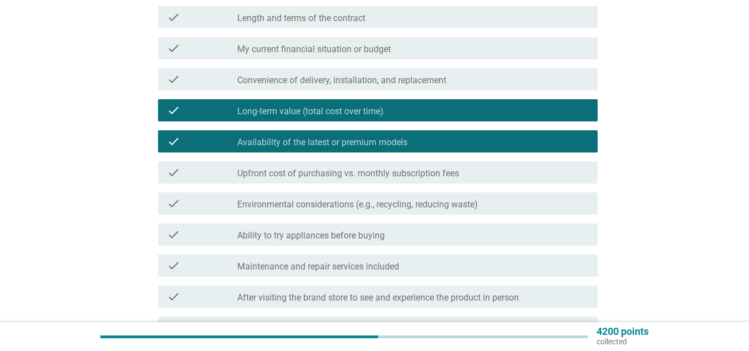
scroll to position [222, 0]
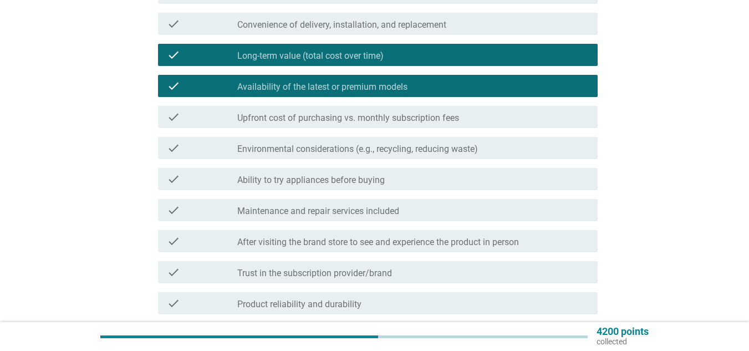
click at [323, 200] on div "check check_box_outline_blank Maintenance and repair services included" at bounding box center [378, 210] width 440 height 22
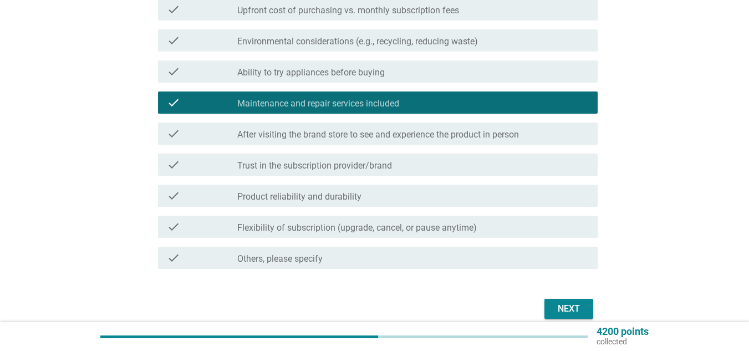
scroll to position [333, 0]
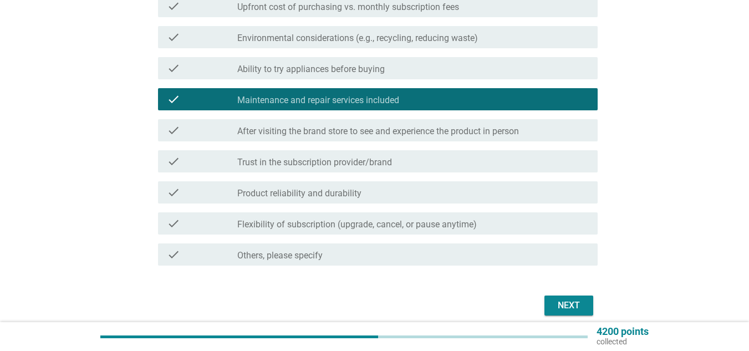
click at [502, 224] on div "check_box_outline_blank Flexibility of subscription (upgrade, cancel, or pause …" at bounding box center [413, 223] width 352 height 13
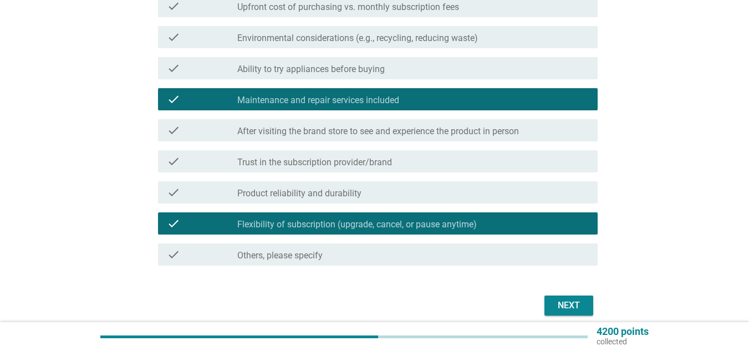
click at [560, 302] on div "Next" at bounding box center [568, 305] width 31 height 13
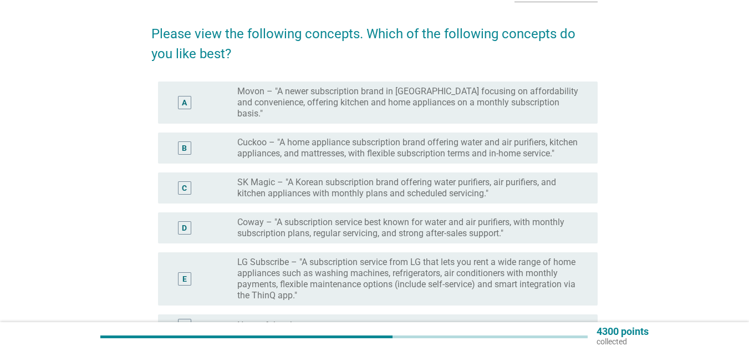
scroll to position [55, 0]
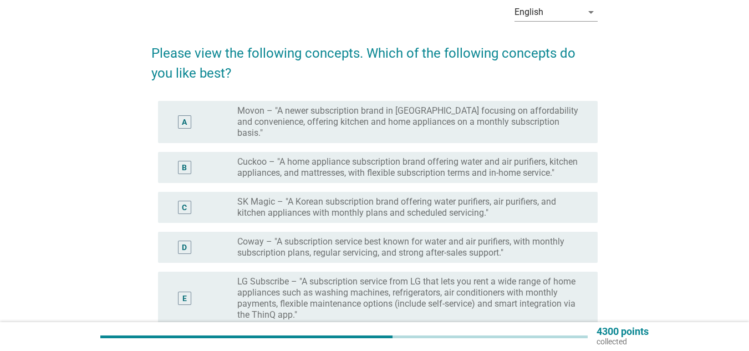
click at [446, 286] on label "LG Subscribe – "A subscription service from LG that lets you rent a wide range …" at bounding box center [408, 298] width 343 height 44
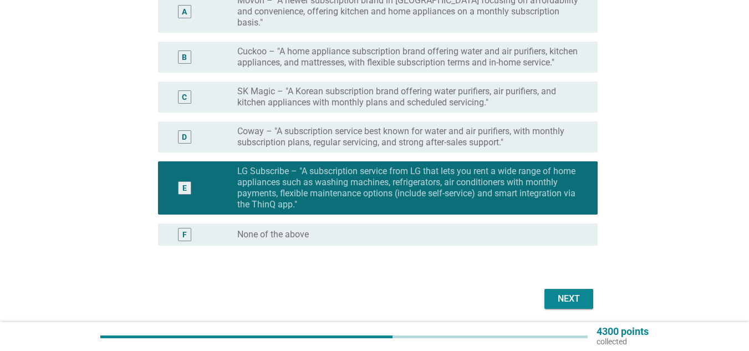
scroll to position [166, 0]
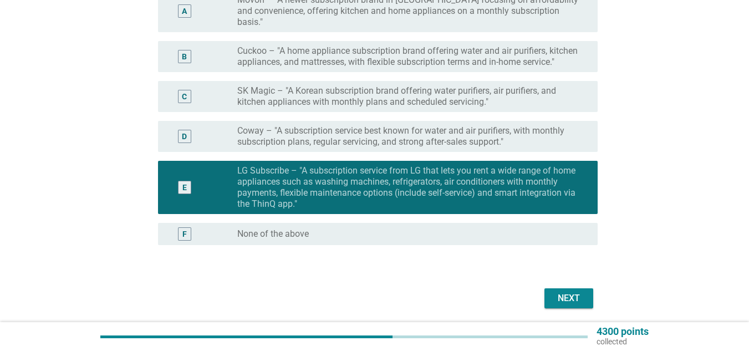
click at [563, 296] on div "Next" at bounding box center [568, 298] width 31 height 13
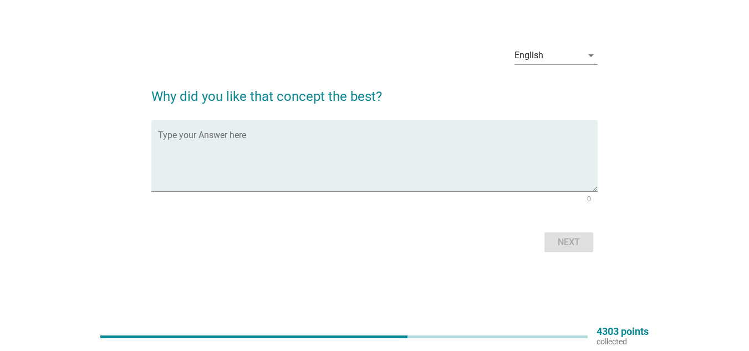
scroll to position [0, 0]
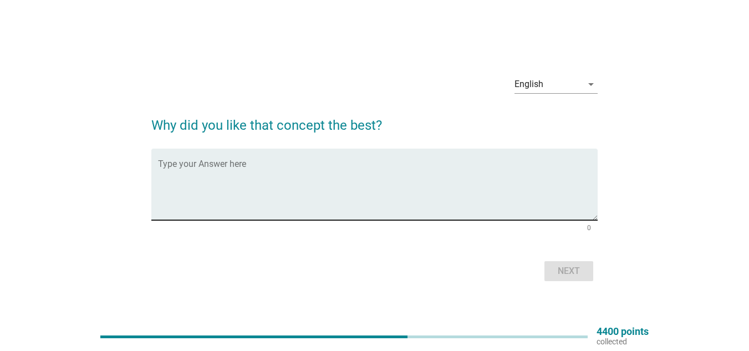
click at [253, 157] on div "Type your Answer here" at bounding box center [378, 185] width 440 height 72
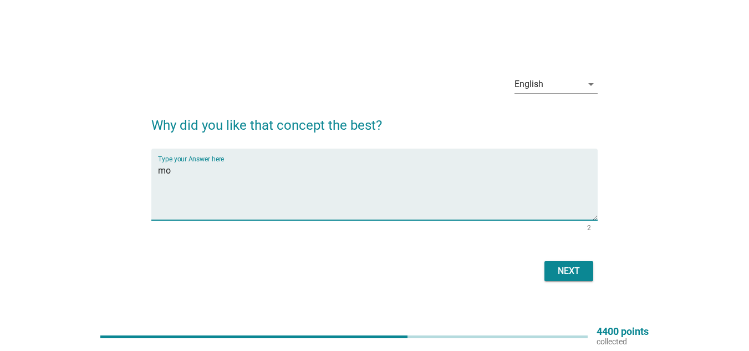
type textarea "m"
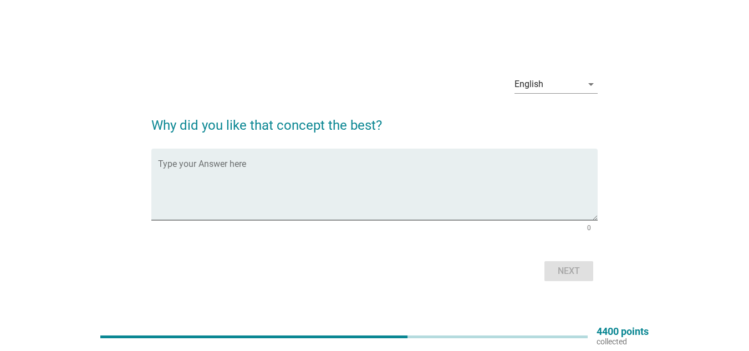
click at [137, 155] on div "English arrow_drop_down Why did you like that concept the best? Type your Answe…" at bounding box center [375, 176] width 696 height 236
click at [216, 159] on div "Type your Answer here" at bounding box center [378, 185] width 440 height 72
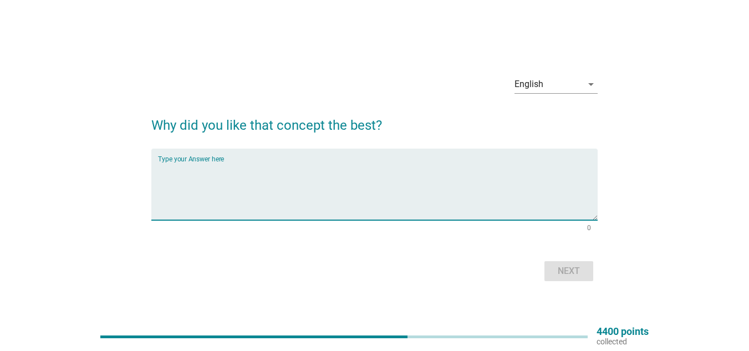
type textarea "o"
type textarea "more practical and flexibility"
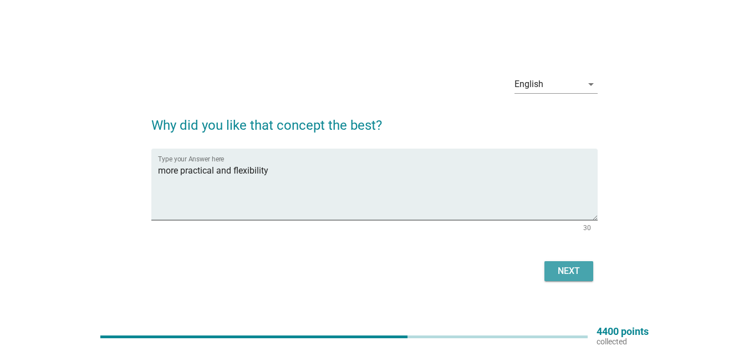
click at [557, 275] on div "Next" at bounding box center [568, 271] width 31 height 13
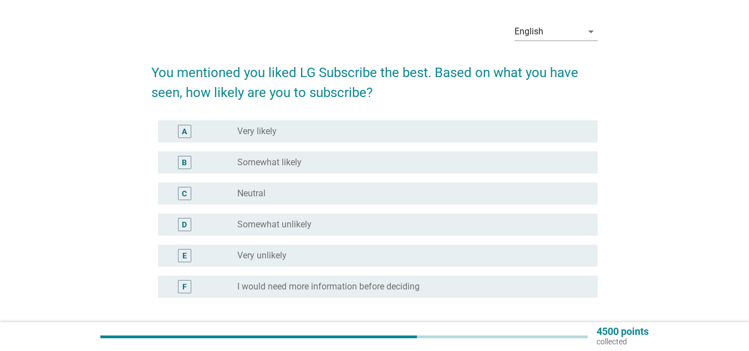
scroll to position [55, 0]
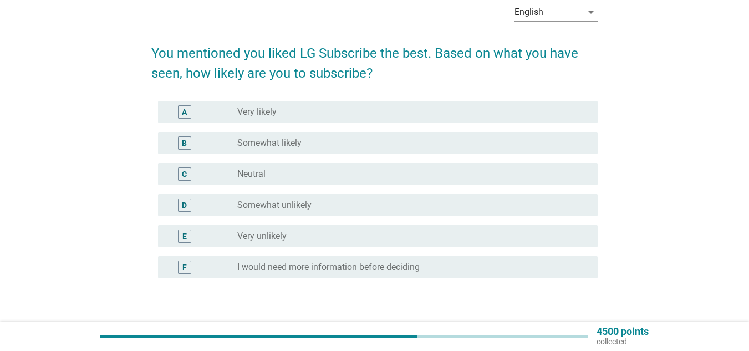
click at [238, 149] on div "radio_button_unchecked Somewhat likely" at bounding box center [413, 142] width 352 height 13
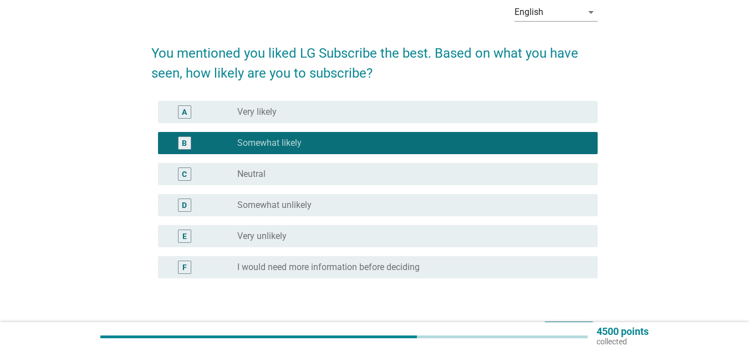
click at [241, 166] on div "C radio_button_unchecked Neutral" at bounding box center [378, 174] width 440 height 22
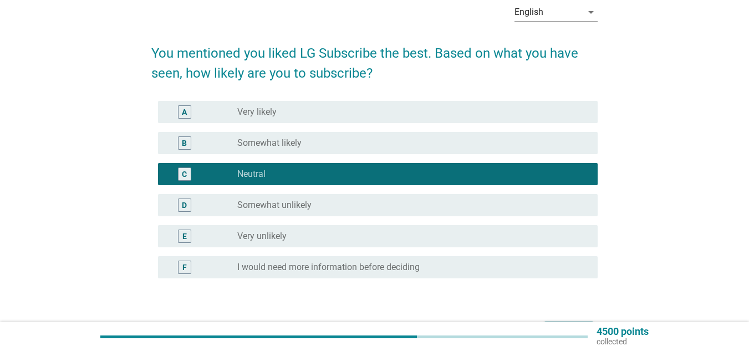
scroll to position [128, 0]
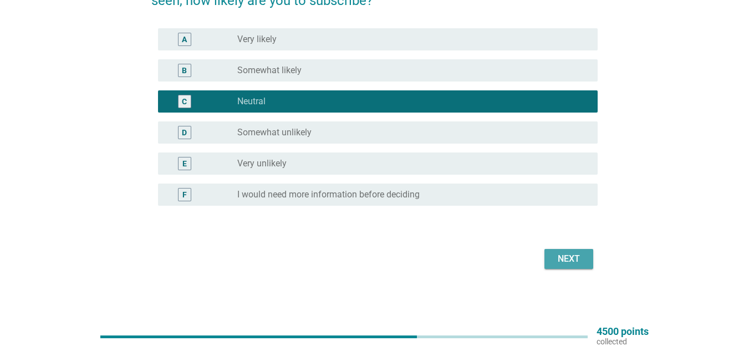
click at [565, 265] on div "Next" at bounding box center [568, 258] width 31 height 13
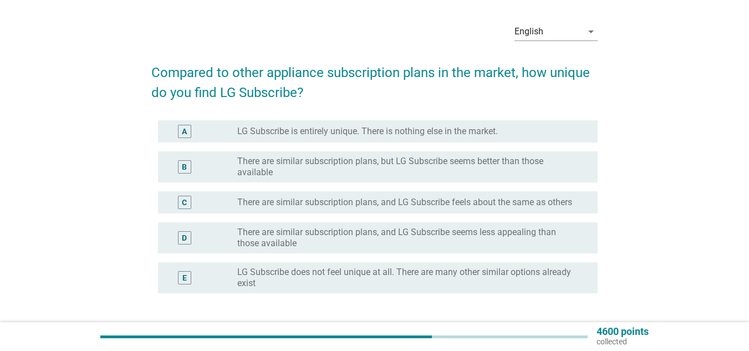
scroll to position [55, 0]
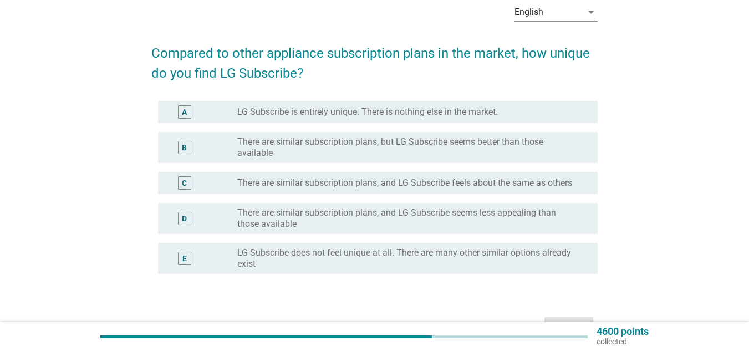
click at [280, 144] on label "There are similar subscription plans, but LG Subscribe seems better than those …" at bounding box center [408, 147] width 343 height 22
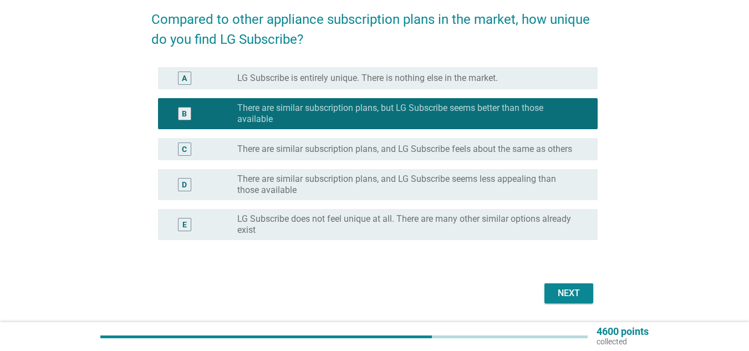
scroll to position [124, 0]
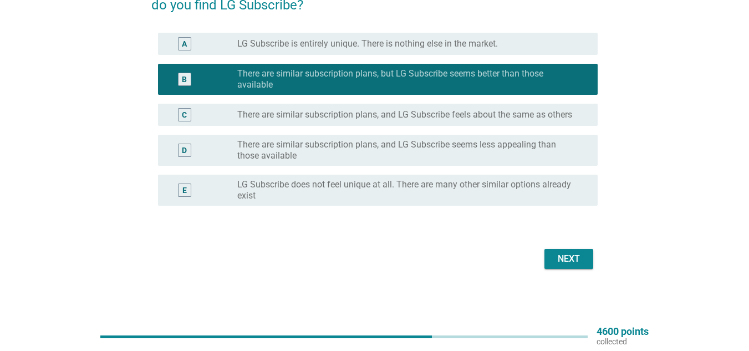
click at [551, 251] on button "Next" at bounding box center [569, 259] width 49 height 20
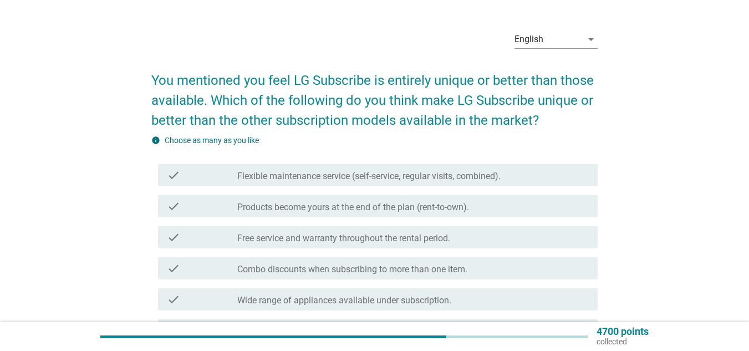
scroll to position [55, 0]
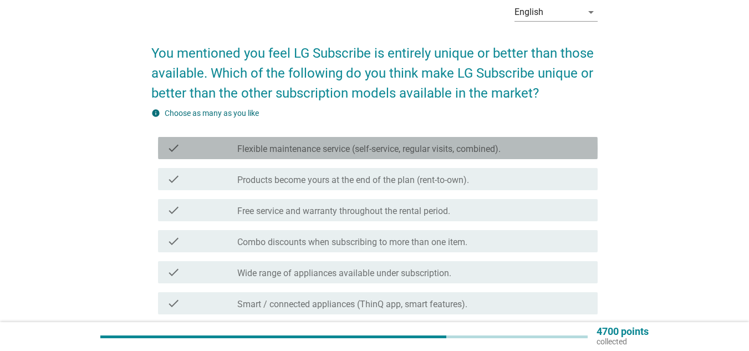
click at [293, 150] on label "Flexible maintenance service (self-service, regular visits, combined)." at bounding box center [368, 149] width 263 height 11
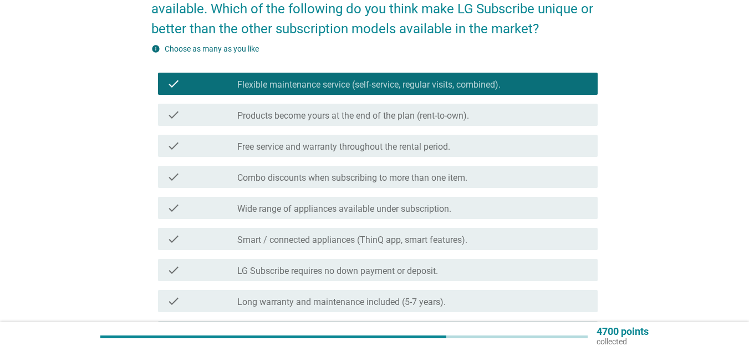
scroll to position [166, 0]
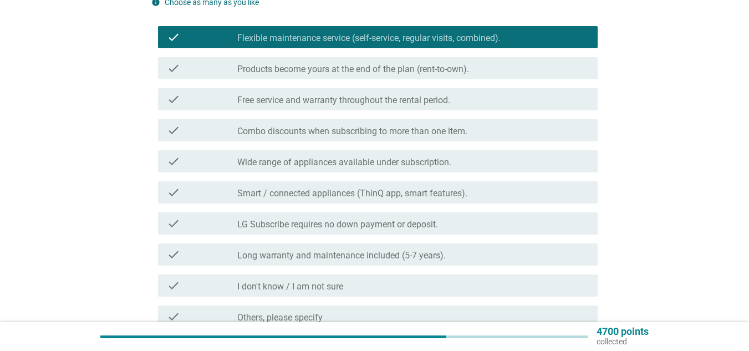
click at [260, 137] on div "check check_box_outline_blank Combo discounts when subscribing to more than one…" at bounding box center [378, 130] width 440 height 22
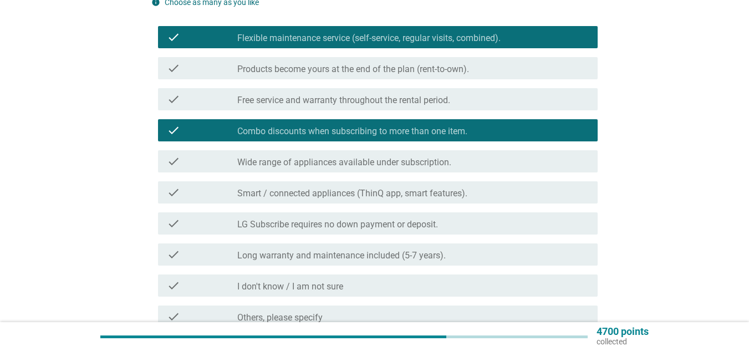
click at [414, 192] on label "Smart / connected appliances (ThinQ app, smart features)." at bounding box center [352, 193] width 230 height 11
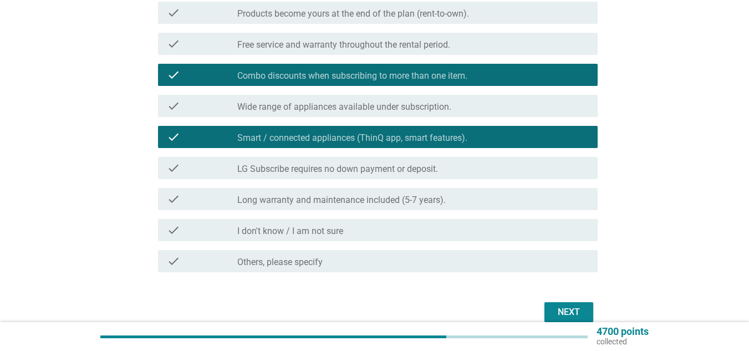
scroll to position [275, 0]
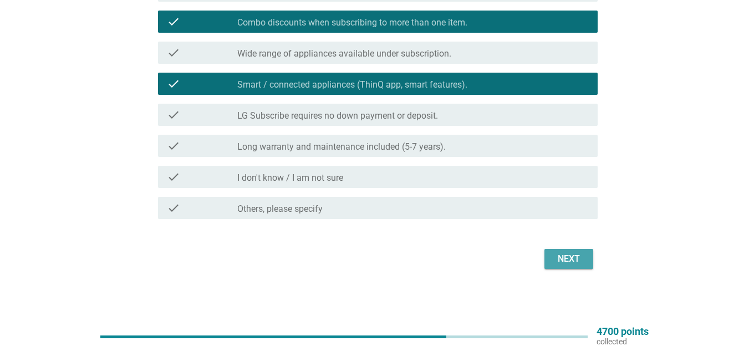
click at [574, 255] on div "Next" at bounding box center [568, 258] width 31 height 13
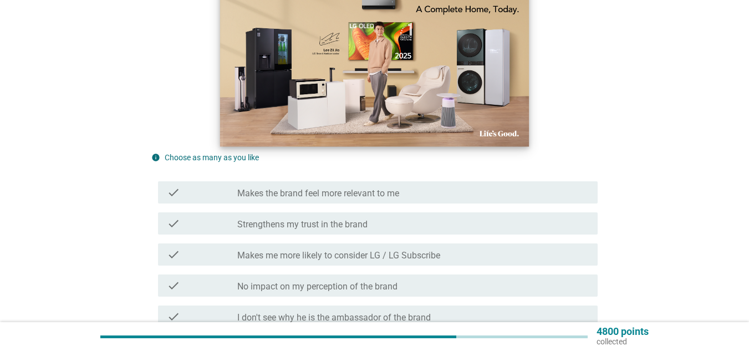
scroll to position [222, 0]
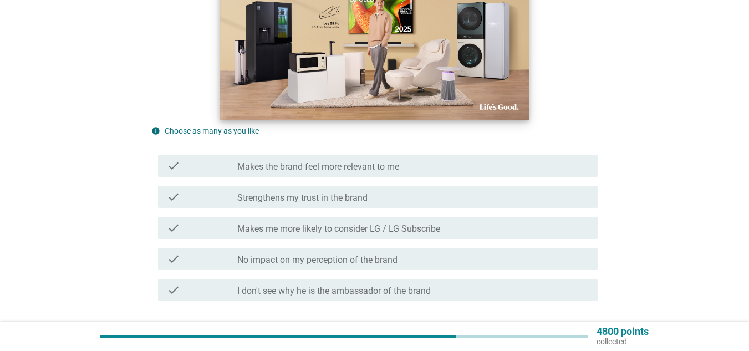
click at [363, 202] on label "Strengthens my trust in the brand" at bounding box center [302, 197] width 130 height 11
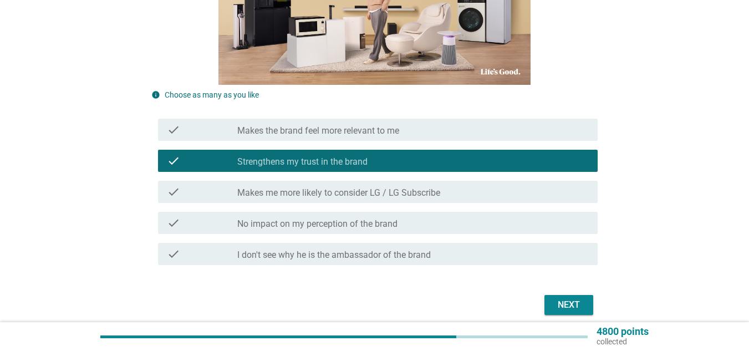
scroll to position [277, 0]
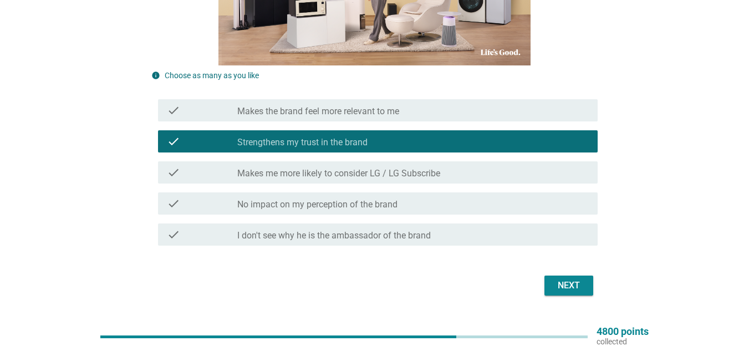
click at [548, 278] on button "Next" at bounding box center [569, 286] width 49 height 20
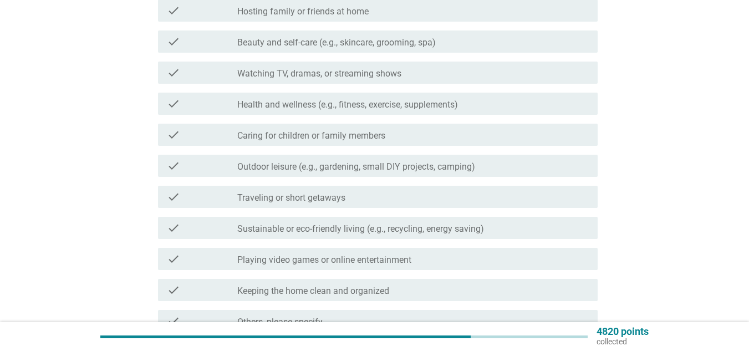
scroll to position [0, 0]
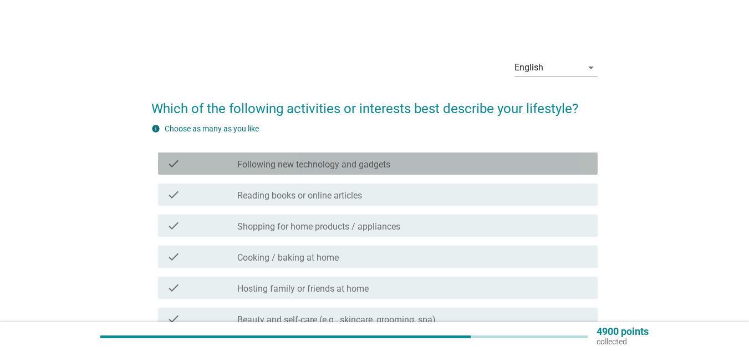
click at [357, 163] on label "Following new technology and gadgets" at bounding box center [313, 164] width 153 height 11
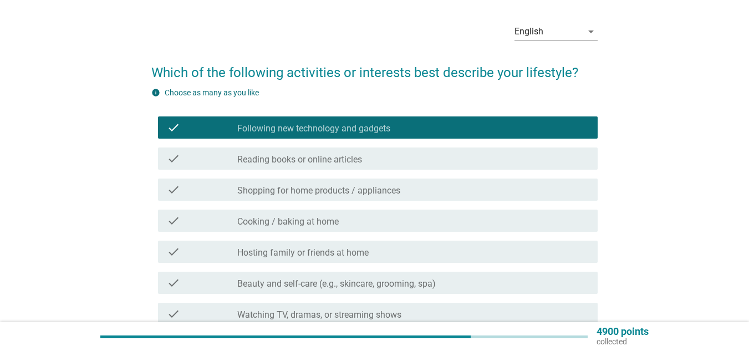
scroll to position [55, 0]
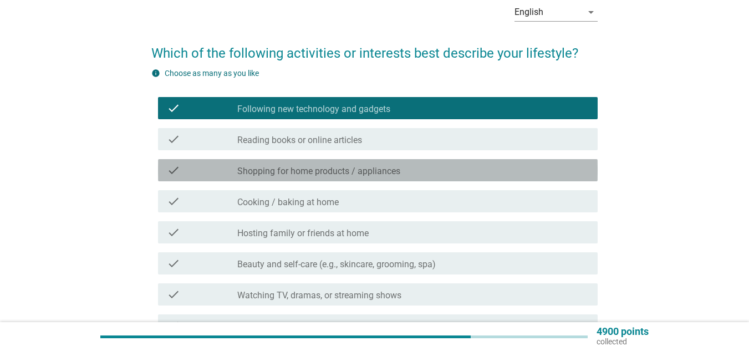
click at [361, 172] on label "Shopping for home products / appliances" at bounding box center [318, 171] width 163 height 11
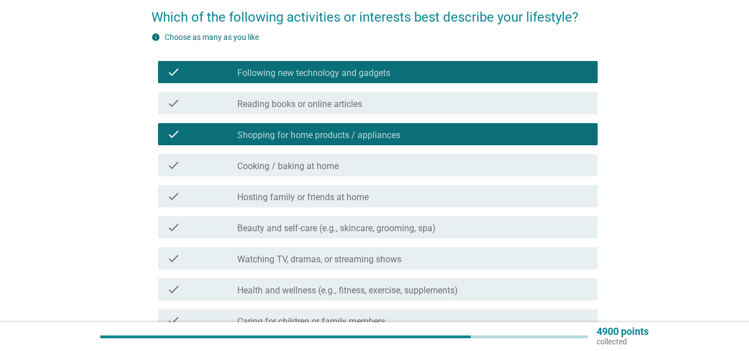
scroll to position [111, 0]
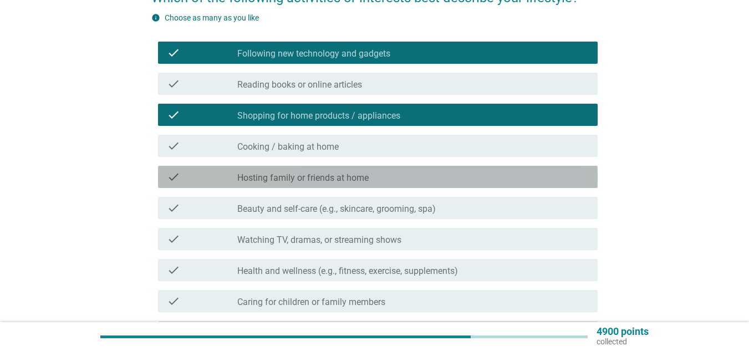
click at [352, 185] on div "check check_box_outline_blank Hosting family or friends at home" at bounding box center [378, 177] width 440 height 22
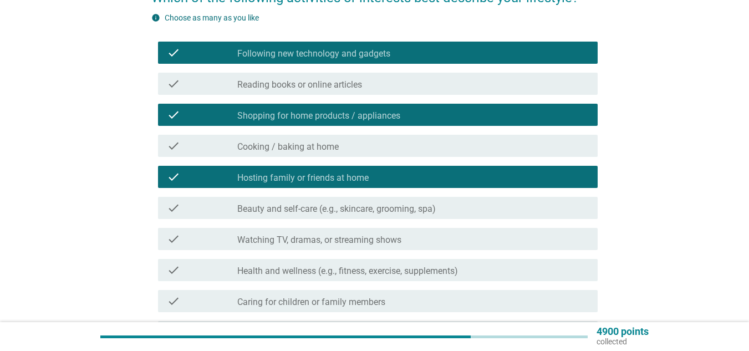
scroll to position [166, 0]
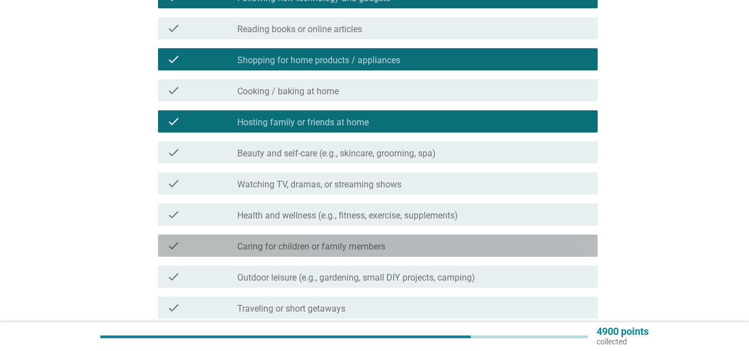
click at [351, 242] on label "Caring for children or family members" at bounding box center [311, 246] width 148 height 11
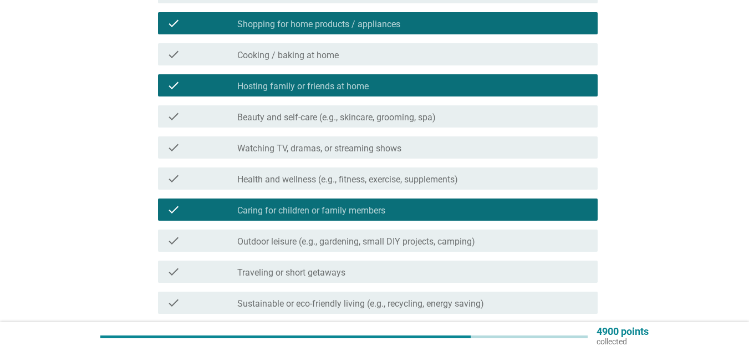
scroll to position [222, 0]
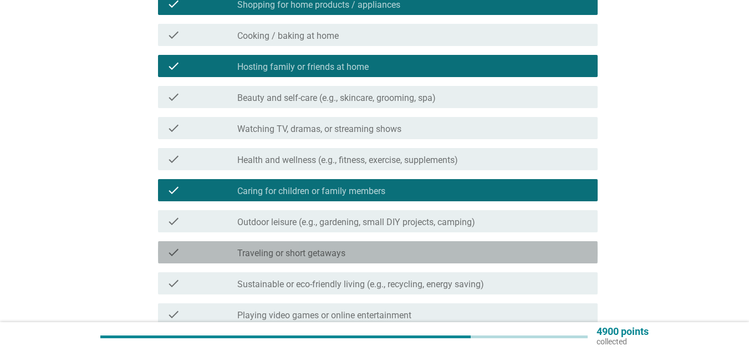
click at [351, 252] on div "check_box_outline_blank Traveling or short getaways" at bounding box center [413, 252] width 352 height 13
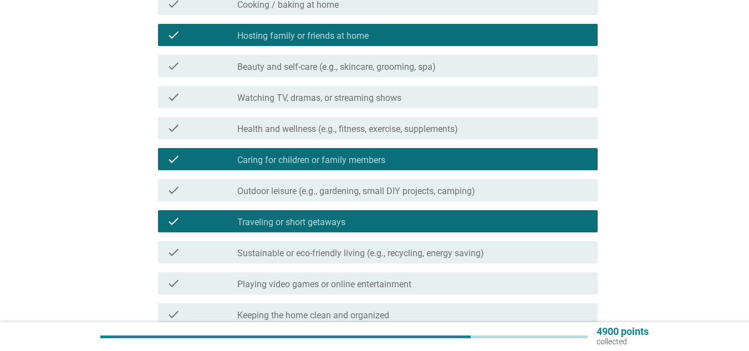
scroll to position [333, 0]
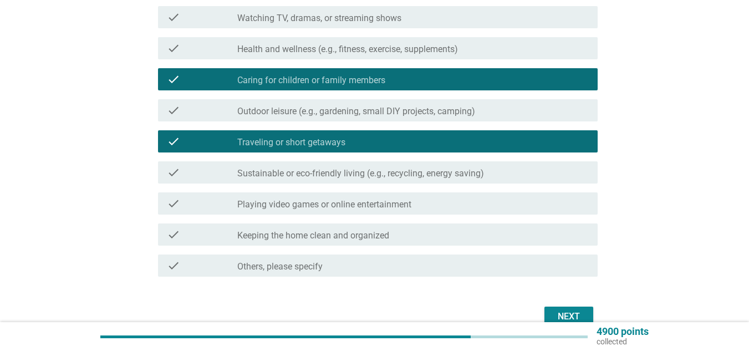
click at [370, 239] on label "Keeping the home clean and organized" at bounding box center [313, 235] width 152 height 11
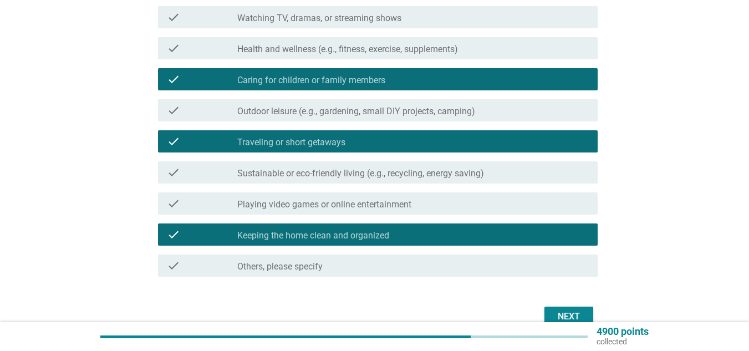
click at [558, 312] on div "Next" at bounding box center [568, 316] width 31 height 13
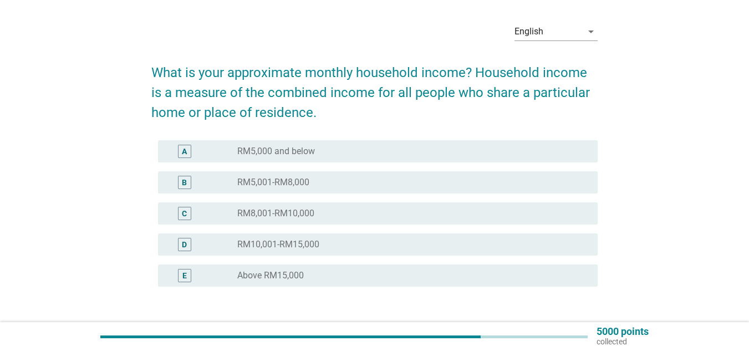
scroll to position [55, 0]
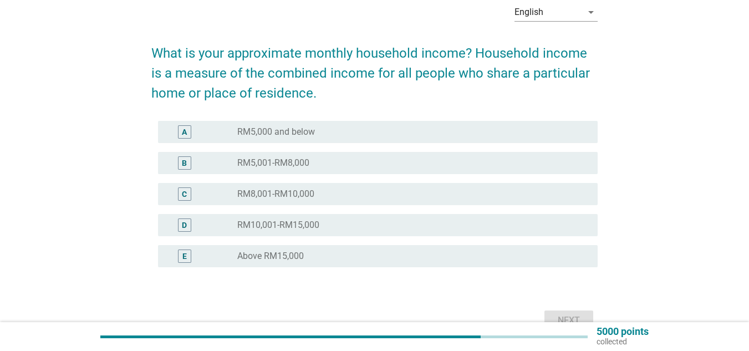
click at [306, 222] on label "RM10,001-RM15,000" at bounding box center [278, 225] width 82 height 11
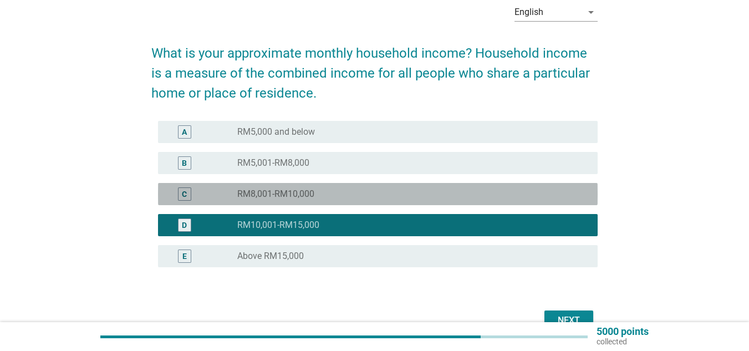
click at [309, 201] on div "C radio_button_unchecked RM8,001-RM10,000" at bounding box center [378, 194] width 440 height 22
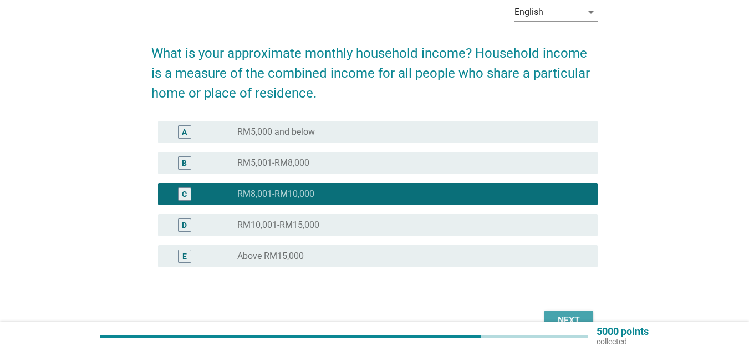
click at [553, 311] on button "Next" at bounding box center [569, 321] width 49 height 20
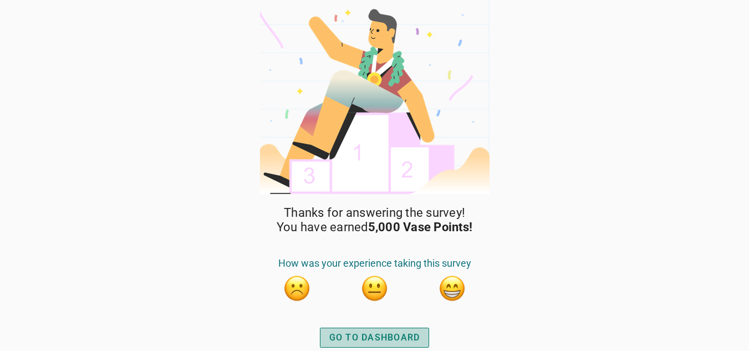
click at [410, 332] on div "GO TO DASHBOARD" at bounding box center [374, 337] width 91 height 13
